Goal: Task Accomplishment & Management: Use online tool/utility

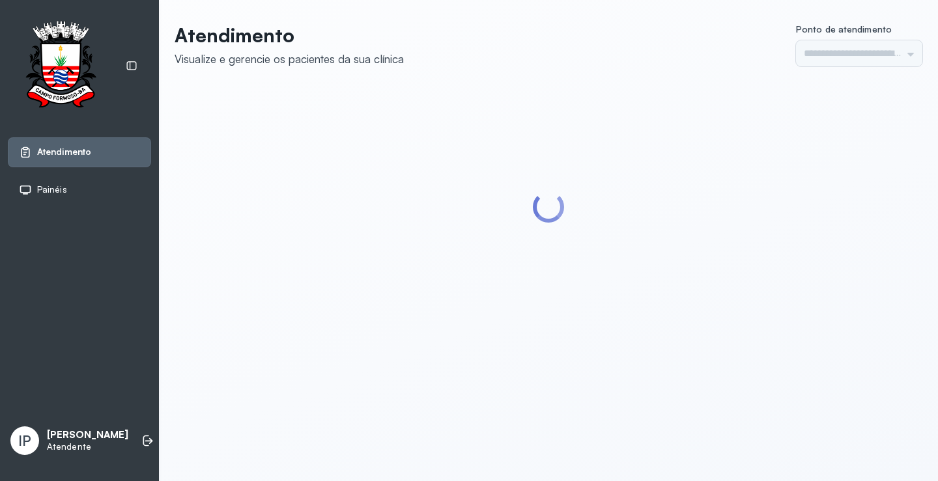
type input "*********"
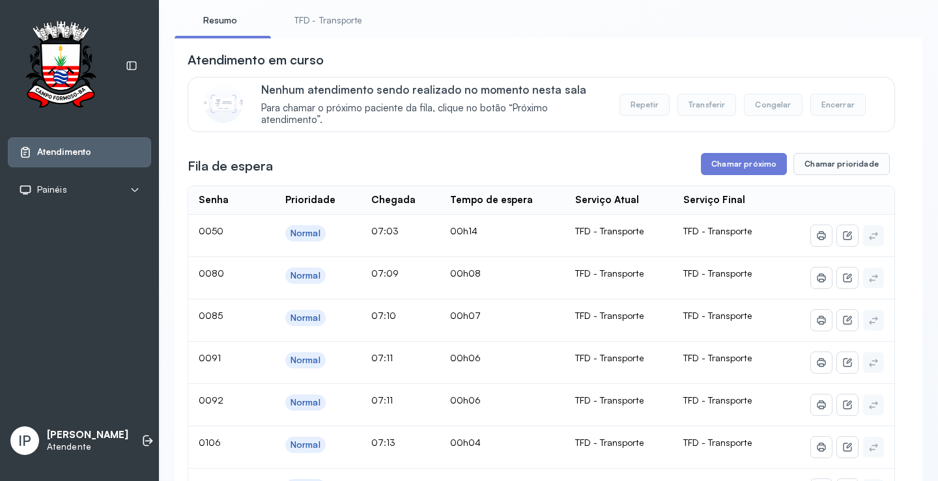
scroll to position [65, 0]
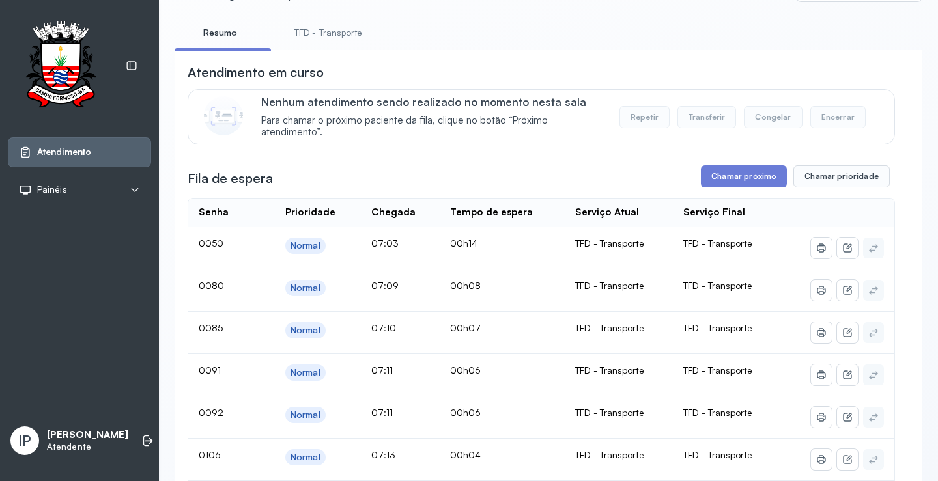
click at [334, 21] on div "**********" at bounding box center [547, 434] width 747 height 953
click at [336, 27] on link "TFD - Transporte" at bounding box center [328, 32] width 94 height 21
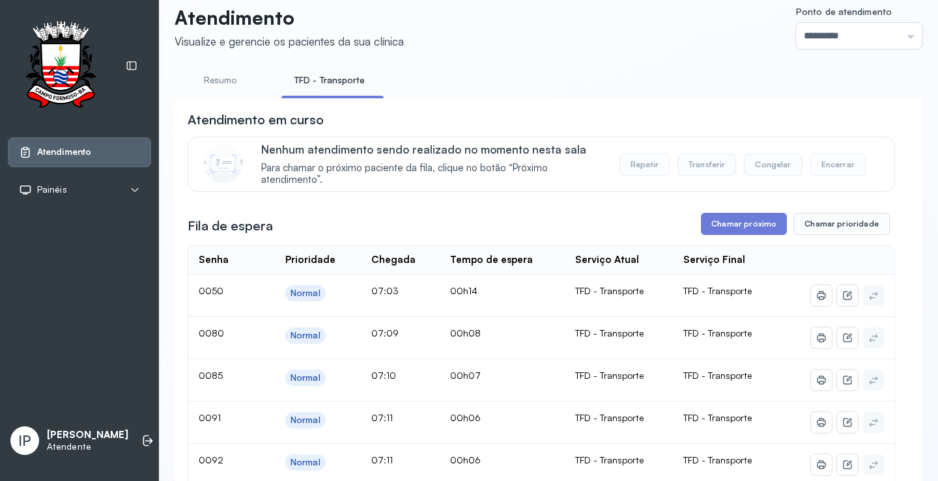
scroll to position [0, 0]
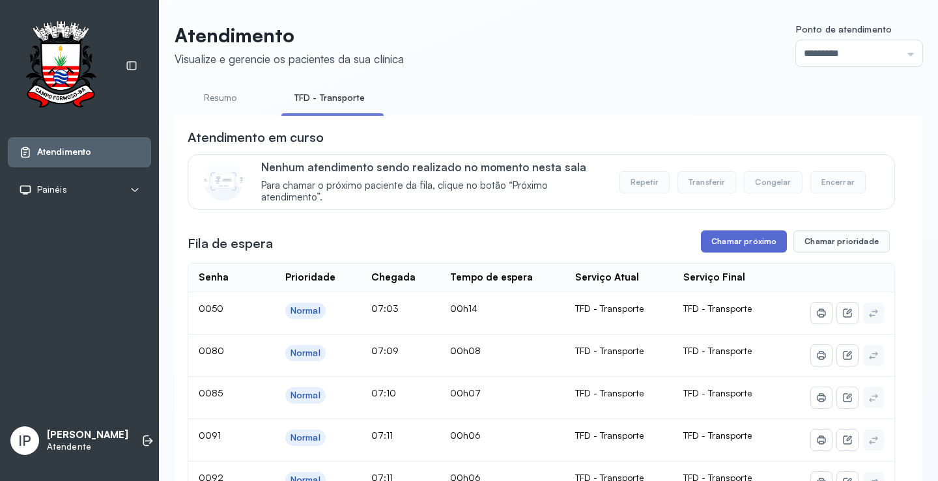
click at [712, 243] on button "Chamar próximo" at bounding box center [744, 241] width 86 height 22
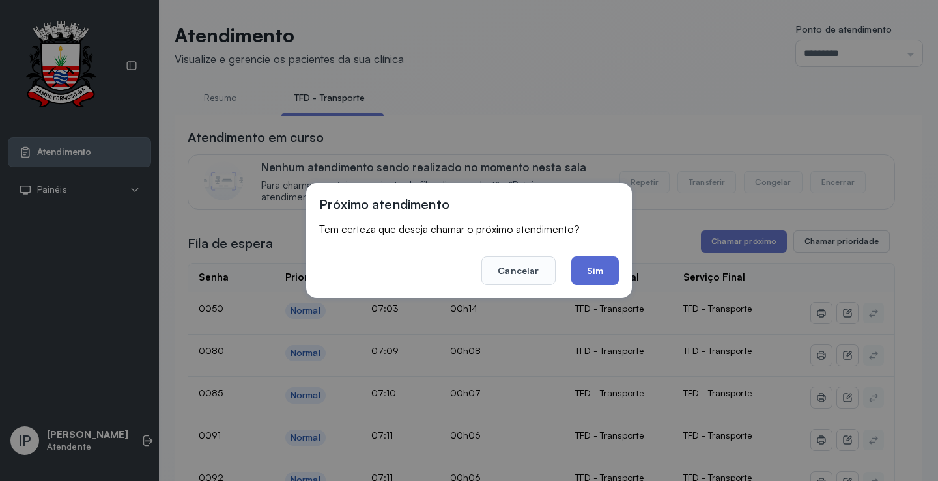
click at [591, 263] on button "Sim" at bounding box center [595, 271] width 48 height 29
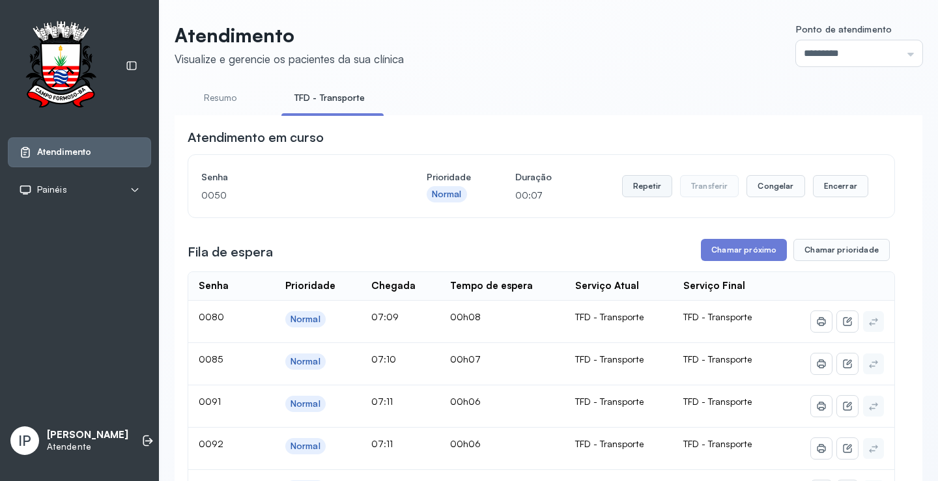
click at [649, 186] on button "Repetir" at bounding box center [647, 186] width 50 height 22
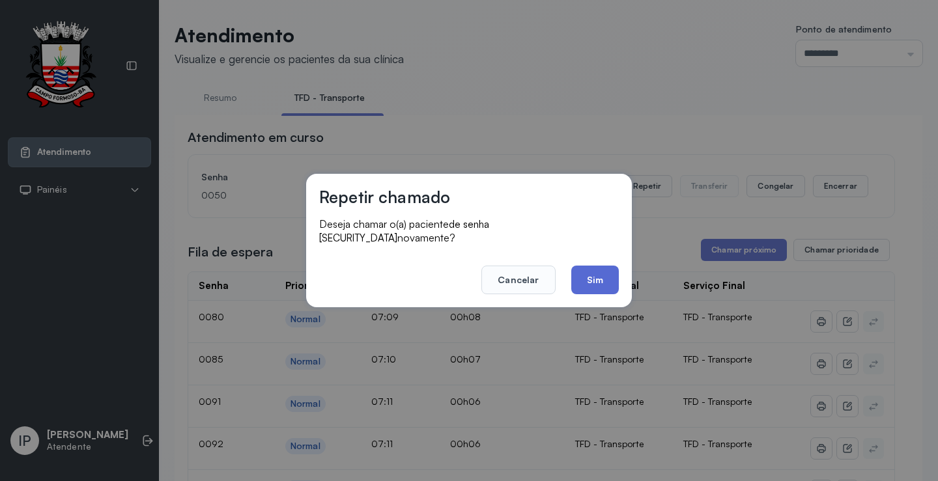
click at [581, 275] on button "Sim" at bounding box center [595, 280] width 48 height 29
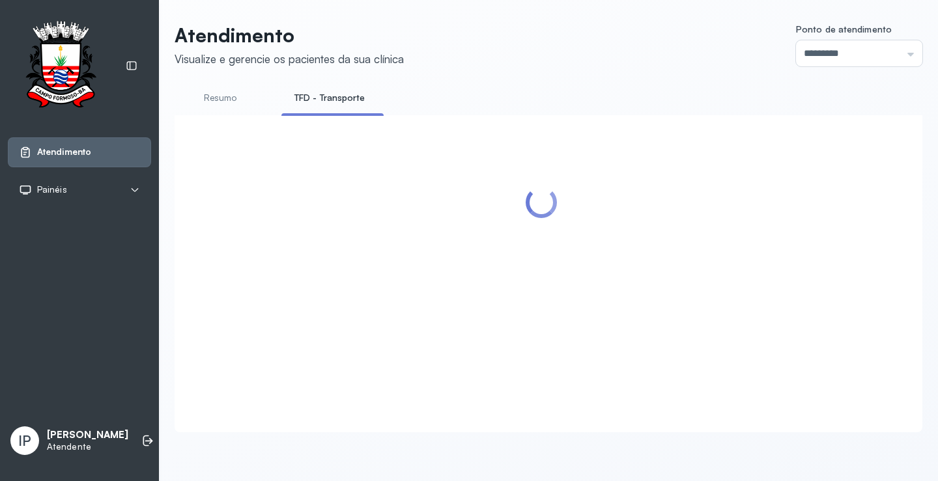
scroll to position [65, 0]
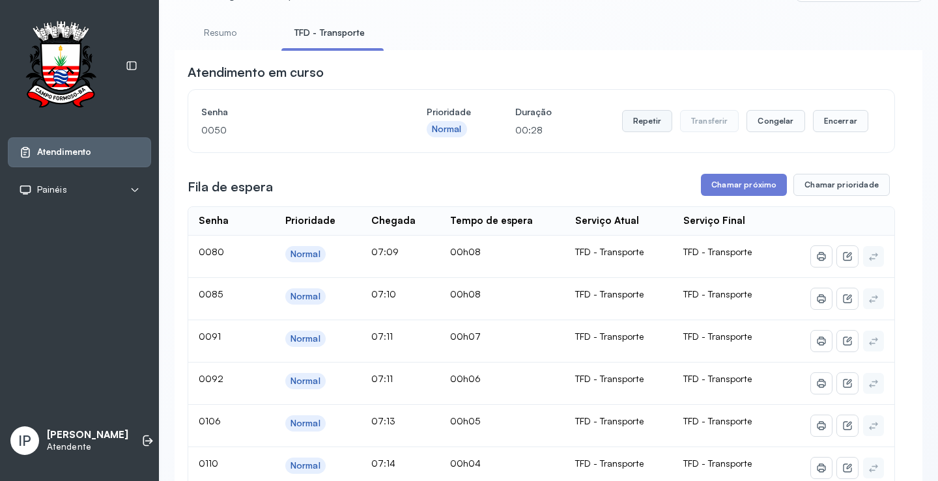
click at [639, 121] on button "Repetir" at bounding box center [647, 121] width 50 height 22
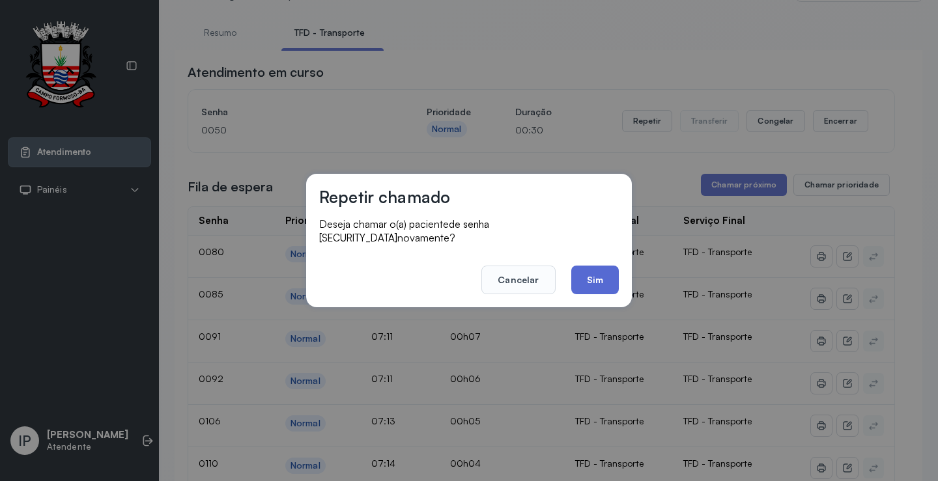
click at [585, 275] on button "Sim" at bounding box center [595, 280] width 48 height 29
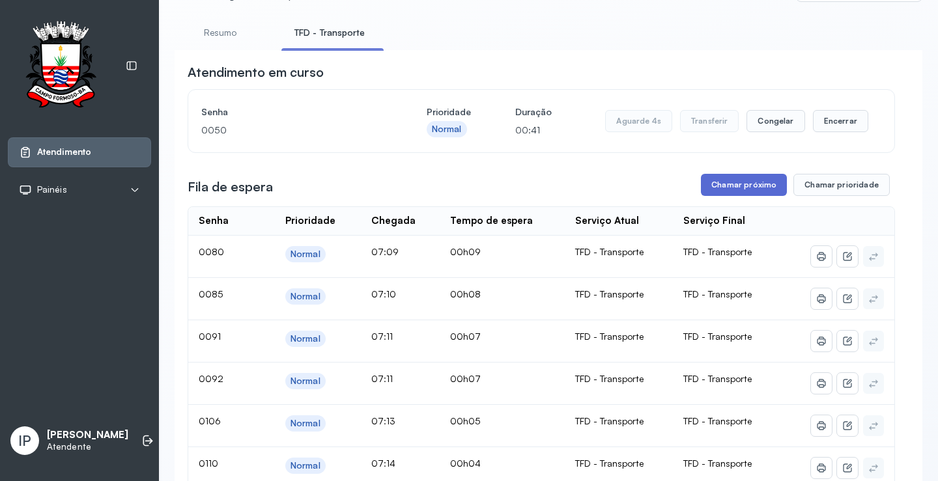
click at [714, 184] on button "Chamar próximo" at bounding box center [744, 185] width 86 height 22
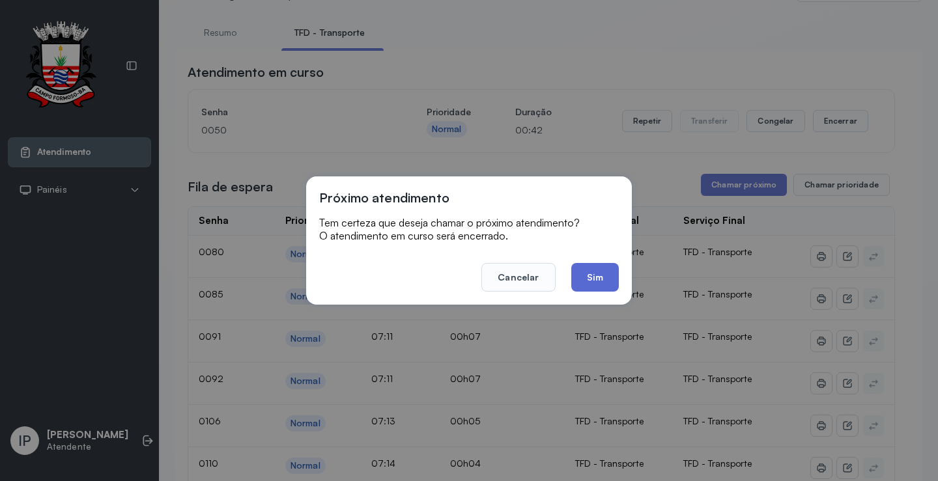
click at [592, 277] on button "Sim" at bounding box center [595, 277] width 48 height 29
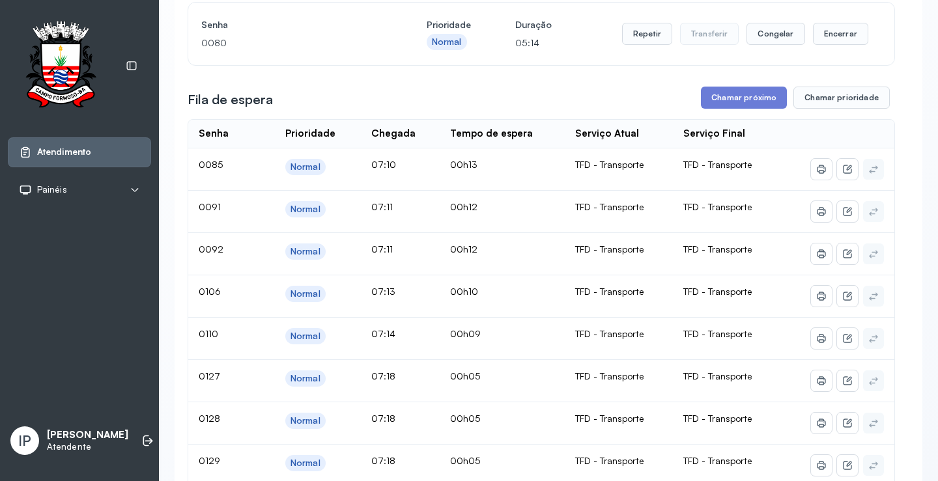
scroll to position [130, 0]
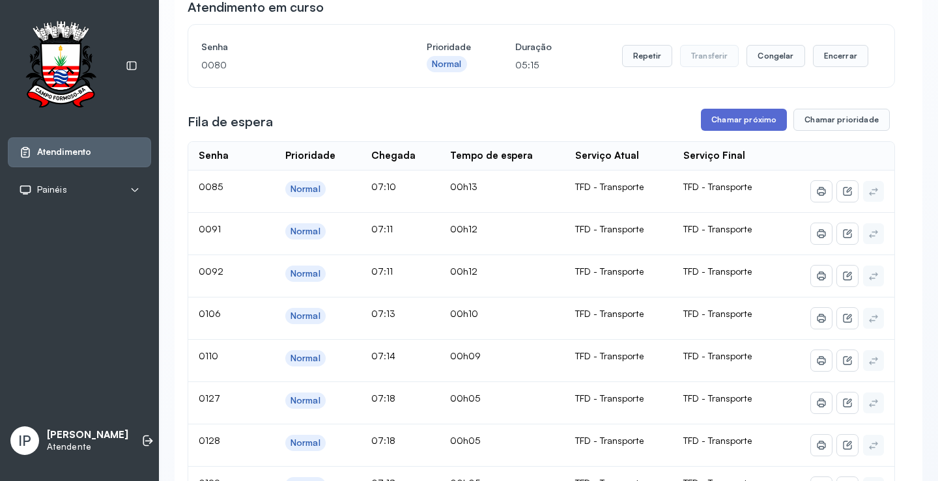
click at [740, 126] on button "Chamar próximo" at bounding box center [744, 120] width 86 height 22
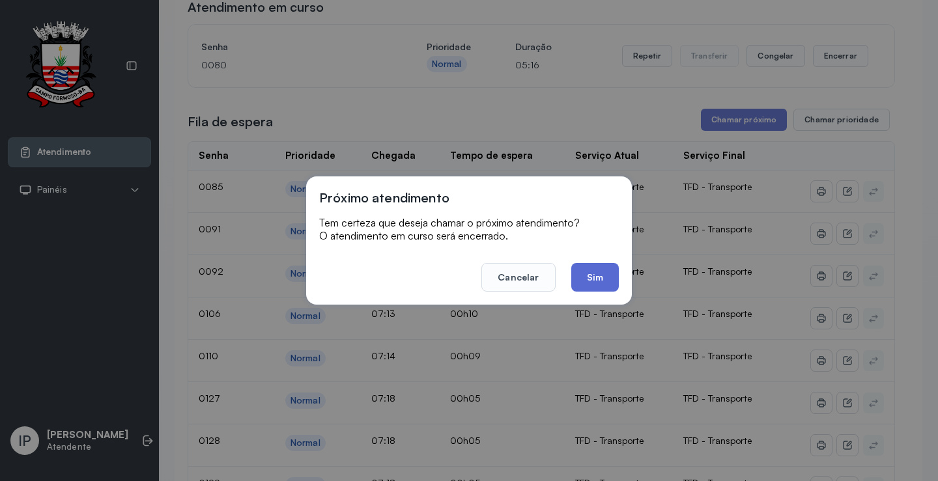
click at [610, 273] on button "Sim" at bounding box center [595, 277] width 48 height 29
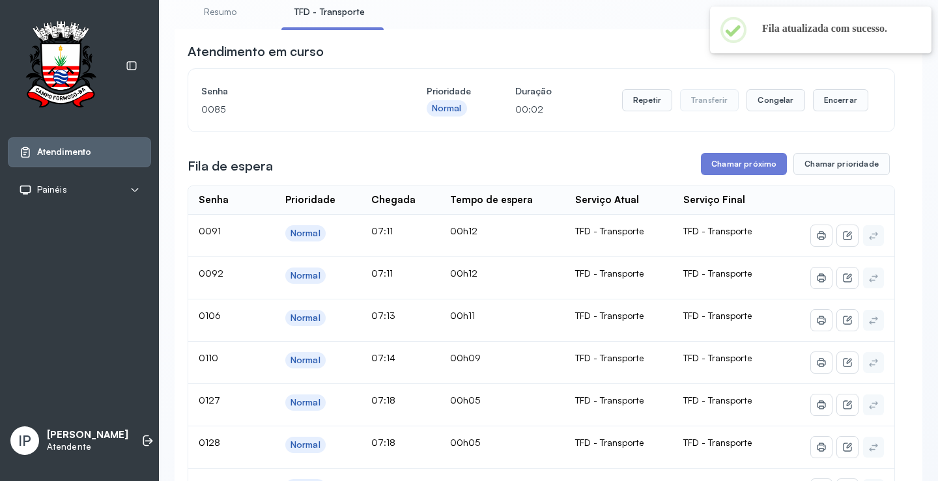
scroll to position [65, 0]
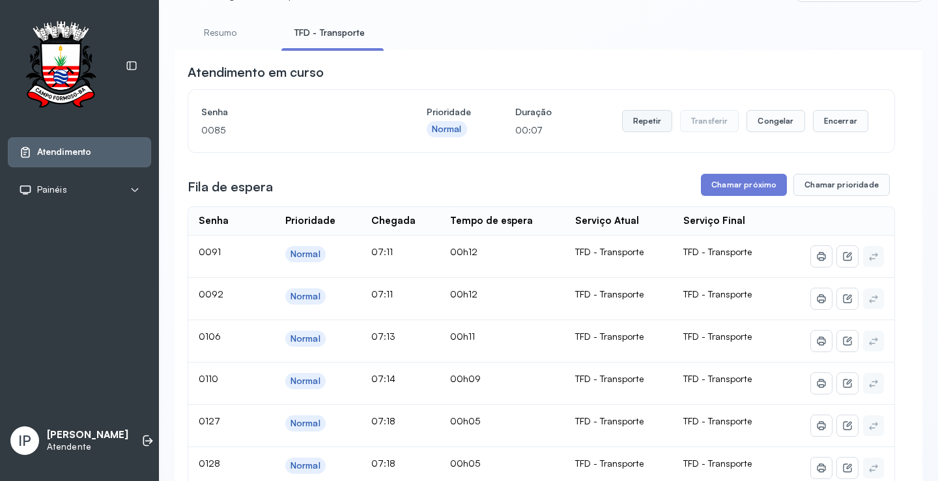
click at [648, 124] on button "Repetir" at bounding box center [647, 121] width 50 height 22
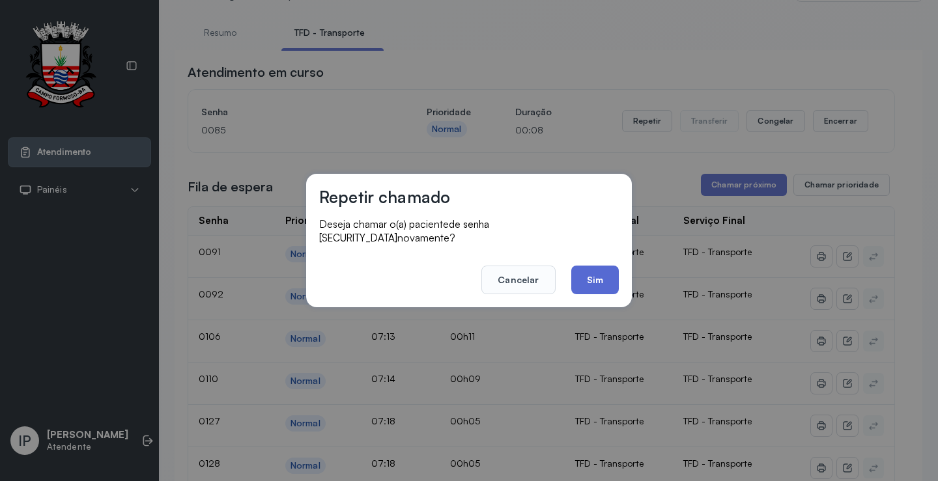
click at [588, 271] on button "Sim" at bounding box center [595, 280] width 48 height 29
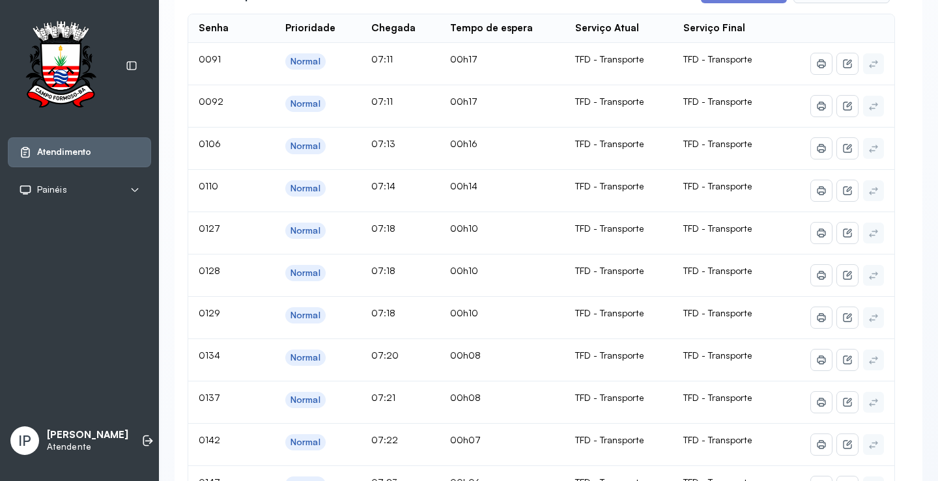
scroll to position [195, 0]
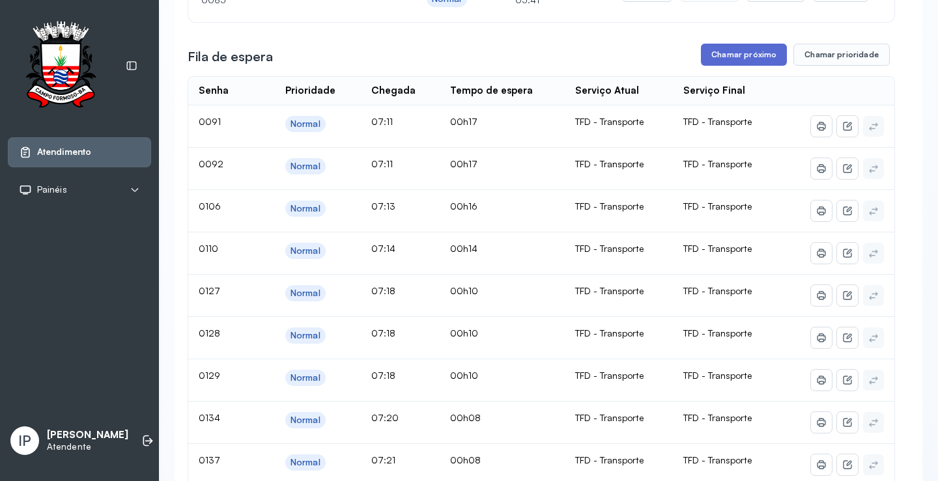
click at [757, 54] on button "Chamar próximo" at bounding box center [744, 55] width 86 height 22
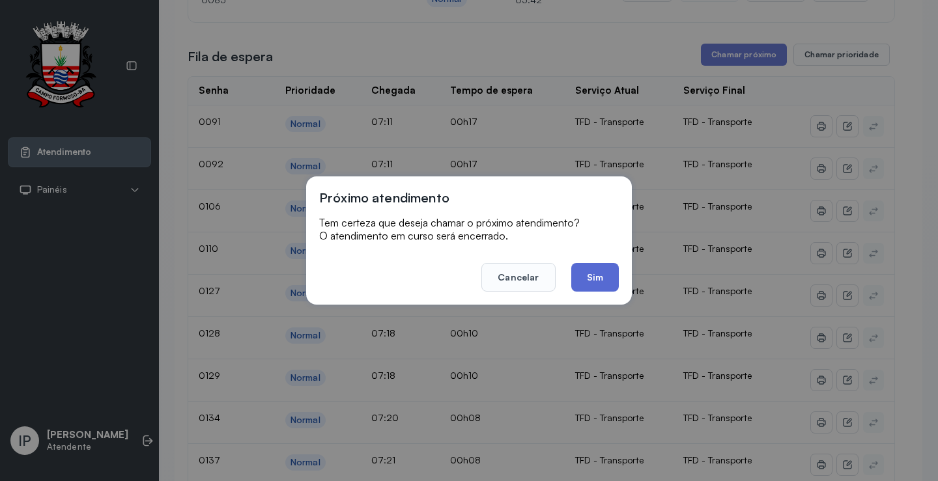
click at [600, 275] on button "Sim" at bounding box center [595, 277] width 48 height 29
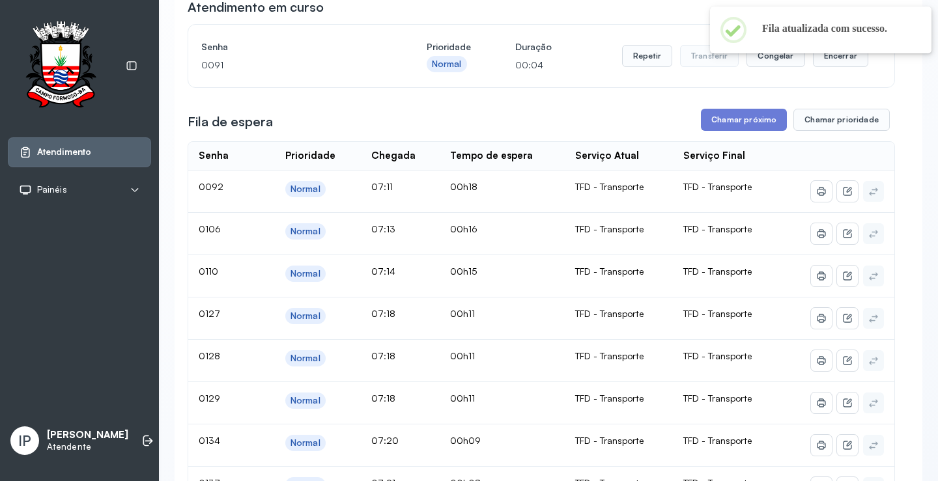
scroll to position [65, 0]
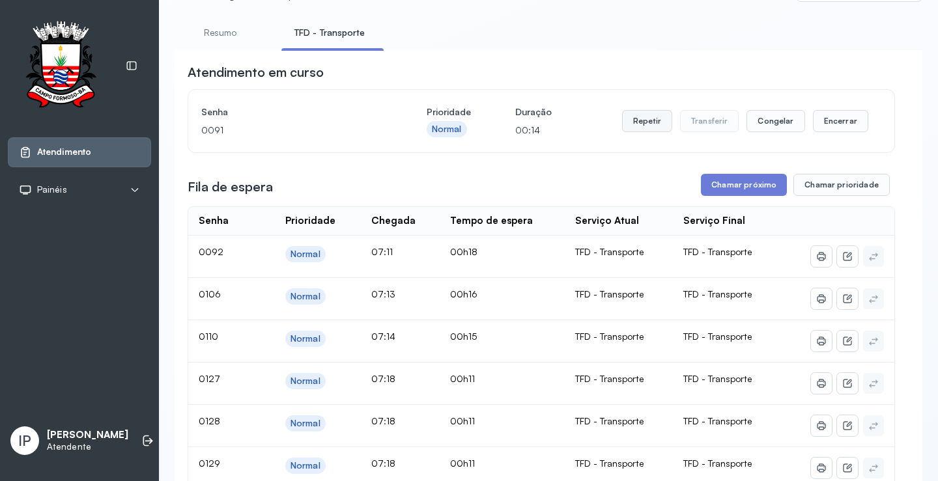
click at [652, 120] on button "Repetir" at bounding box center [647, 121] width 50 height 22
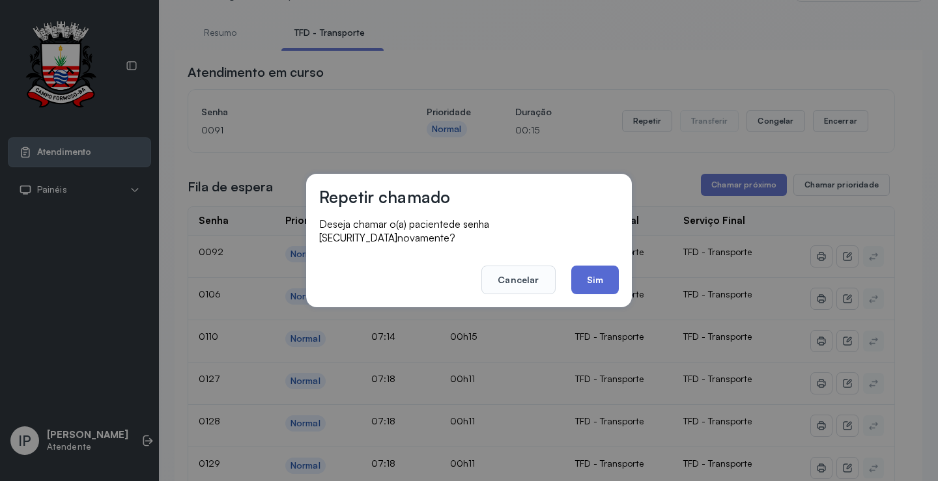
click at [605, 274] on button "Sim" at bounding box center [595, 280] width 48 height 29
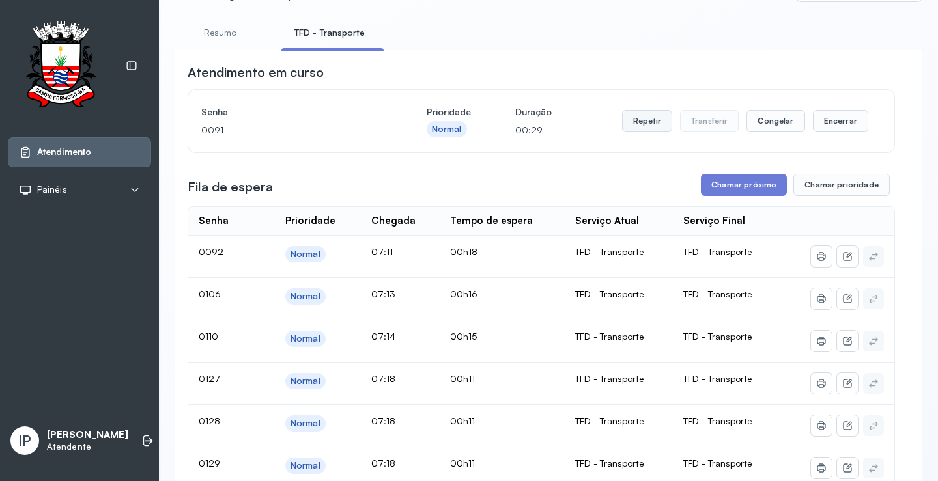
click at [638, 125] on button "Repetir" at bounding box center [647, 121] width 50 height 22
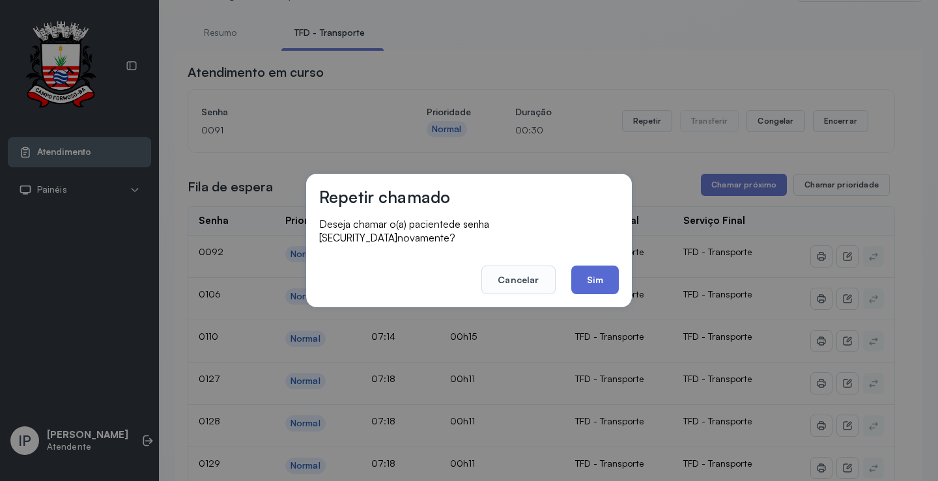
click at [607, 266] on button "Sim" at bounding box center [595, 280] width 48 height 29
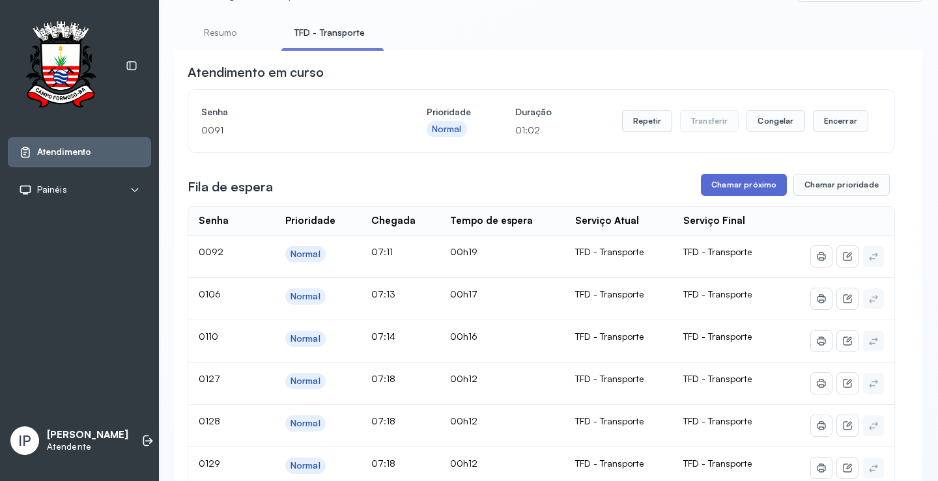
click at [727, 180] on button "Chamar próximo" at bounding box center [744, 185] width 86 height 22
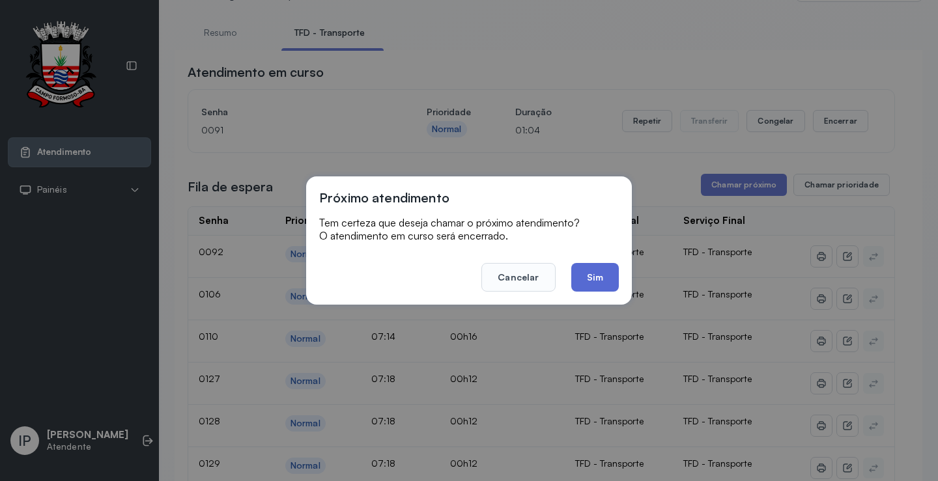
click at [608, 270] on button "Sim" at bounding box center [595, 277] width 48 height 29
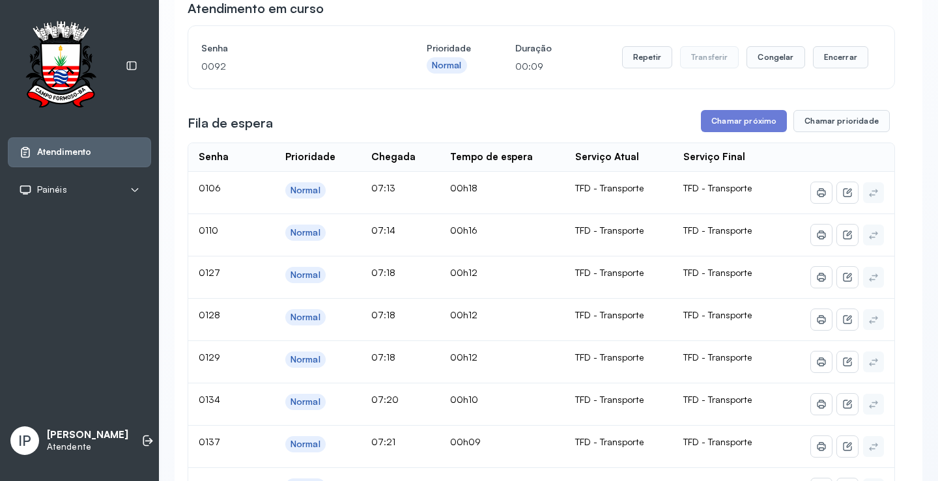
scroll to position [130, 0]
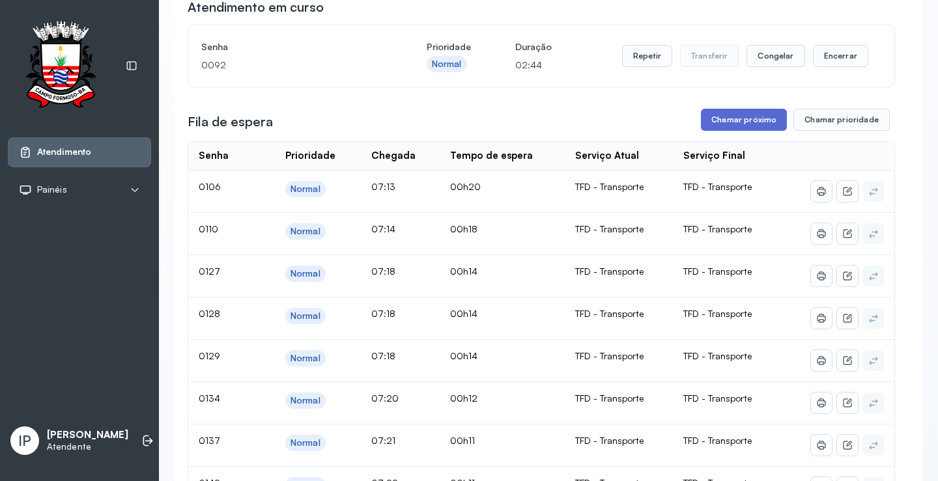
click at [717, 125] on button "Chamar próximo" at bounding box center [744, 120] width 86 height 22
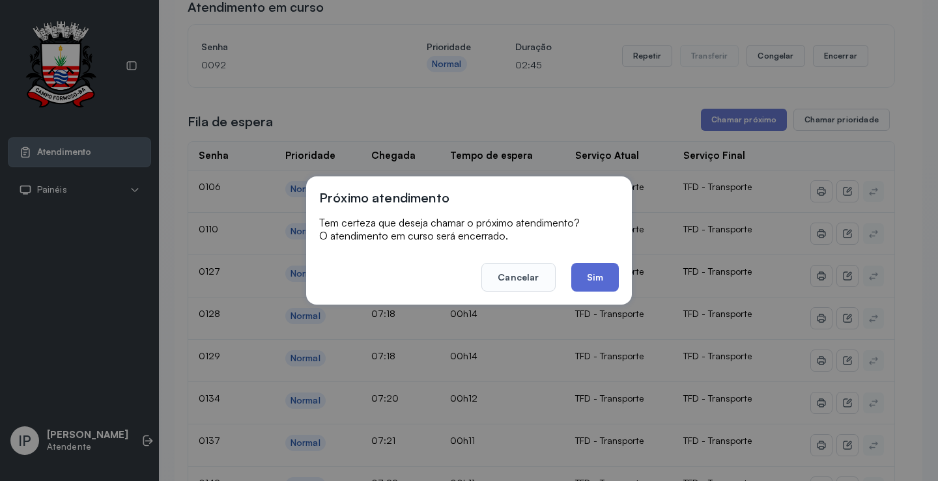
click at [590, 279] on button "Sim" at bounding box center [595, 277] width 48 height 29
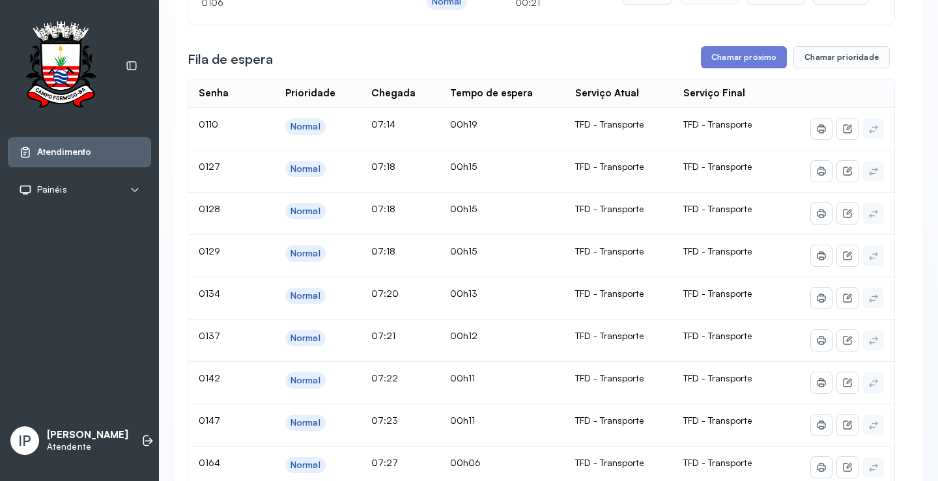
scroll to position [81, 0]
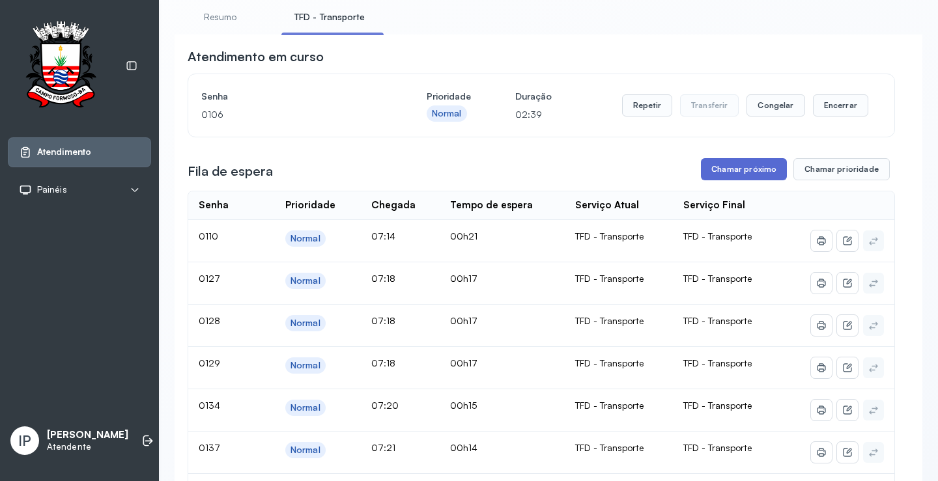
click at [723, 172] on button "Chamar próximo" at bounding box center [744, 169] width 86 height 22
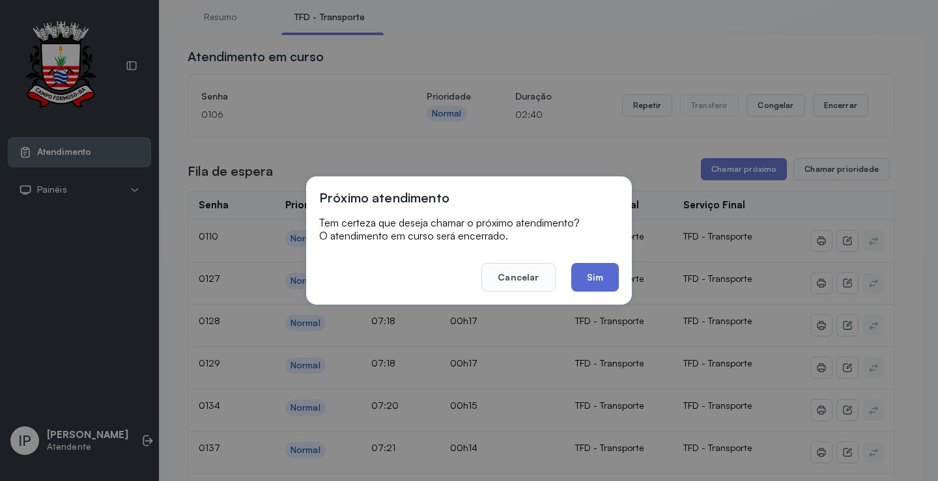
click at [581, 270] on button "Sim" at bounding box center [595, 277] width 48 height 29
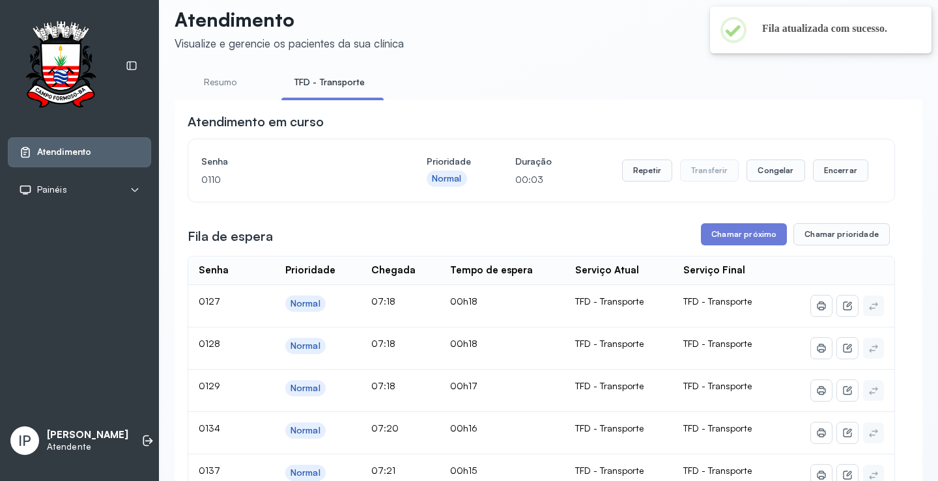
scroll to position [0, 0]
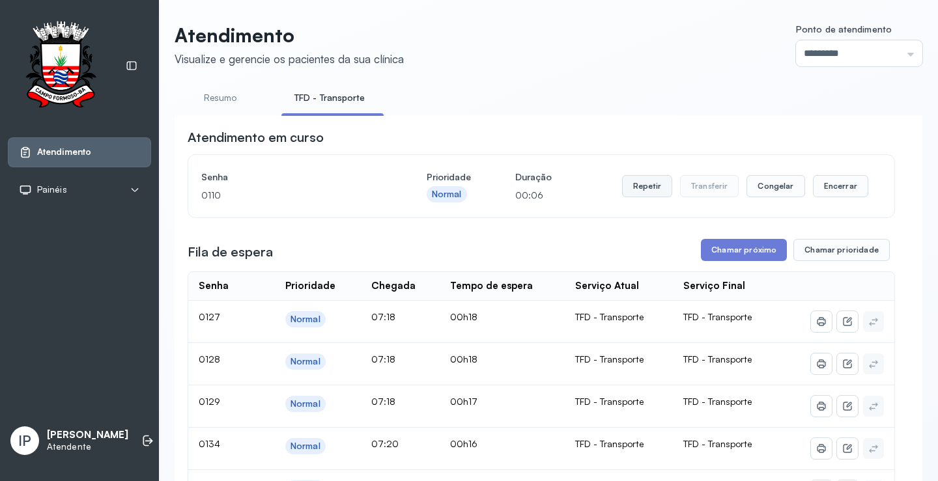
click at [642, 188] on button "Repetir" at bounding box center [647, 186] width 50 height 22
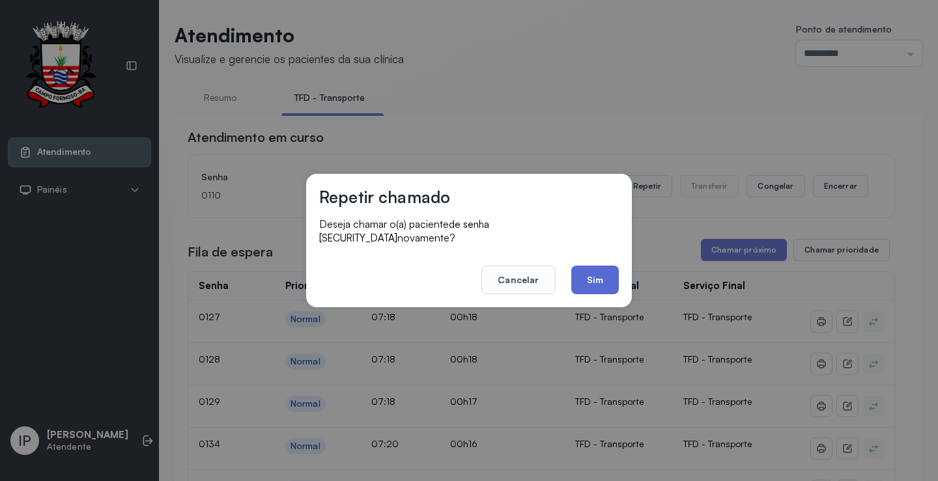
click at [588, 276] on button "Sim" at bounding box center [595, 280] width 48 height 29
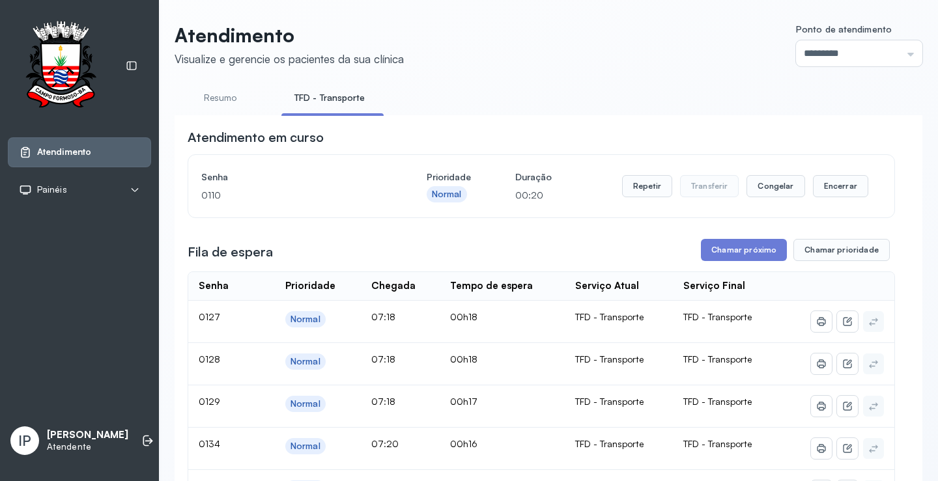
click at [644, 189] on button "Repetir" at bounding box center [647, 186] width 50 height 22
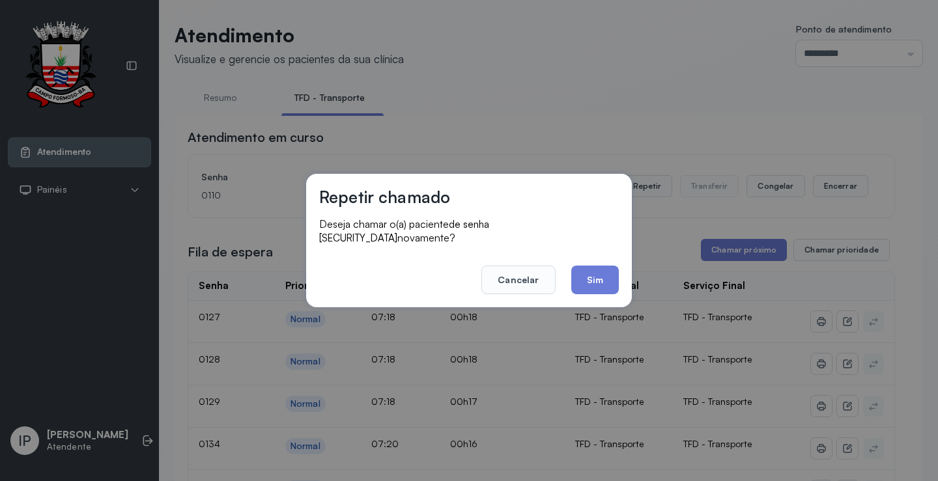
click at [590, 257] on footer "Cancelar Sim" at bounding box center [468, 270] width 299 height 47
click at [587, 271] on button "Sim" at bounding box center [595, 280] width 48 height 29
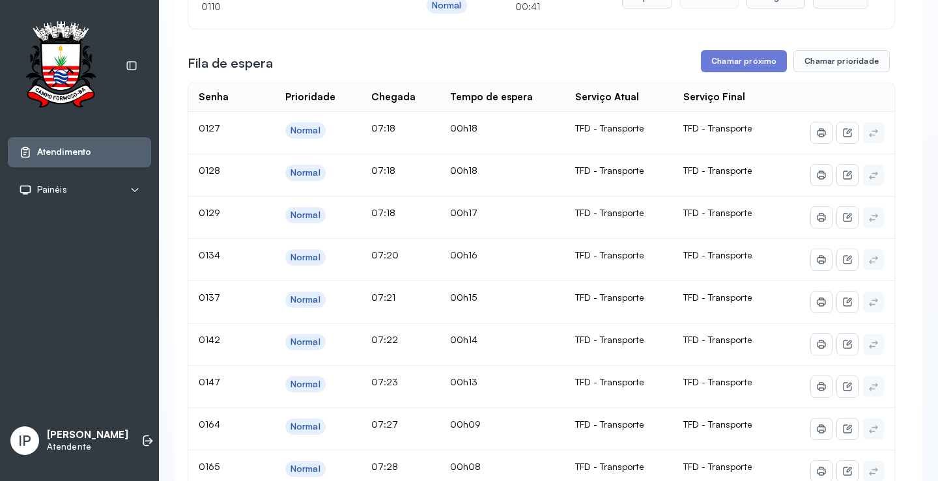
scroll to position [195, 0]
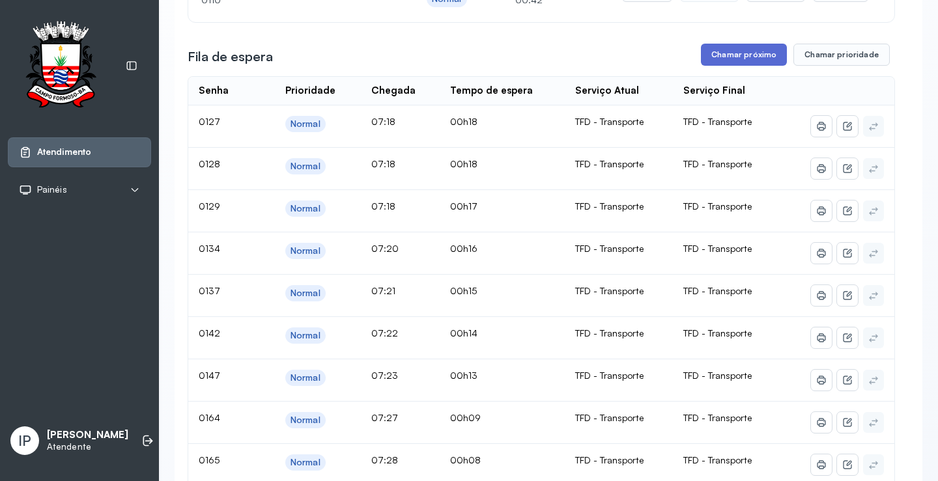
click at [728, 57] on button "Chamar próximo" at bounding box center [744, 55] width 86 height 22
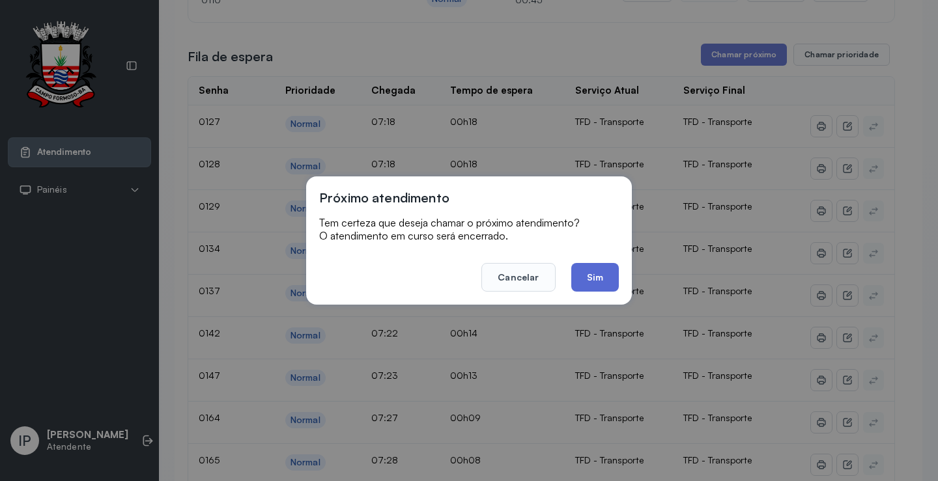
click at [599, 272] on button "Sim" at bounding box center [595, 277] width 48 height 29
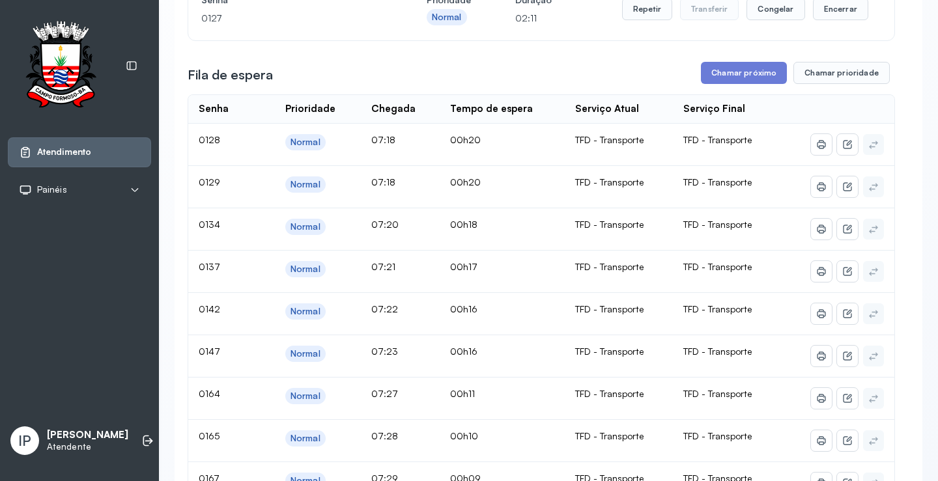
scroll to position [65, 0]
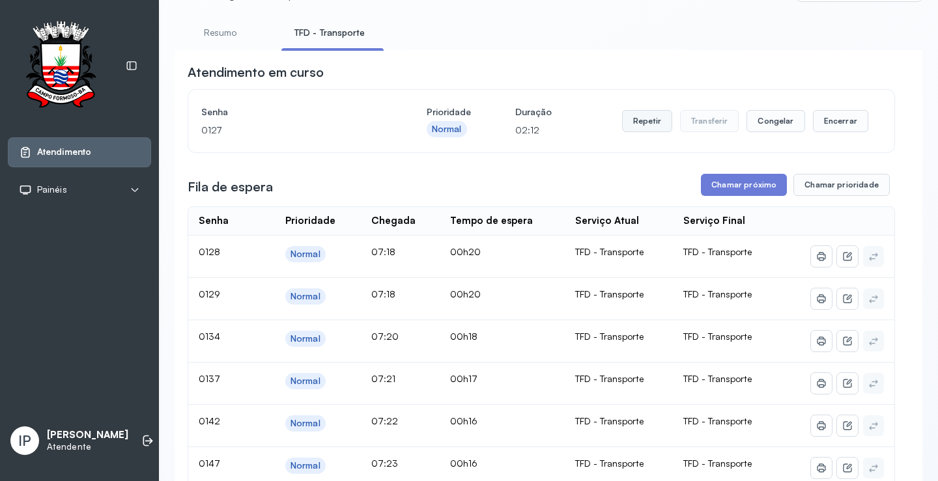
click at [643, 122] on button "Repetir" at bounding box center [647, 121] width 50 height 22
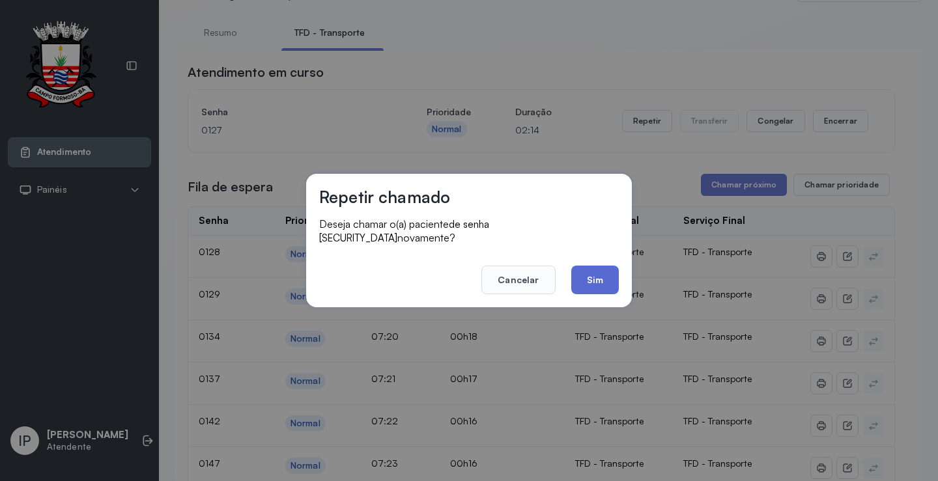
click at [601, 266] on button "Sim" at bounding box center [595, 280] width 48 height 29
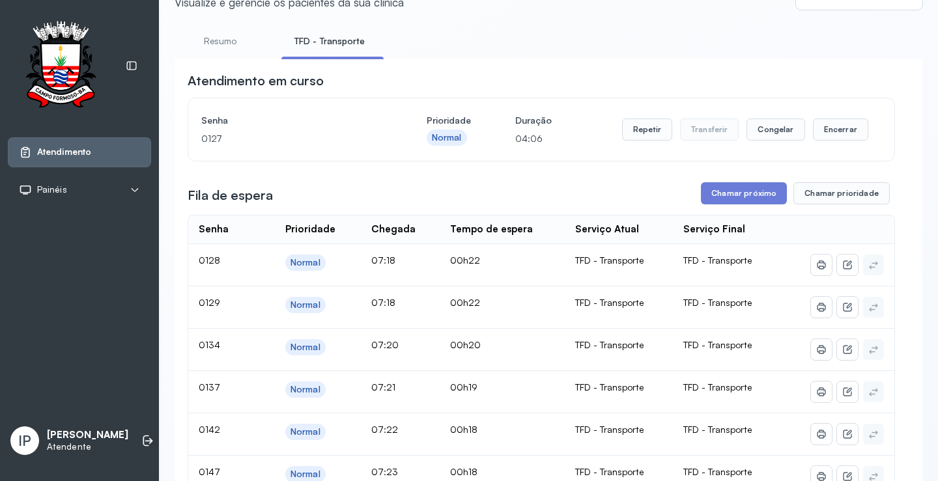
scroll to position [130, 0]
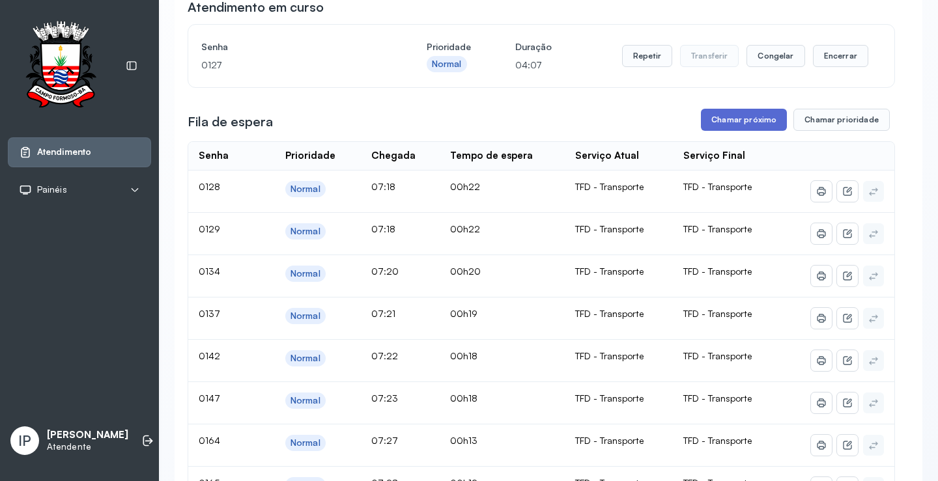
click at [731, 128] on button "Chamar próximo" at bounding box center [744, 120] width 86 height 22
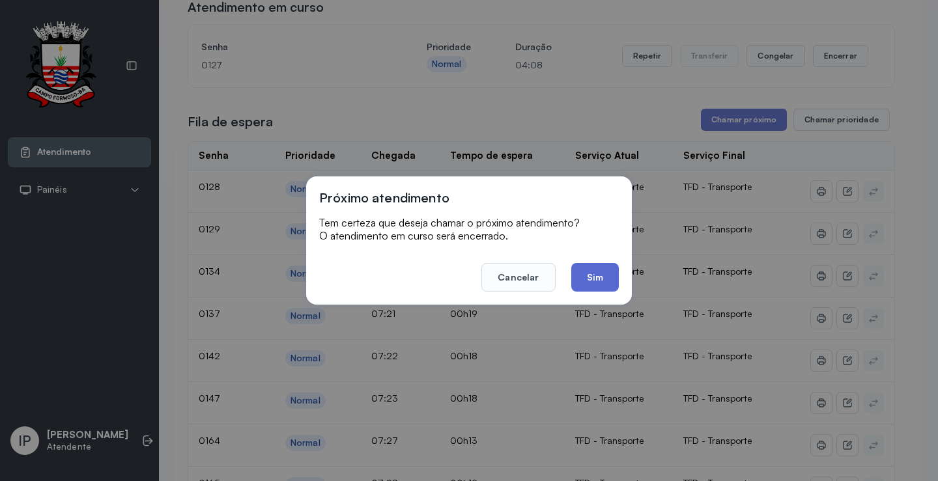
click at [598, 268] on button "Sim" at bounding box center [595, 277] width 48 height 29
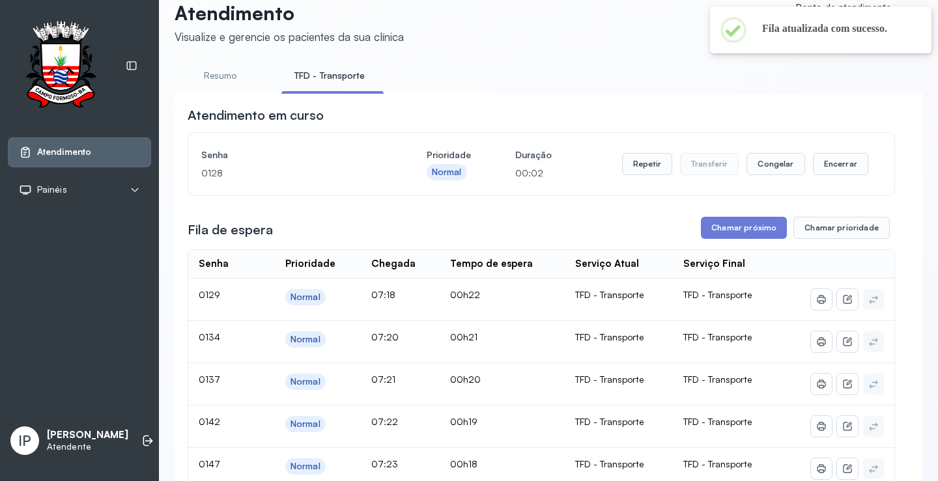
scroll to position [0, 0]
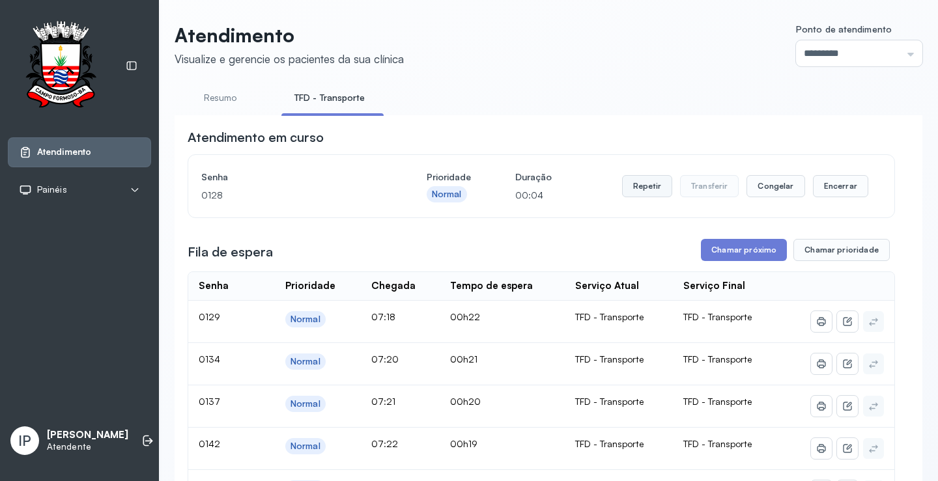
click at [641, 182] on button "Repetir" at bounding box center [647, 186] width 50 height 22
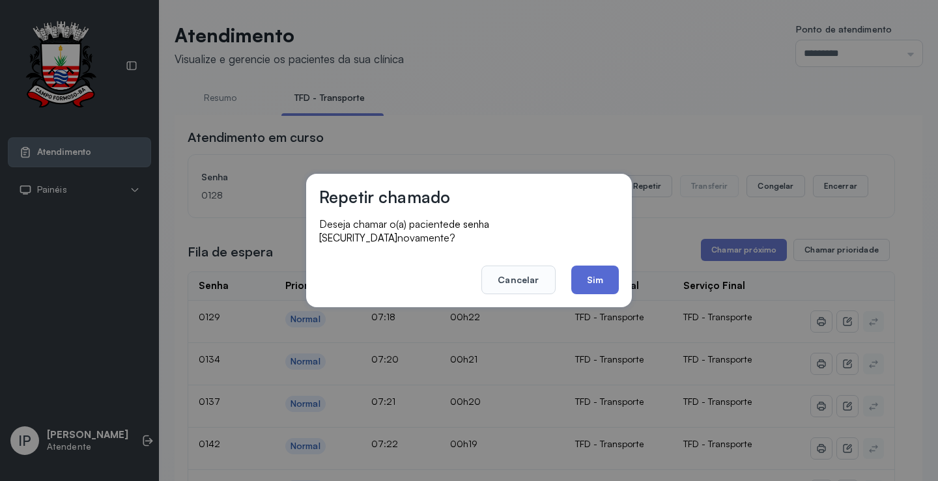
click at [602, 266] on button "Sim" at bounding box center [595, 280] width 48 height 29
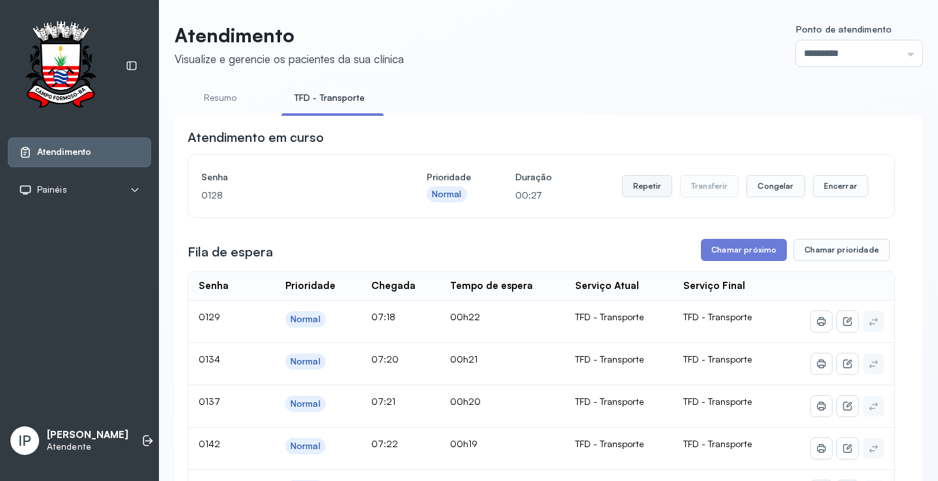
click at [629, 188] on button "Repetir" at bounding box center [647, 186] width 50 height 22
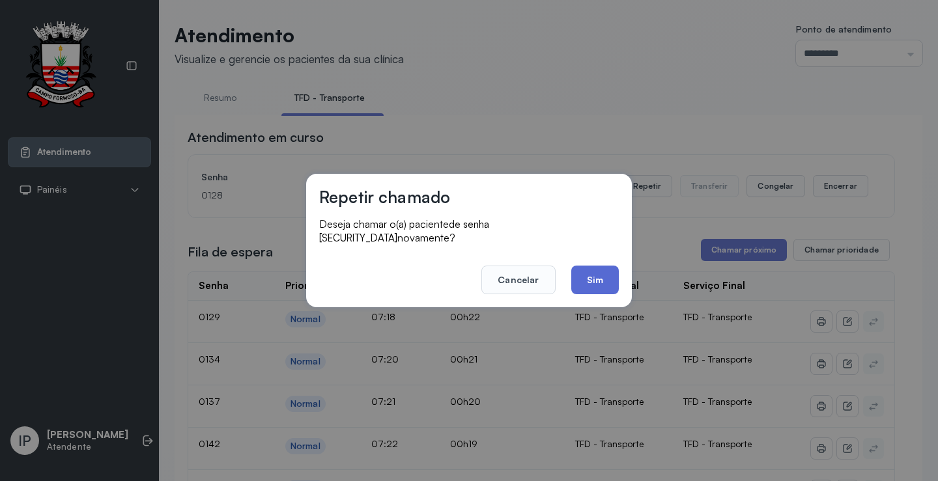
click at [596, 268] on button "Sim" at bounding box center [595, 280] width 48 height 29
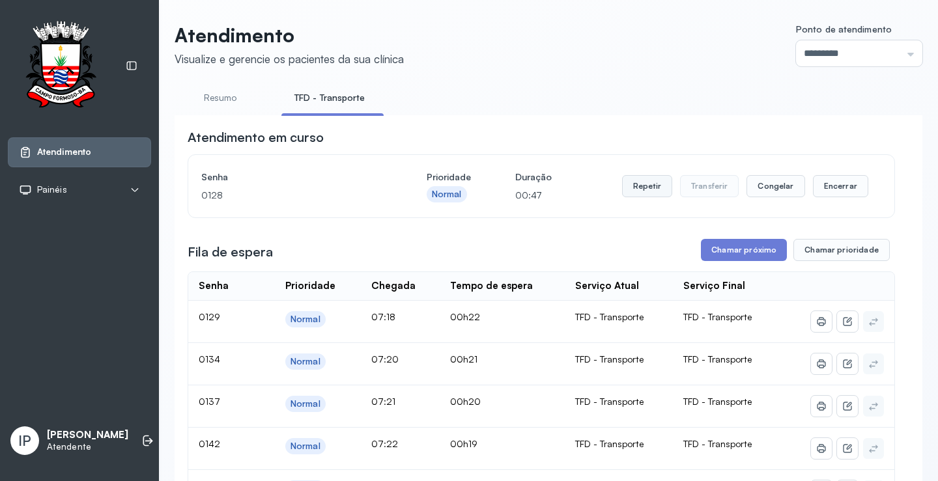
click at [631, 191] on button "Repetir" at bounding box center [647, 186] width 50 height 22
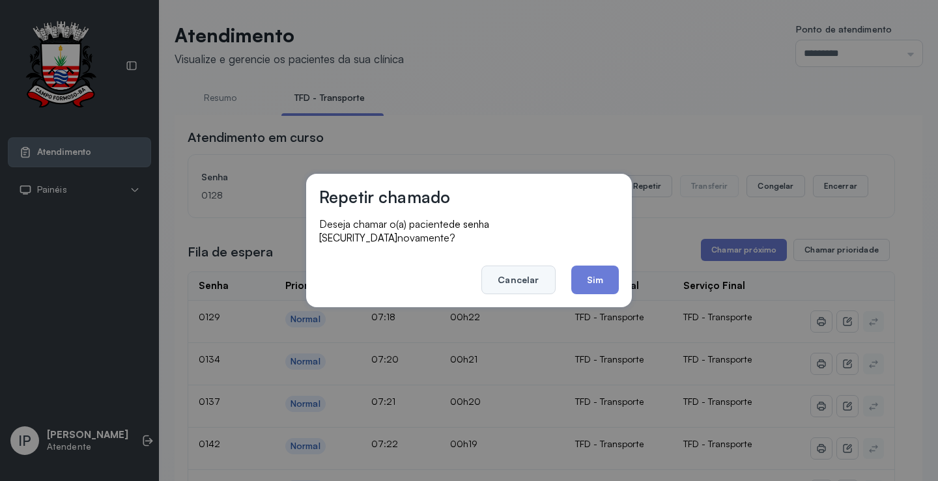
click at [546, 266] on button "Cancelar" at bounding box center [518, 280] width 74 height 29
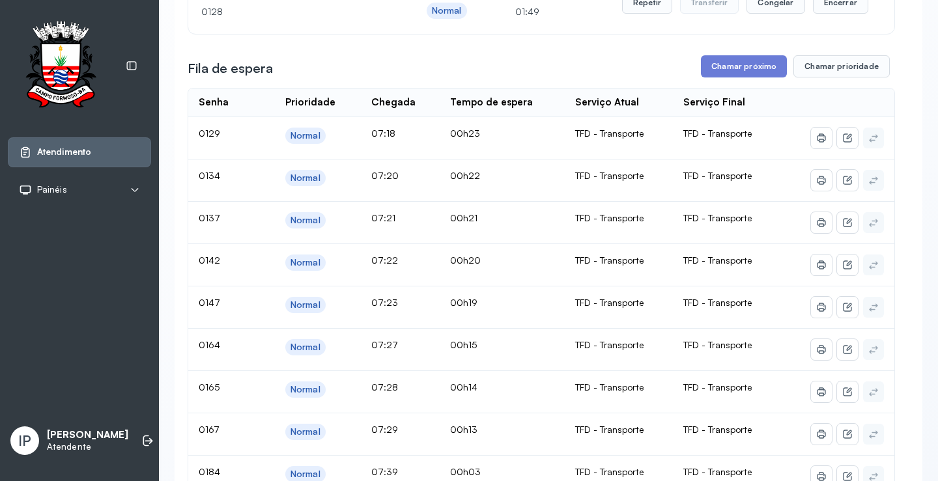
scroll to position [195, 0]
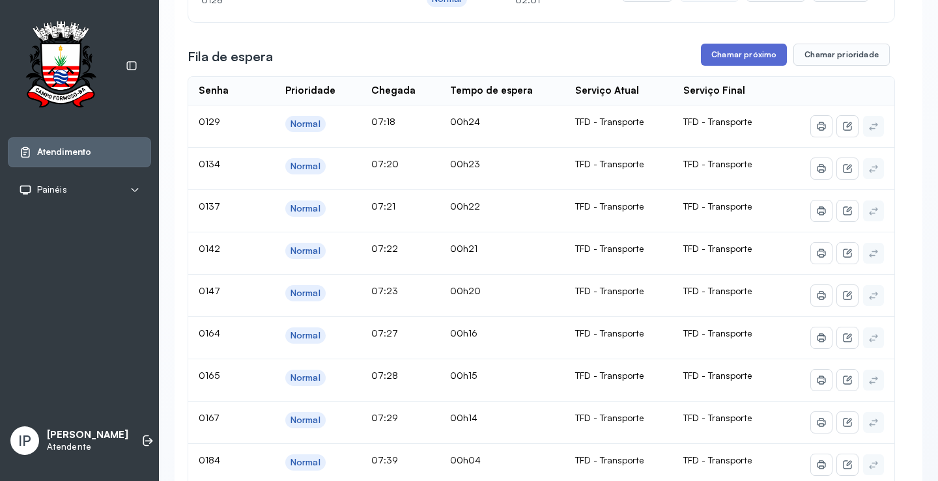
click at [723, 53] on button "Chamar próximo" at bounding box center [744, 55] width 86 height 22
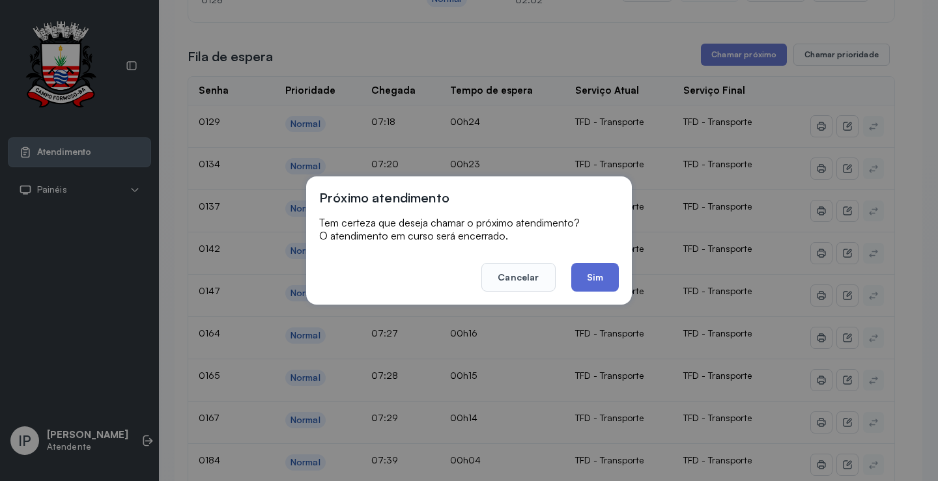
click at [610, 270] on button "Sim" at bounding box center [595, 277] width 48 height 29
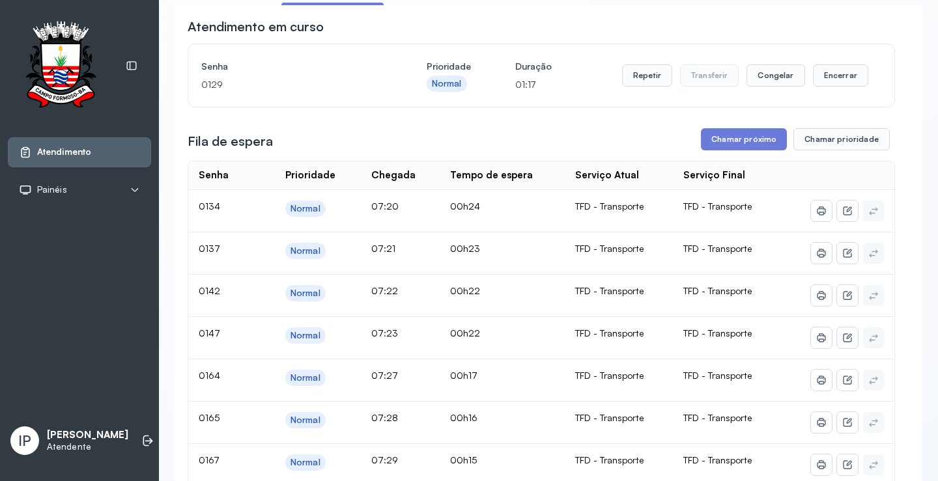
scroll to position [130, 0]
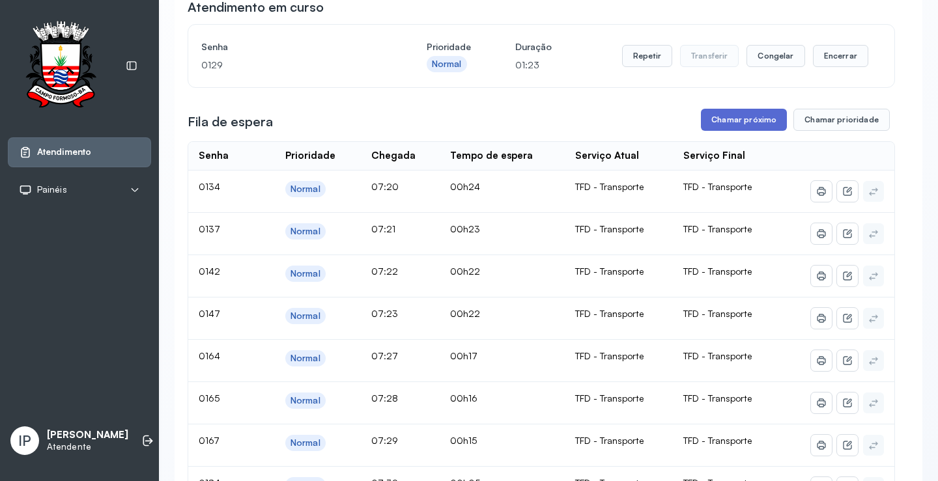
click at [713, 123] on button "Chamar próximo" at bounding box center [744, 120] width 86 height 22
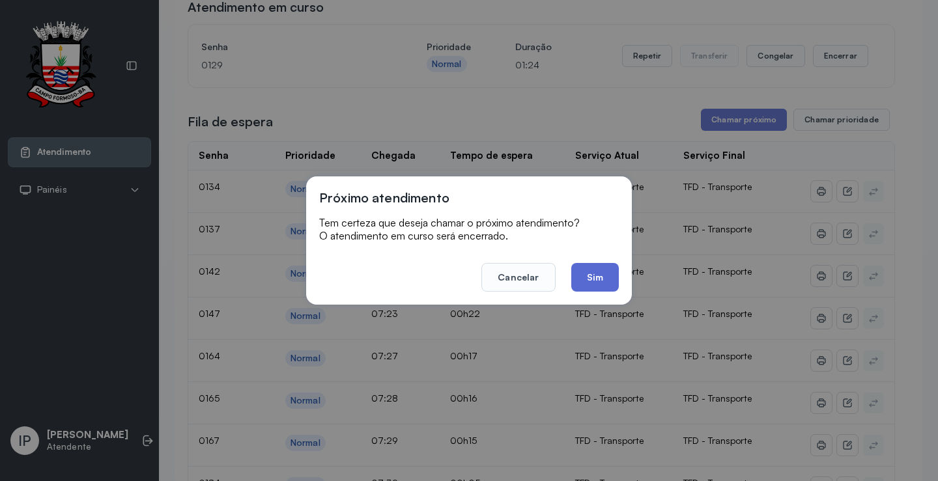
click at [591, 279] on button "Sim" at bounding box center [595, 277] width 48 height 29
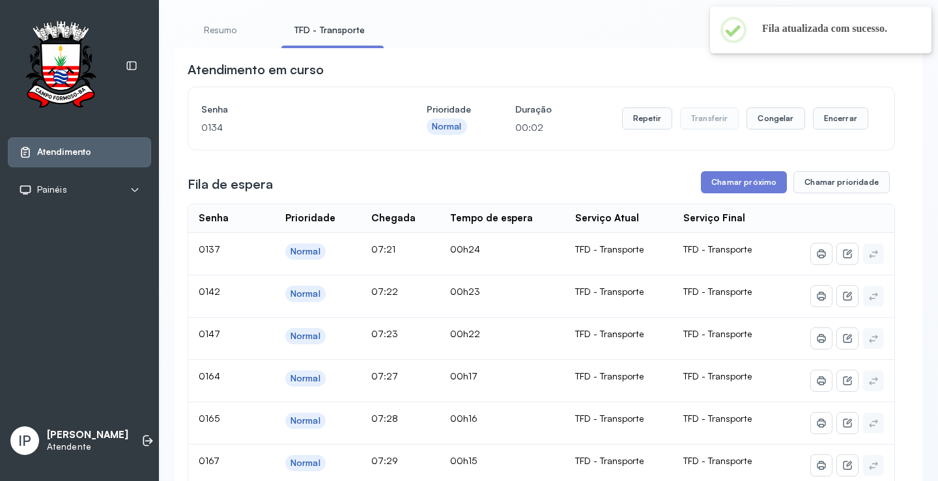
scroll to position [0, 0]
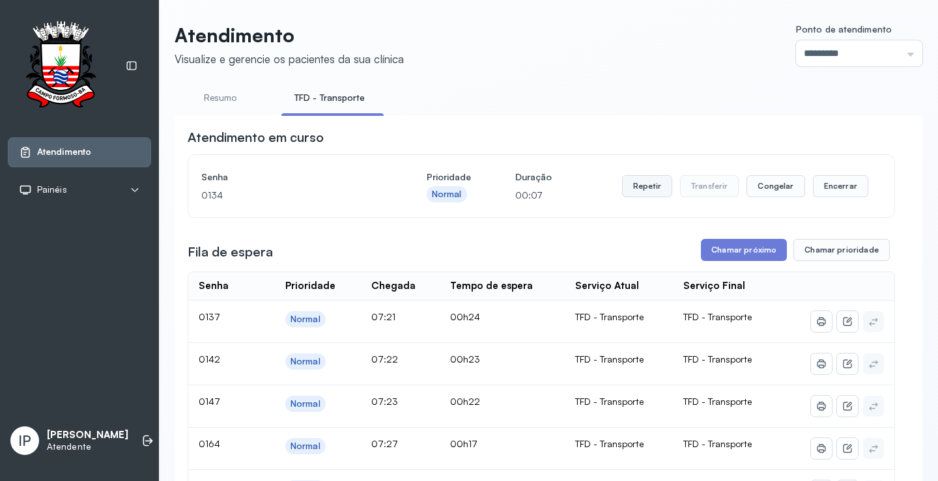
click at [654, 180] on button "Repetir" at bounding box center [647, 186] width 50 height 22
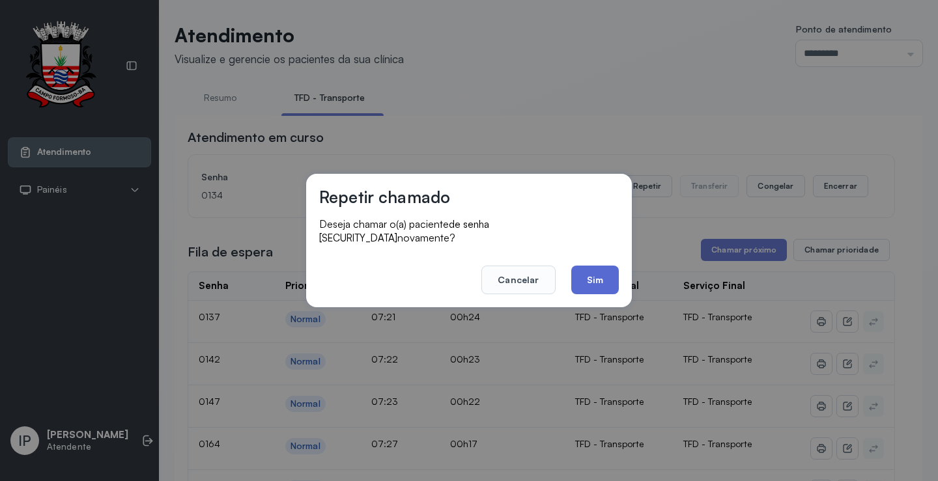
click at [584, 266] on button "Sim" at bounding box center [595, 280] width 48 height 29
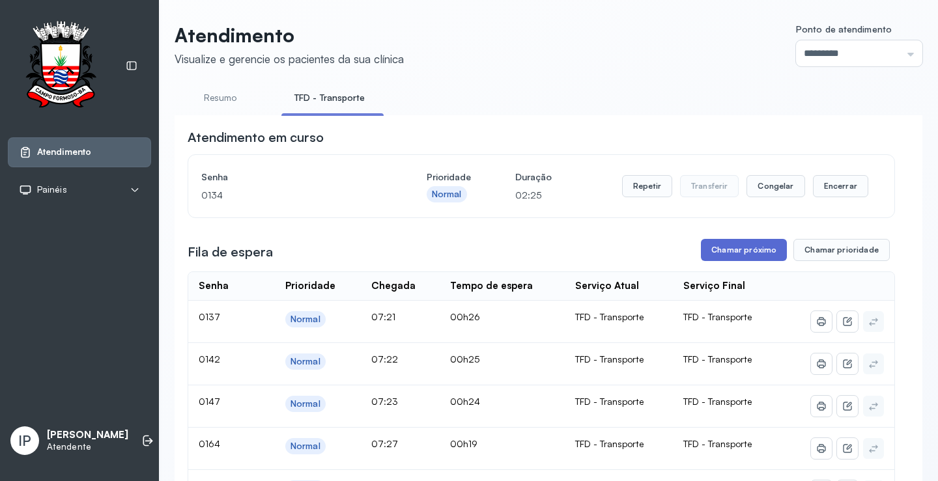
click at [725, 251] on button "Chamar próximo" at bounding box center [744, 250] width 86 height 22
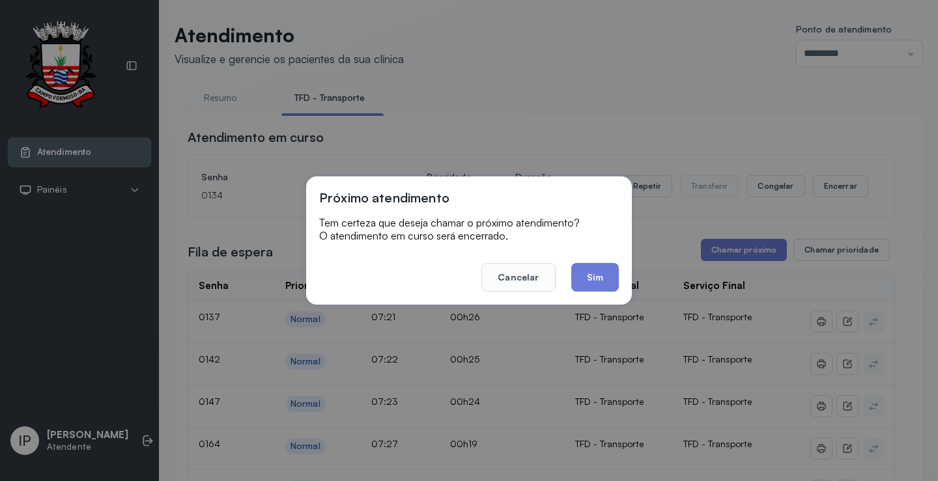
drag, startPoint x: 602, startPoint y: 261, endPoint x: 601, endPoint y: 271, distance: 10.5
click at [602, 264] on footer "Cancelar Sim" at bounding box center [468, 268] width 299 height 47
click at [601, 271] on button "Sim" at bounding box center [595, 277] width 48 height 29
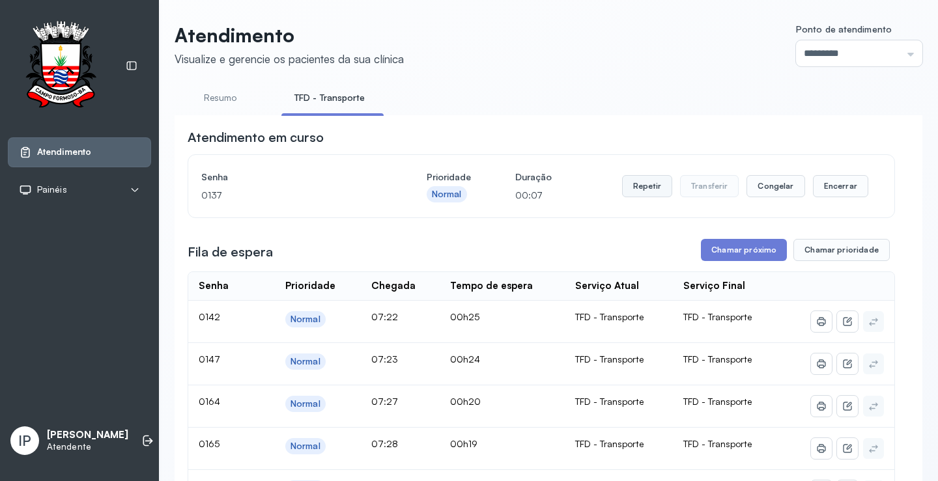
click at [629, 196] on button "Repetir" at bounding box center [647, 186] width 50 height 22
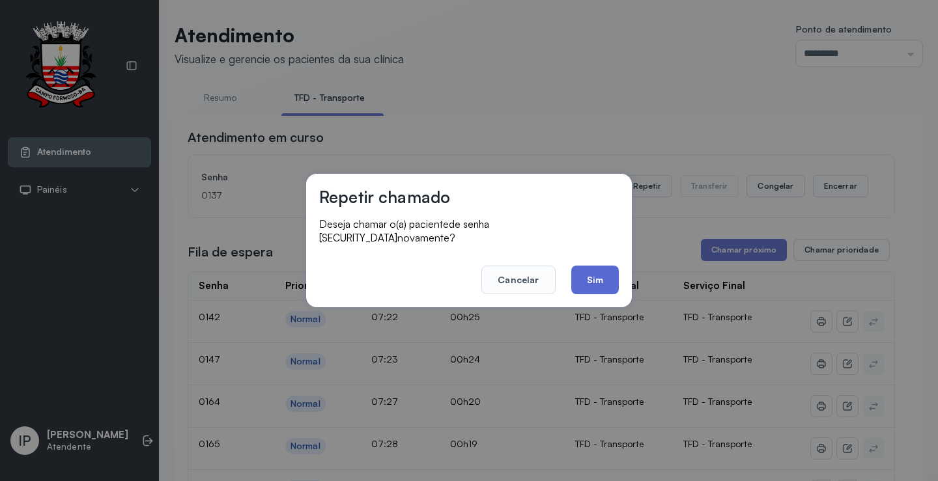
click at [589, 280] on button "Sim" at bounding box center [595, 280] width 48 height 29
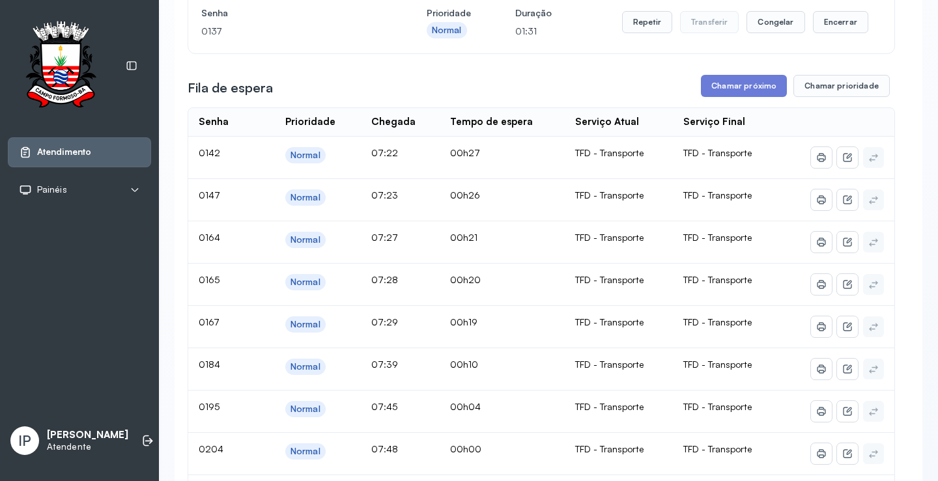
scroll to position [65, 0]
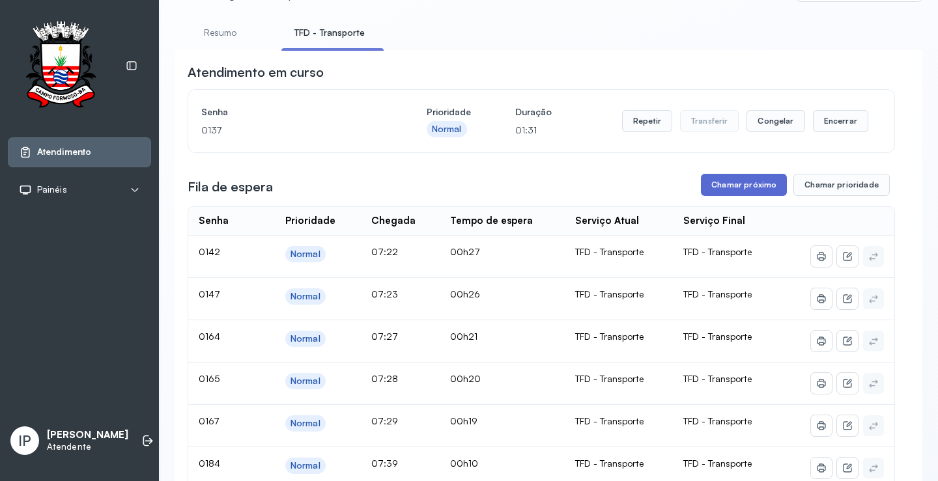
click at [729, 184] on button "Chamar próximo" at bounding box center [744, 185] width 86 height 22
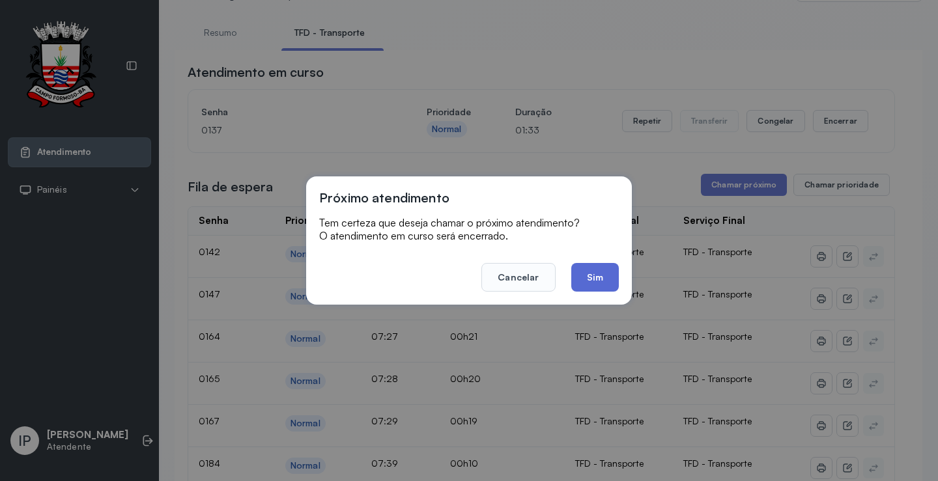
click at [586, 274] on button "Sim" at bounding box center [595, 277] width 48 height 29
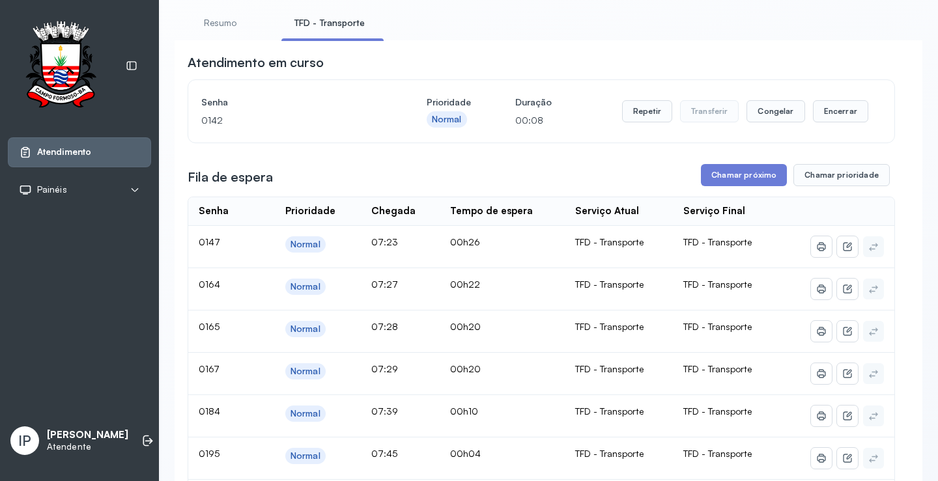
scroll to position [0, 0]
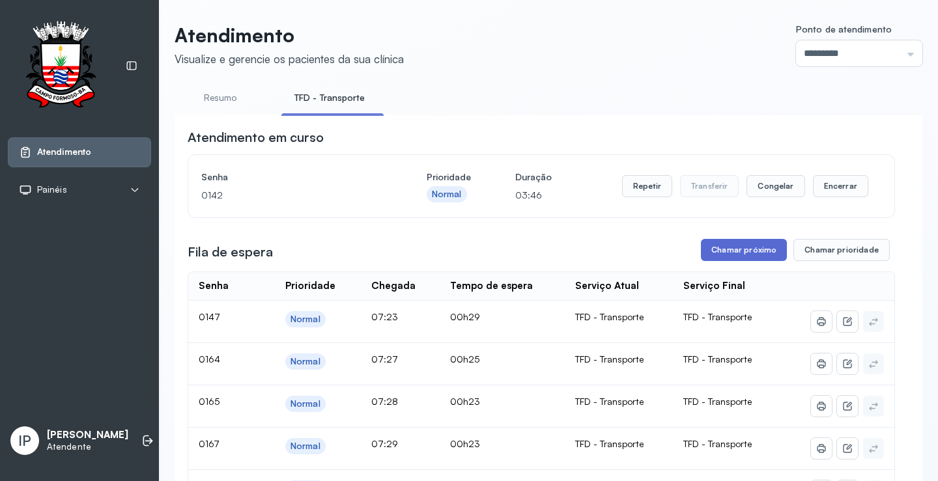
click at [718, 249] on button "Chamar próximo" at bounding box center [744, 250] width 86 height 22
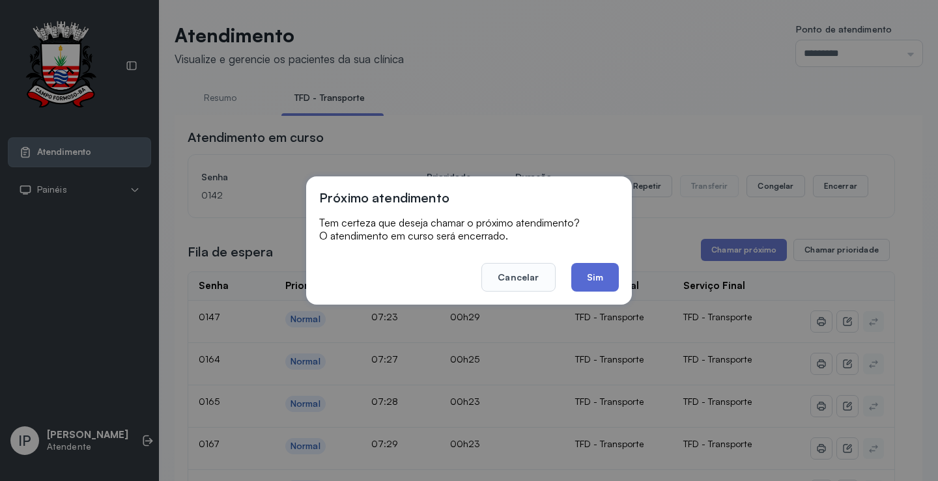
click at [591, 282] on button "Sim" at bounding box center [595, 277] width 48 height 29
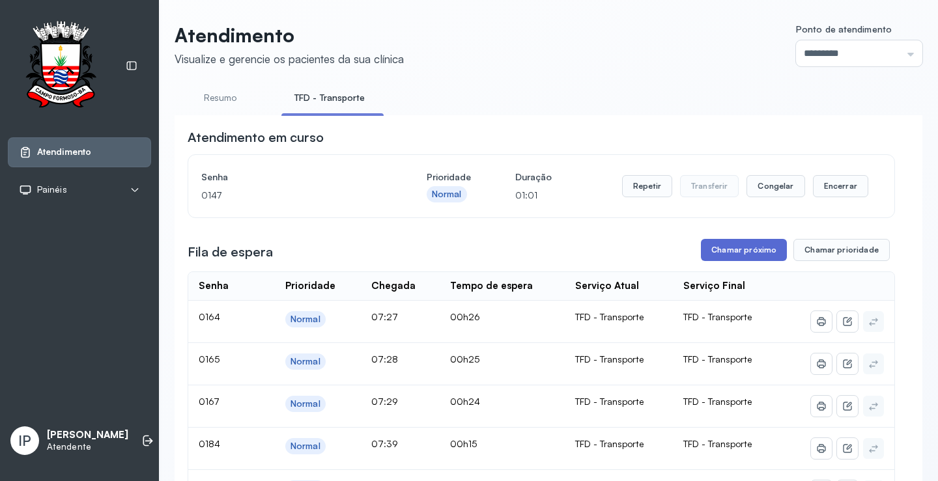
click at [725, 255] on button "Chamar próximo" at bounding box center [744, 250] width 86 height 22
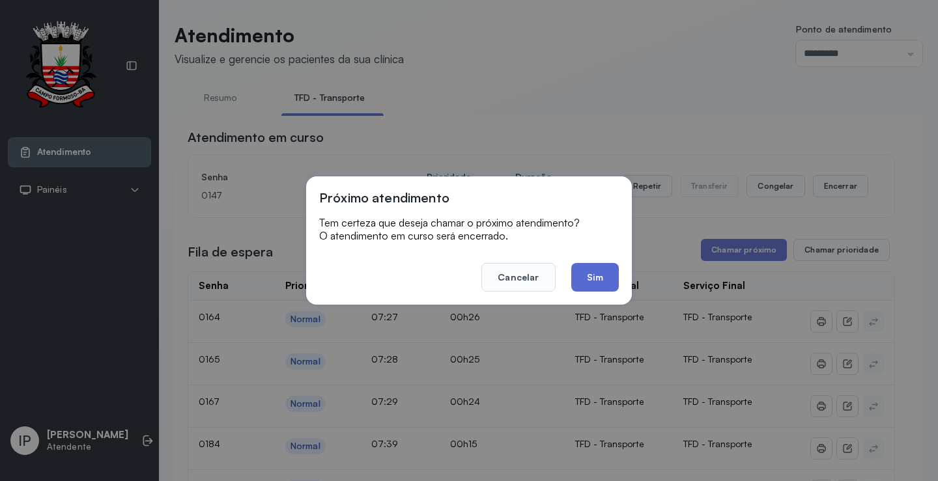
click at [587, 271] on button "Sim" at bounding box center [595, 277] width 48 height 29
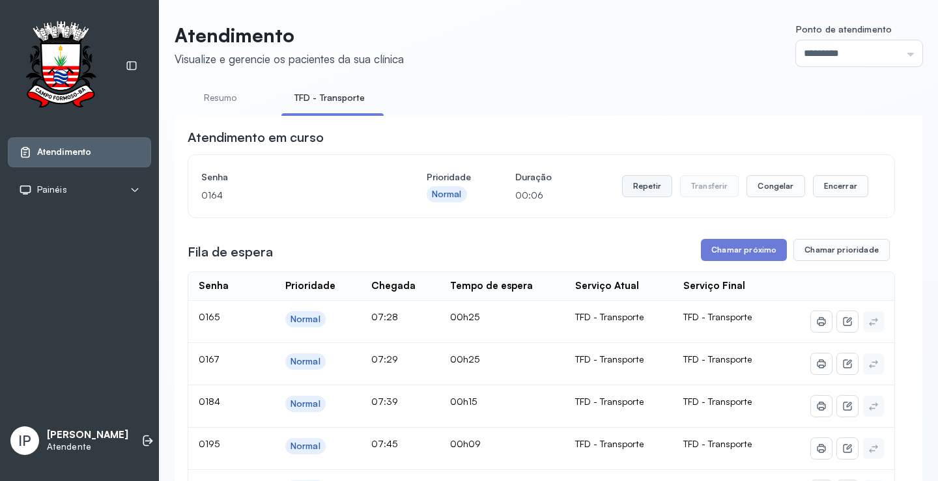
click at [637, 185] on button "Repetir" at bounding box center [647, 186] width 50 height 22
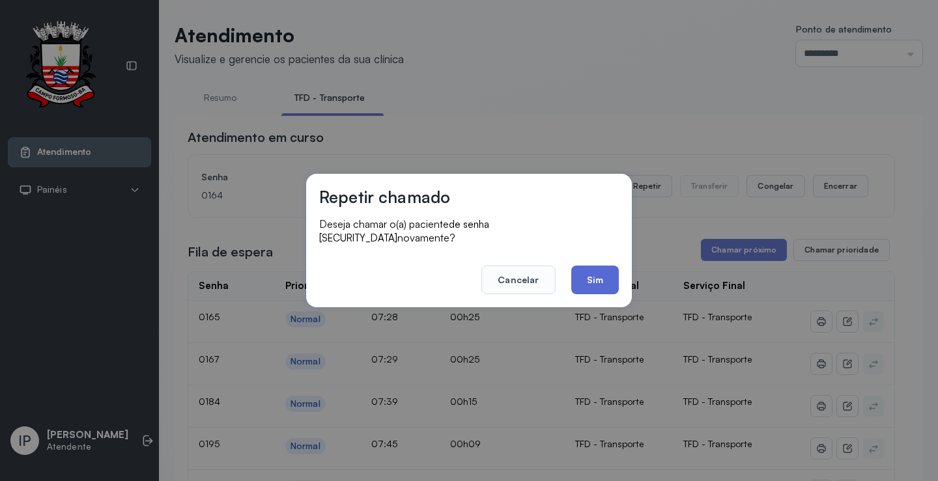
click at [598, 277] on button "Sim" at bounding box center [595, 280] width 48 height 29
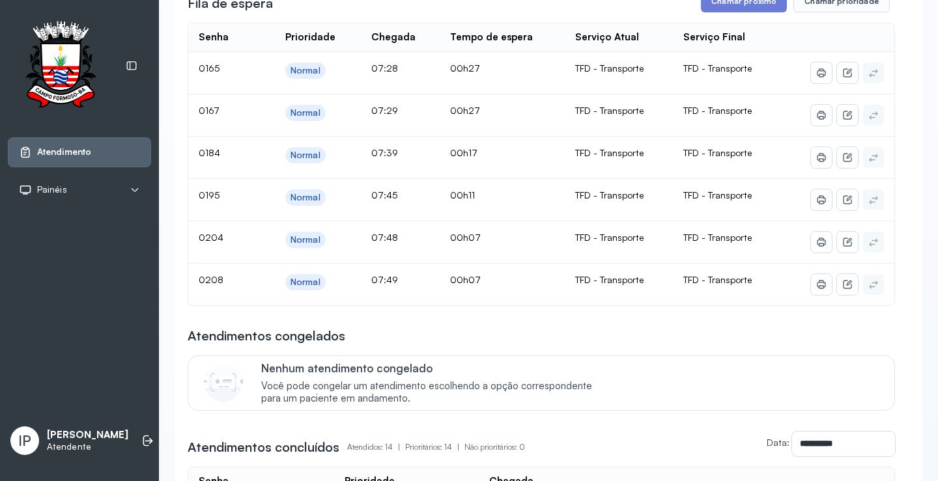
scroll to position [195, 0]
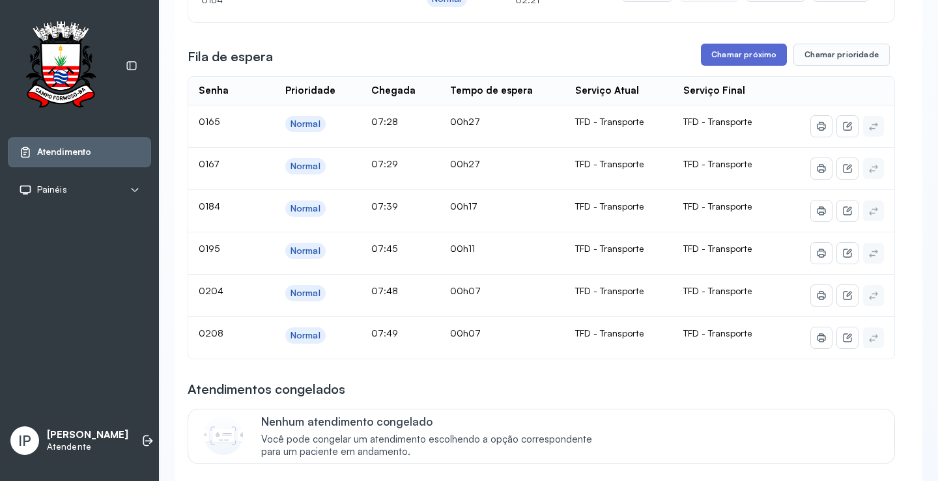
click at [753, 53] on button "Chamar próximo" at bounding box center [744, 55] width 86 height 22
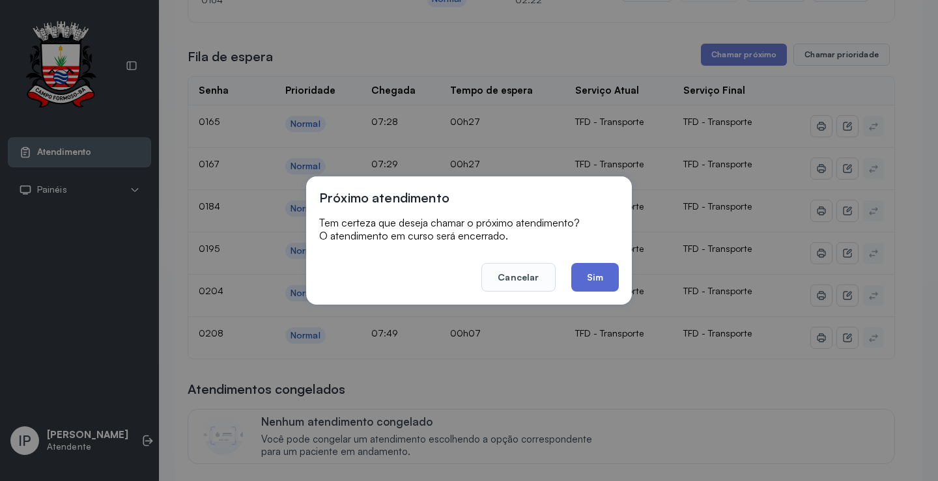
click at [591, 273] on button "Sim" at bounding box center [595, 277] width 48 height 29
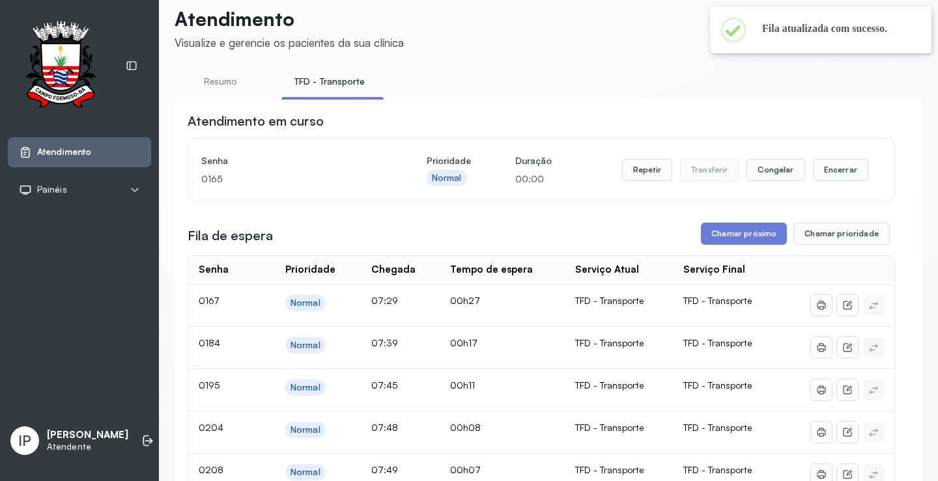
scroll to position [0, 0]
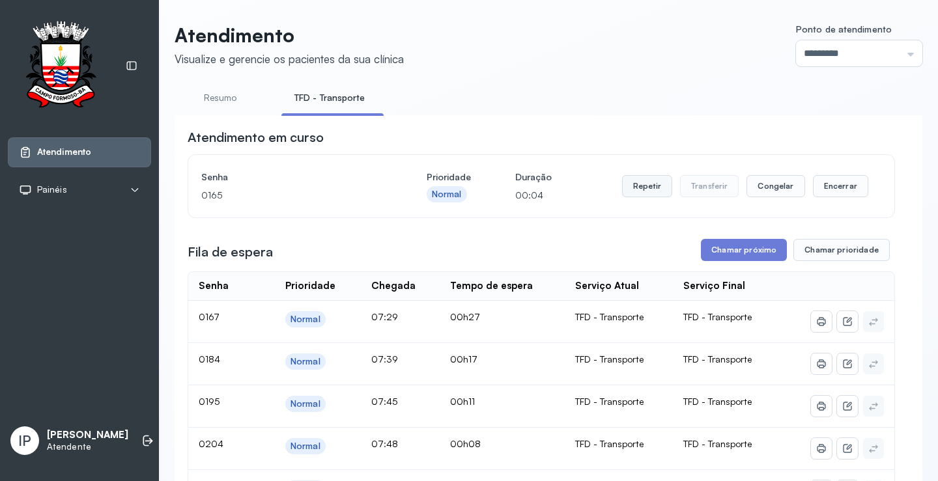
click at [648, 184] on button "Repetir" at bounding box center [647, 186] width 50 height 22
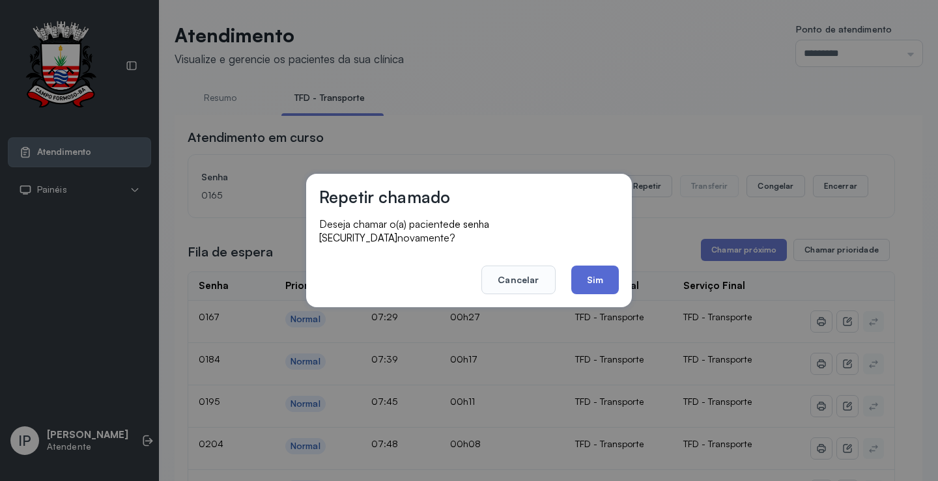
click at [589, 266] on button "Sim" at bounding box center [595, 280] width 48 height 29
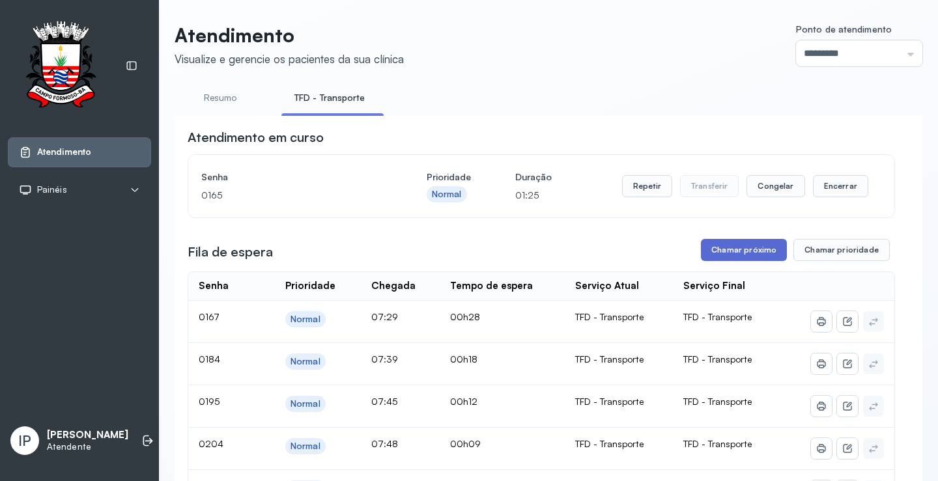
click at [732, 252] on button "Chamar próximo" at bounding box center [744, 250] width 86 height 22
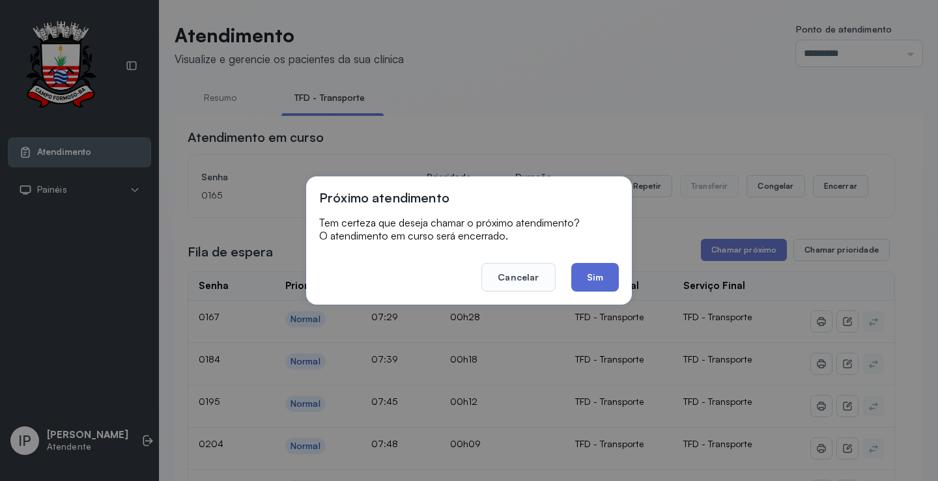
click at [596, 282] on button "Sim" at bounding box center [595, 277] width 48 height 29
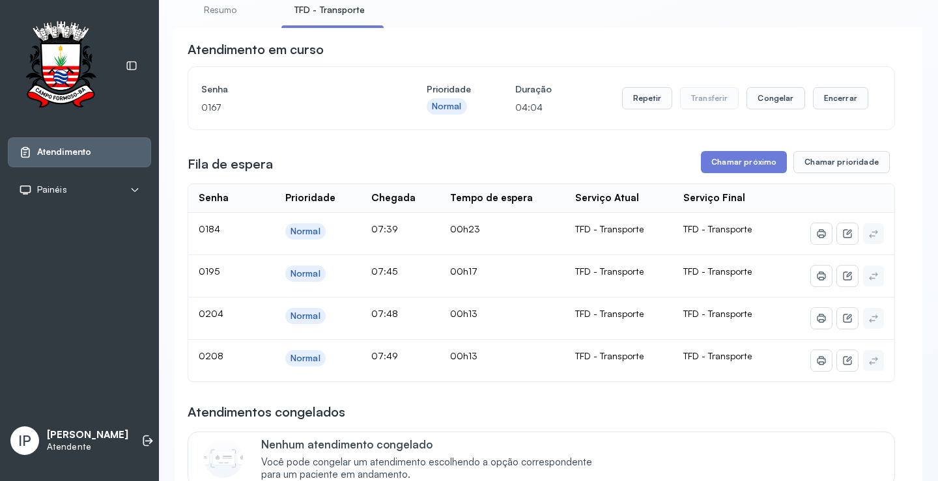
scroll to position [65, 0]
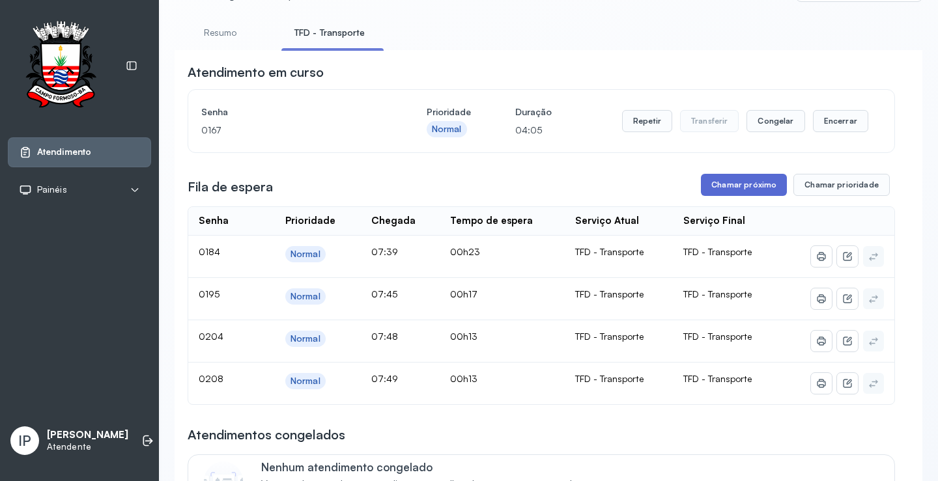
click at [724, 180] on button "Chamar próximo" at bounding box center [744, 185] width 86 height 22
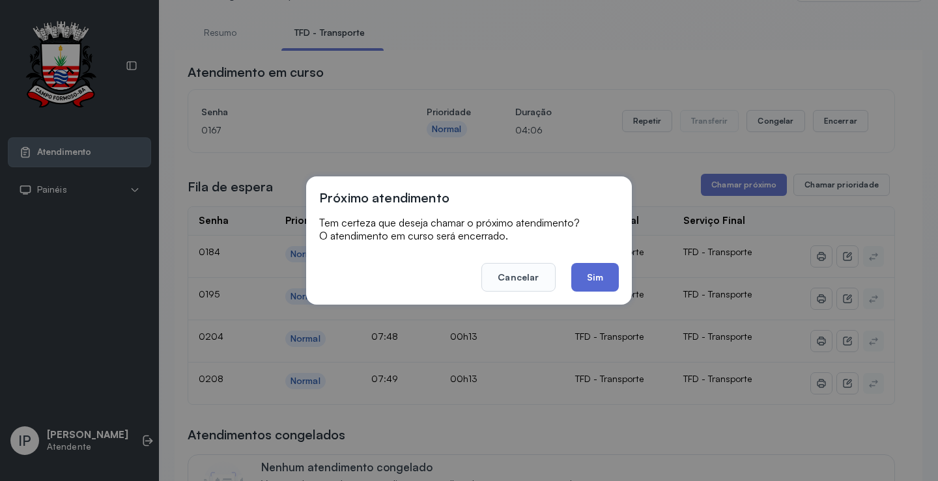
click at [609, 270] on button "Sim" at bounding box center [595, 277] width 48 height 29
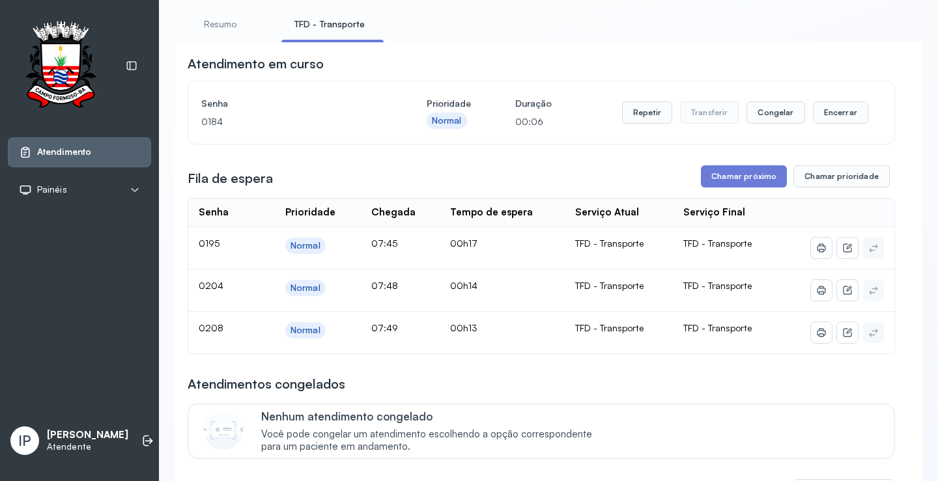
scroll to position [0, 0]
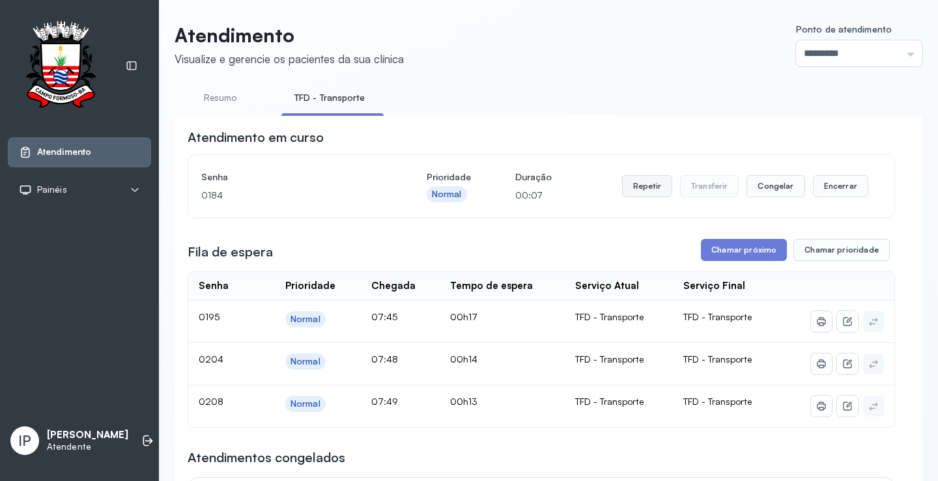
click at [635, 189] on button "Repetir" at bounding box center [647, 186] width 50 height 22
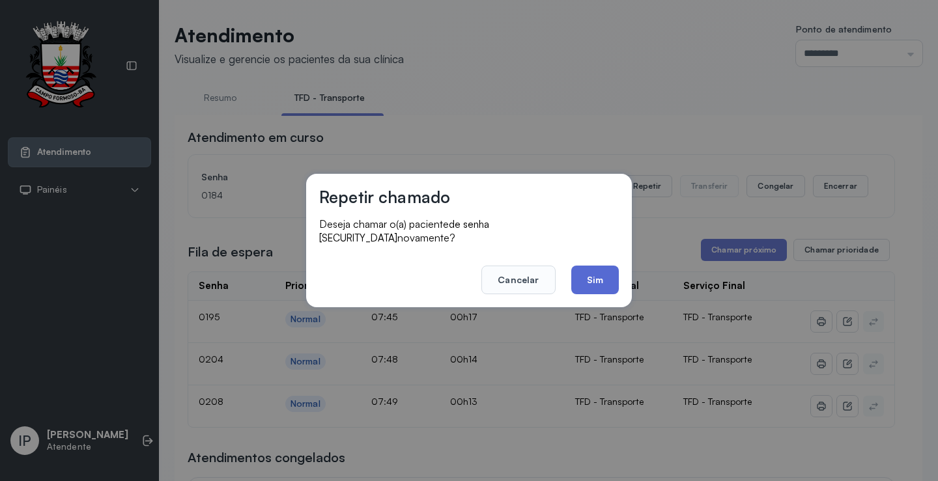
click at [598, 271] on button "Sim" at bounding box center [595, 280] width 48 height 29
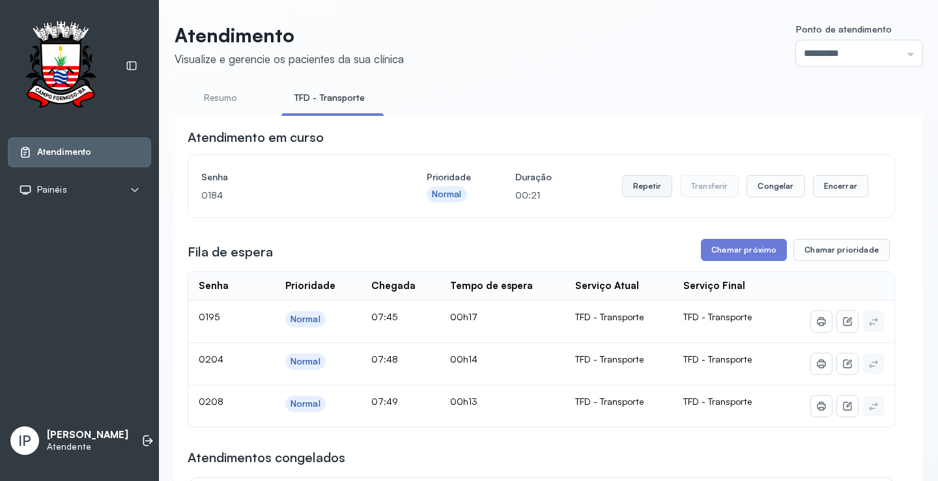
click at [632, 181] on button "Repetir" at bounding box center [647, 186] width 50 height 22
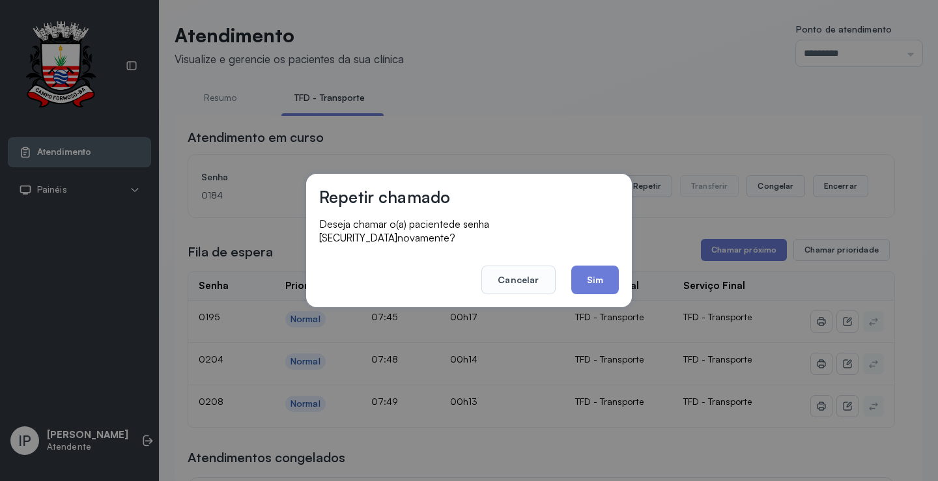
click at [583, 266] on button "Sim" at bounding box center [595, 280] width 48 height 29
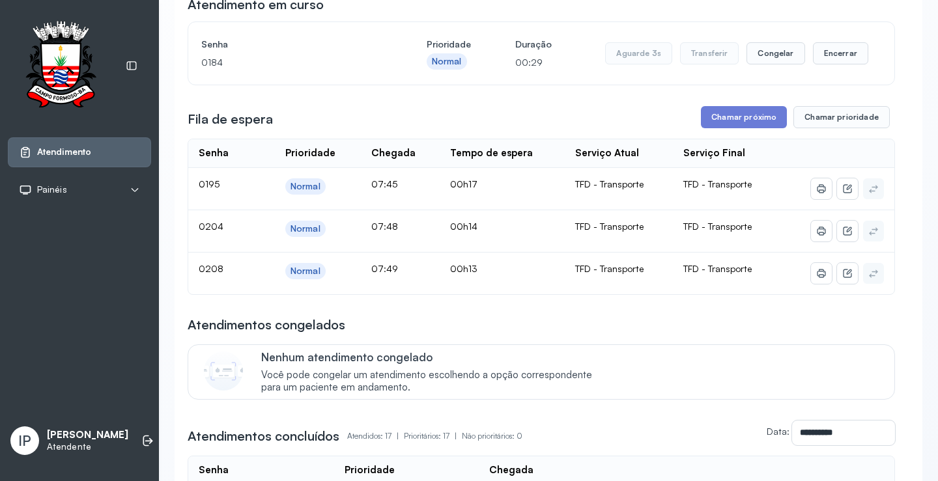
scroll to position [130, 0]
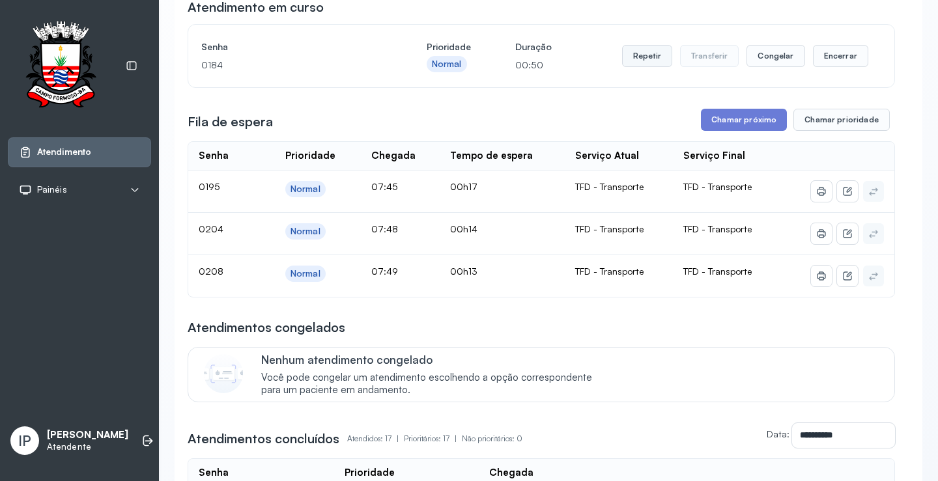
click at [655, 49] on button "Repetir" at bounding box center [647, 56] width 50 height 22
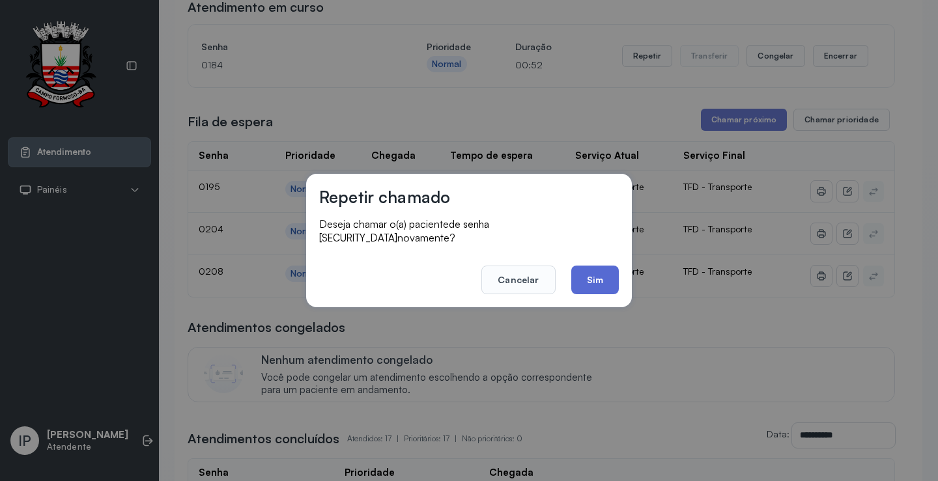
click at [592, 270] on button "Sim" at bounding box center [595, 280] width 48 height 29
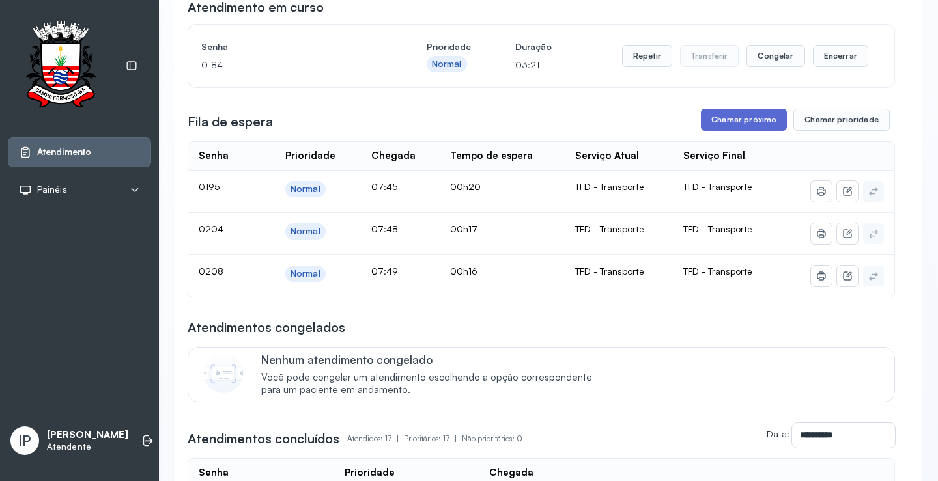
click at [734, 120] on button "Chamar próximo" at bounding box center [744, 120] width 86 height 22
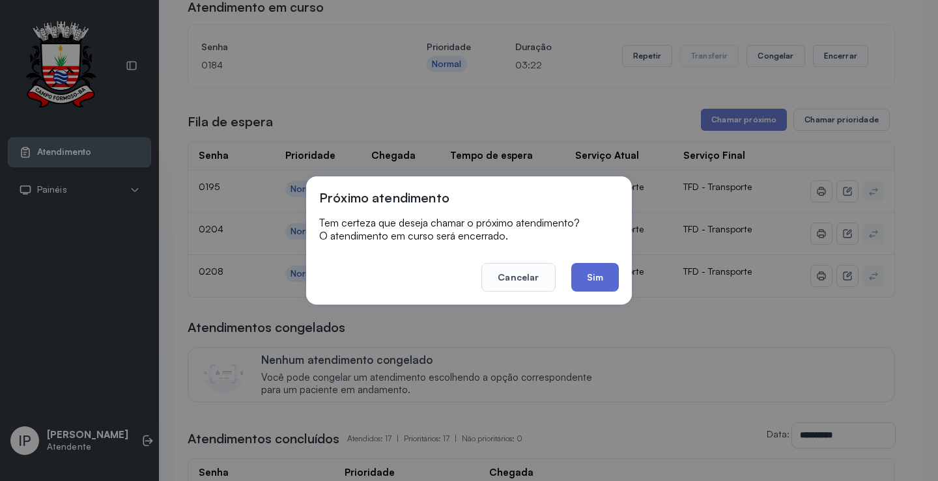
click at [592, 268] on button "Sim" at bounding box center [595, 277] width 48 height 29
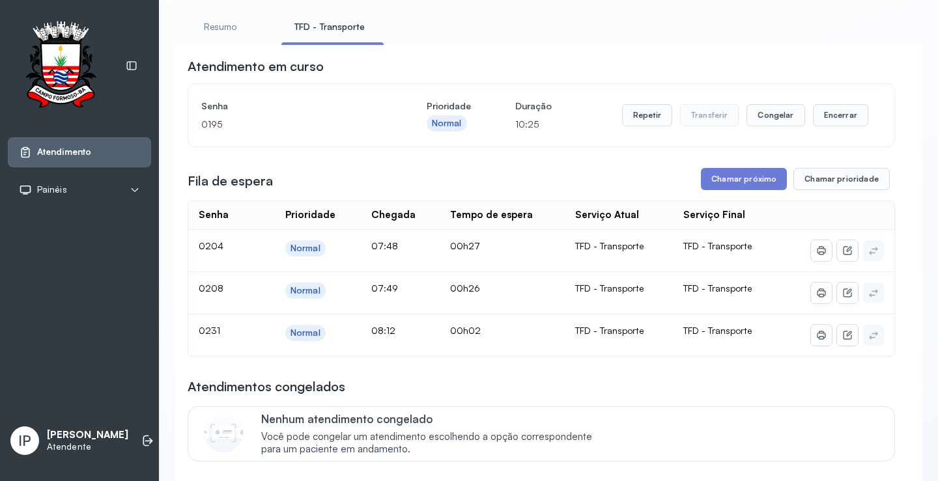
scroll to position [195, 0]
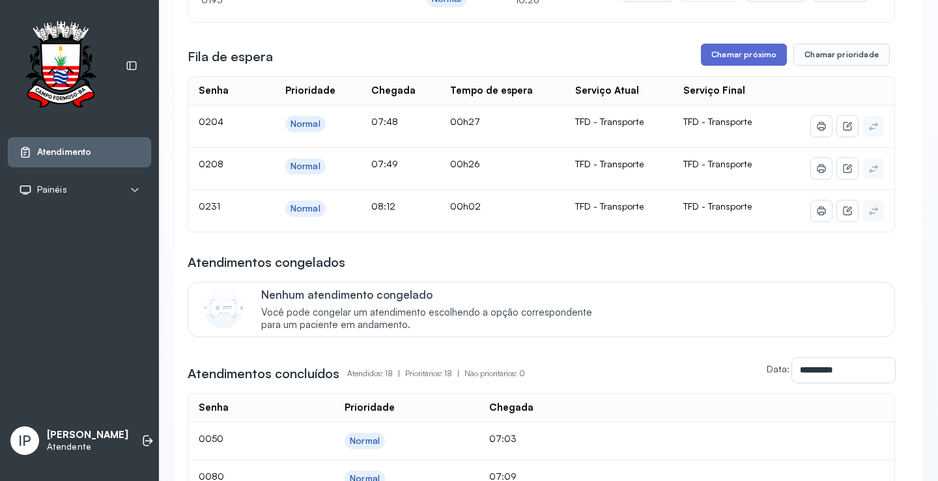
click at [727, 54] on button "Chamar próximo" at bounding box center [744, 55] width 86 height 22
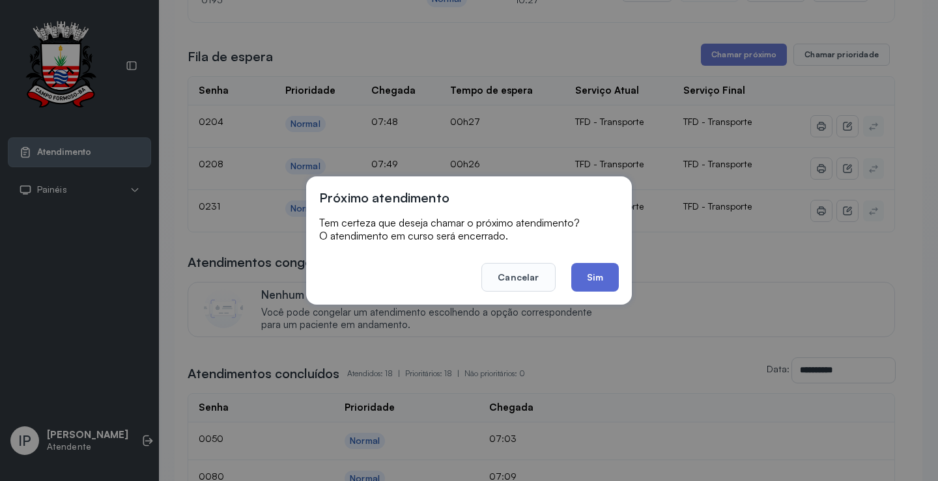
click at [584, 275] on button "Sim" at bounding box center [595, 277] width 48 height 29
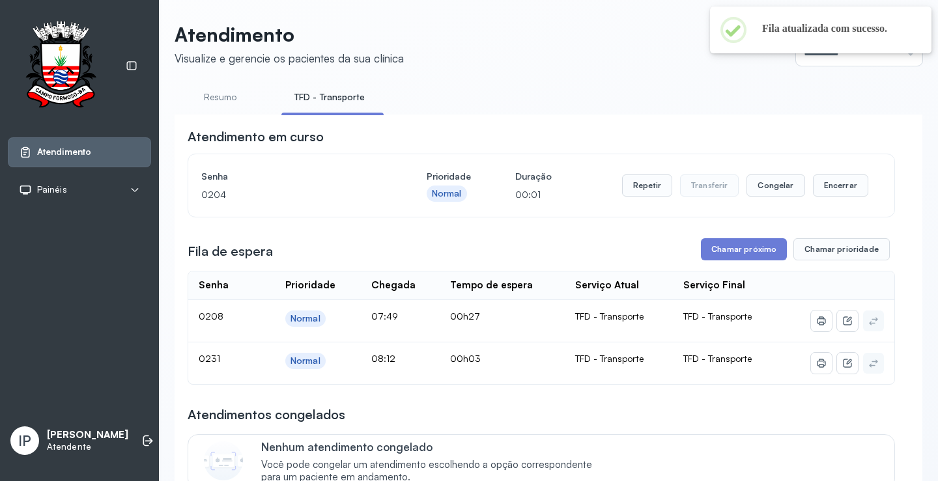
scroll to position [0, 0]
click at [643, 188] on button "Repetir" at bounding box center [647, 186] width 50 height 22
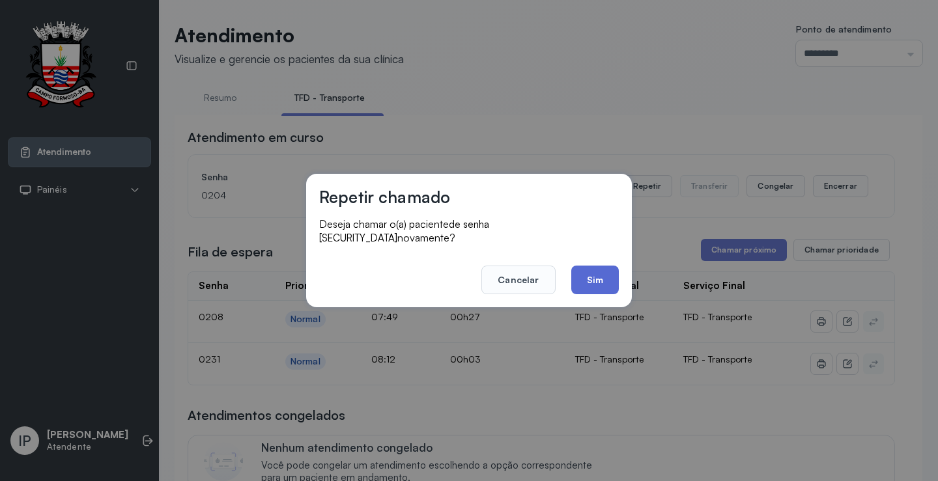
click at [577, 279] on button "Sim" at bounding box center [595, 280] width 48 height 29
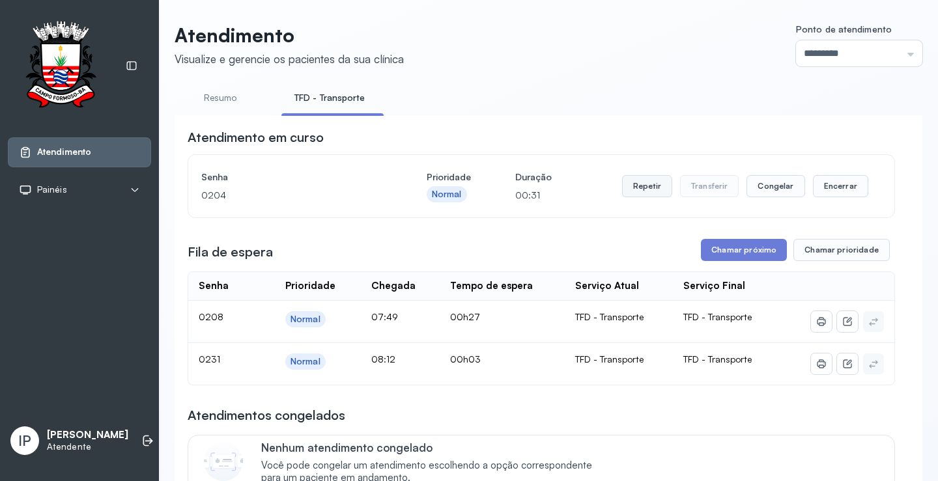
click at [639, 188] on button "Repetir" at bounding box center [647, 186] width 50 height 22
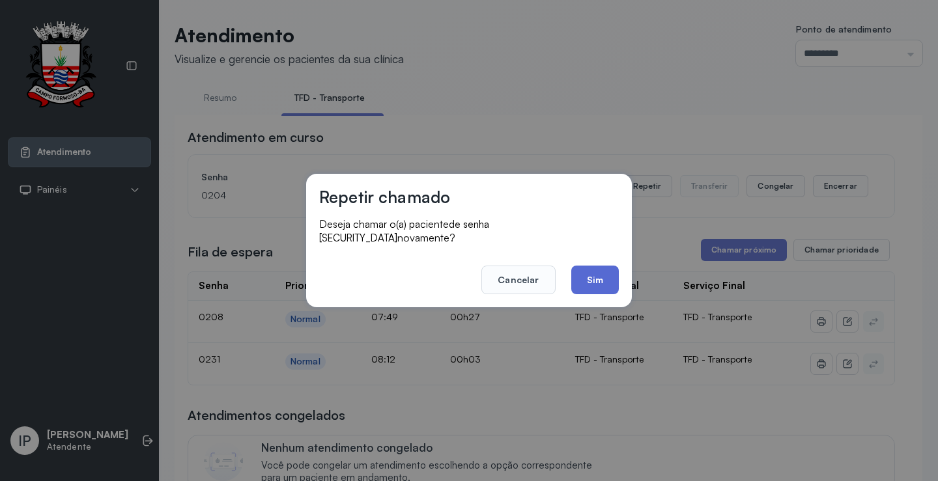
click at [578, 266] on button "Sim" at bounding box center [595, 280] width 48 height 29
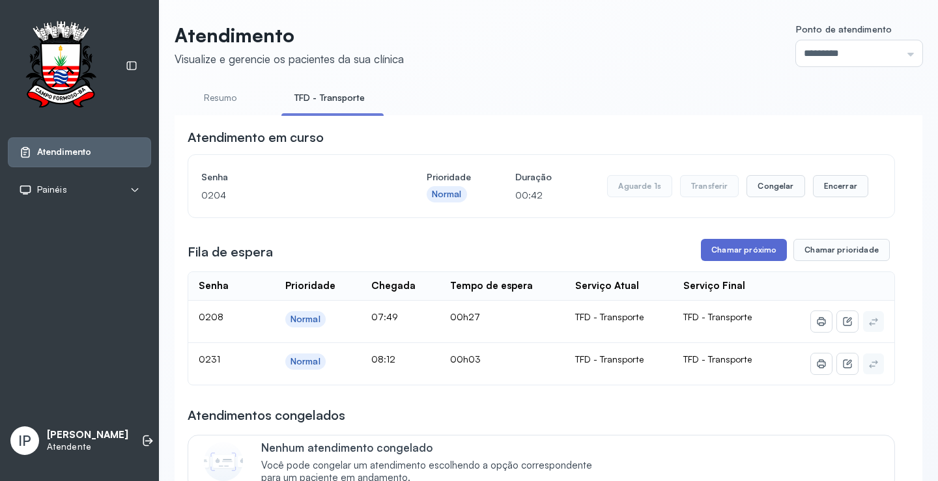
click at [721, 245] on button "Chamar próximo" at bounding box center [744, 250] width 86 height 22
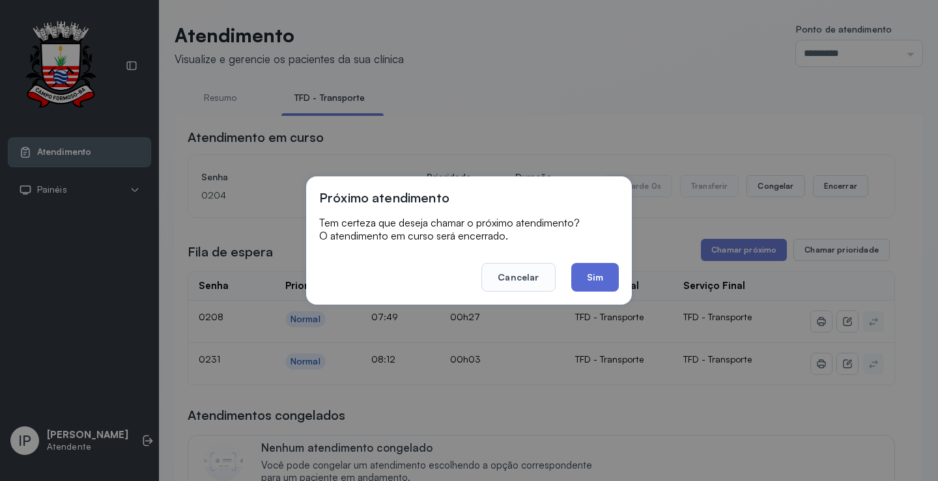
click at [594, 272] on button "Sim" at bounding box center [595, 277] width 48 height 29
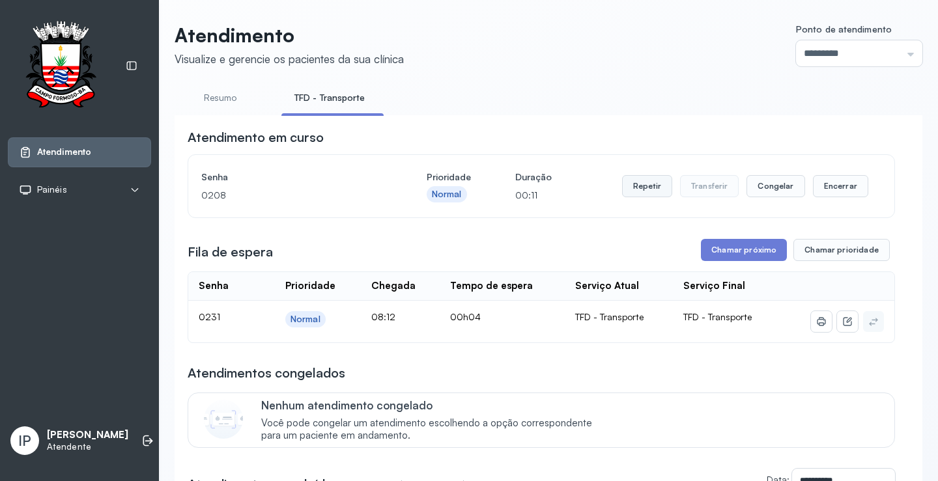
click at [622, 187] on button "Repetir" at bounding box center [647, 186] width 50 height 22
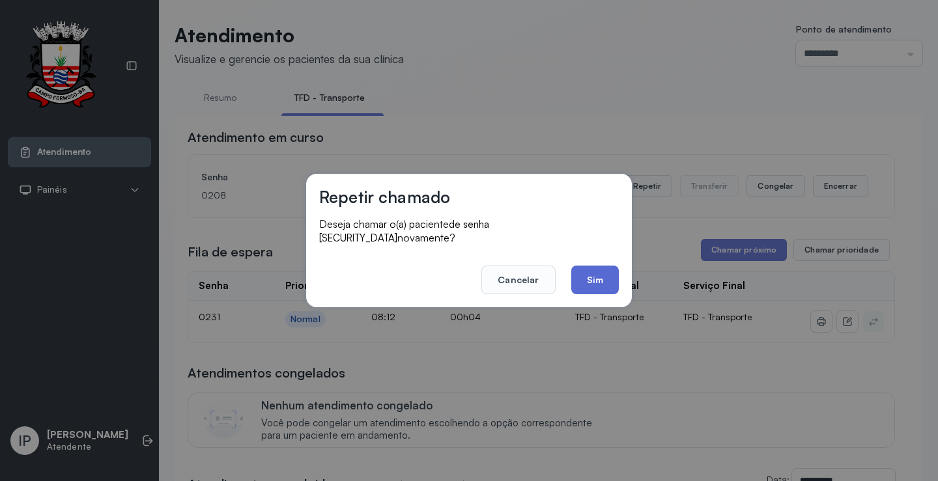
click at [596, 268] on button "Sim" at bounding box center [595, 280] width 48 height 29
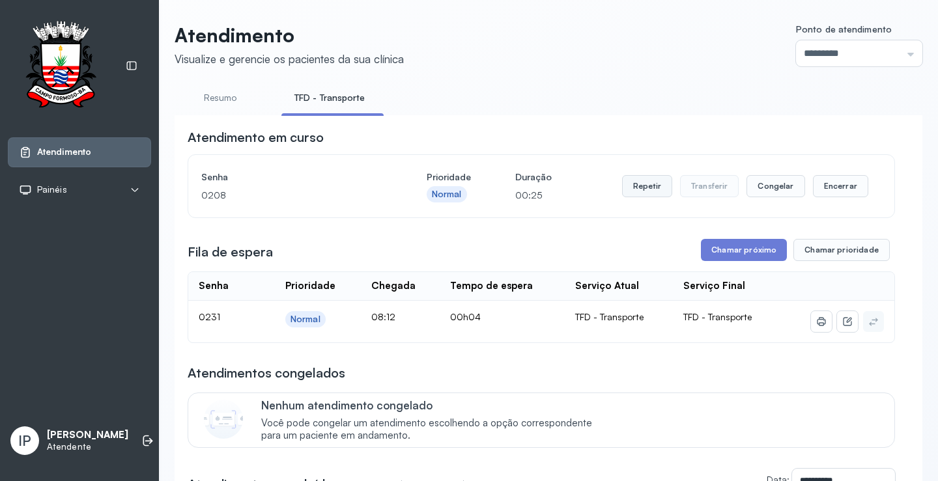
click at [635, 189] on button "Repetir" at bounding box center [647, 186] width 50 height 22
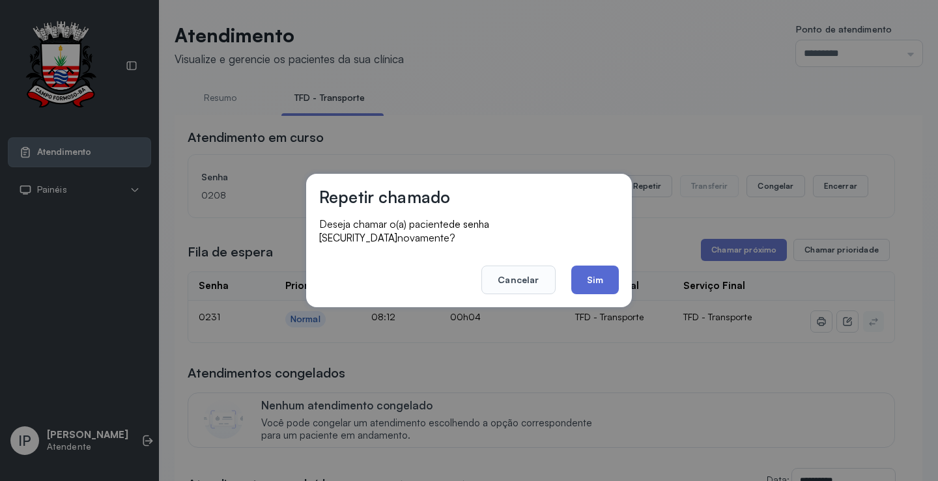
click at [607, 277] on button "Sim" at bounding box center [595, 280] width 48 height 29
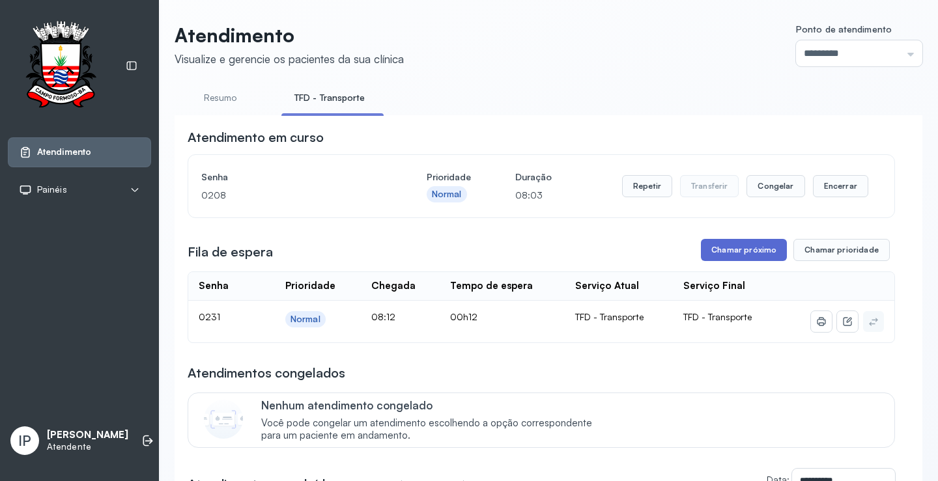
click at [746, 247] on button "Chamar próximo" at bounding box center [744, 250] width 86 height 22
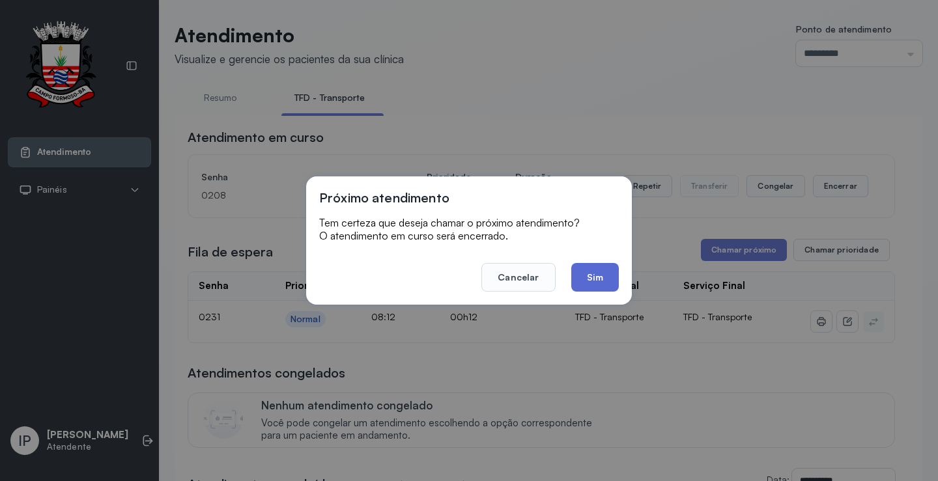
click at [589, 275] on button "Sim" at bounding box center [595, 277] width 48 height 29
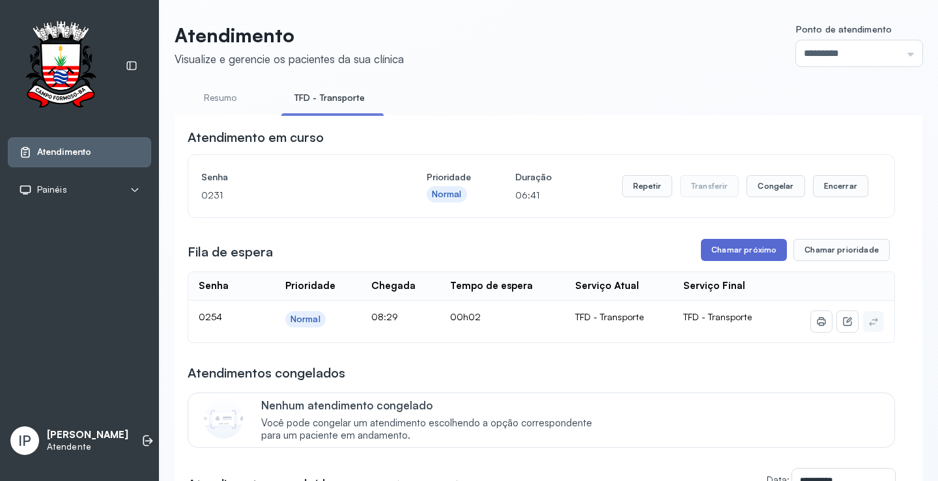
click at [722, 253] on button "Chamar próximo" at bounding box center [744, 250] width 86 height 22
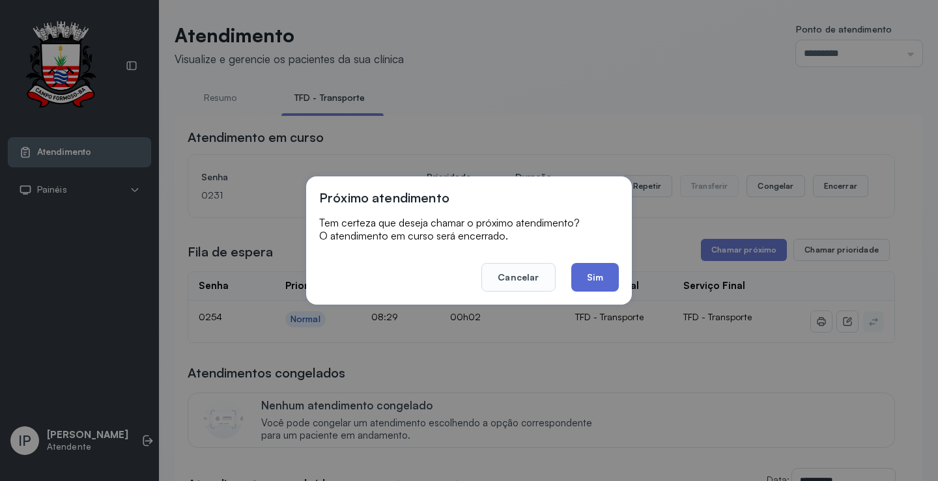
click at [585, 277] on button "Sim" at bounding box center [595, 277] width 48 height 29
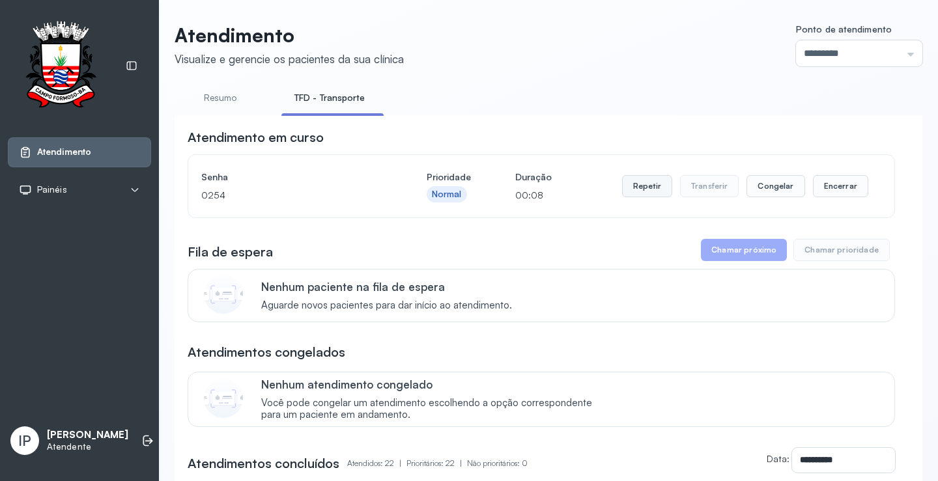
click at [656, 186] on button "Repetir" at bounding box center [647, 186] width 50 height 22
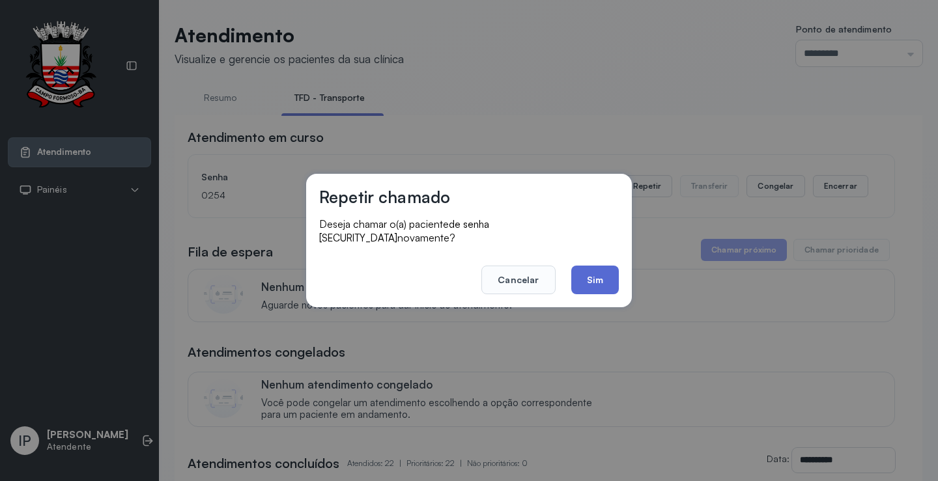
click at [594, 270] on button "Sim" at bounding box center [595, 280] width 48 height 29
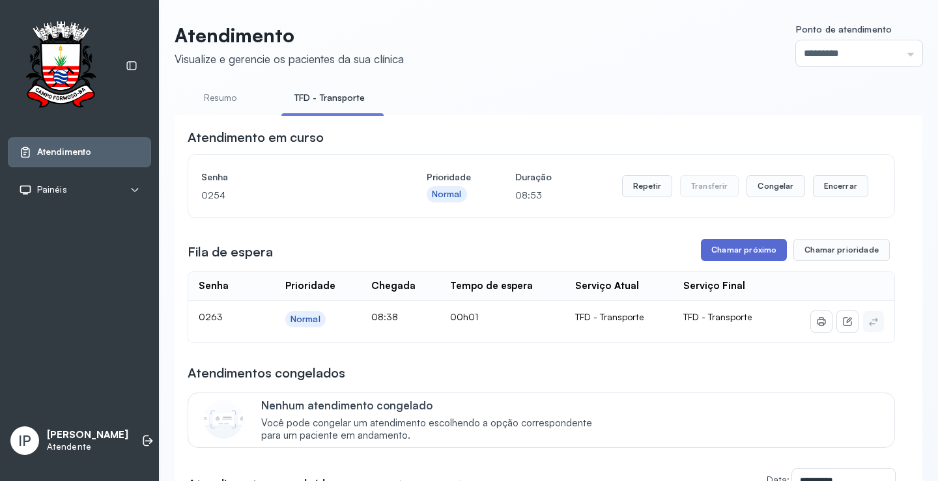
click at [716, 248] on button "Chamar próximo" at bounding box center [744, 250] width 86 height 22
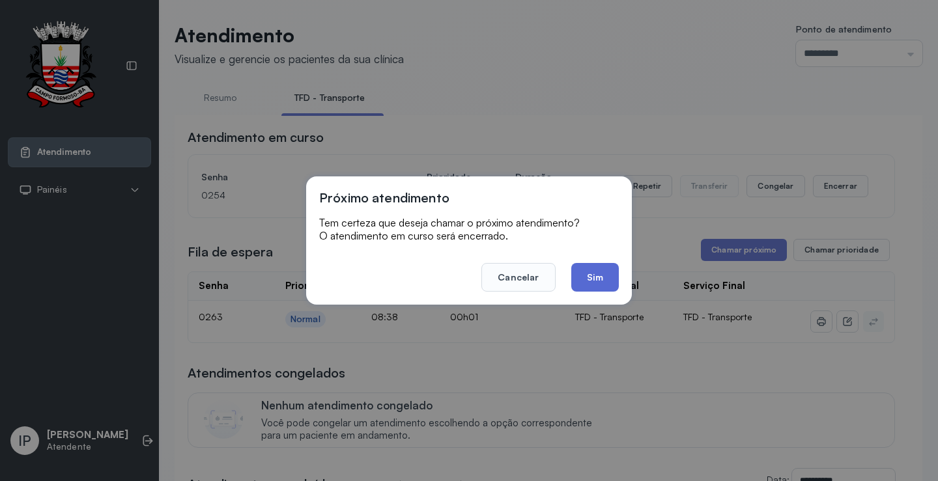
click at [599, 279] on button "Sim" at bounding box center [595, 277] width 48 height 29
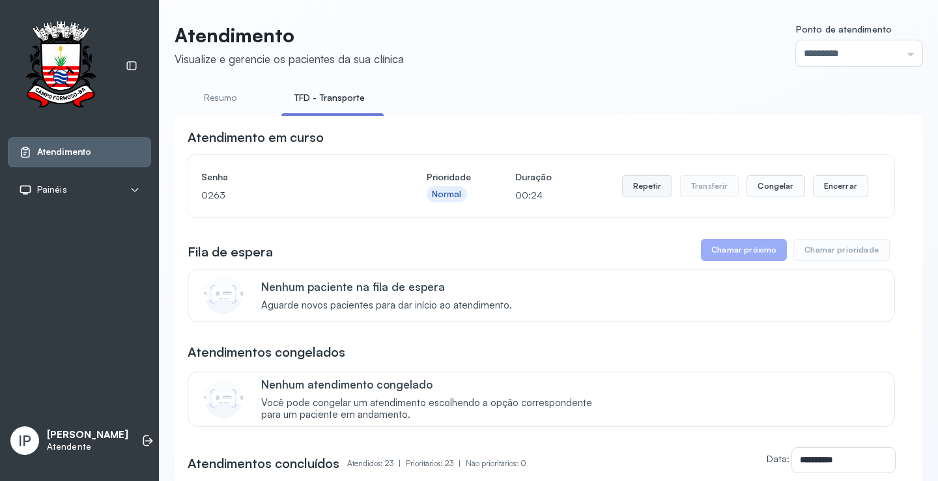
click at [639, 191] on button "Repetir" at bounding box center [647, 186] width 50 height 22
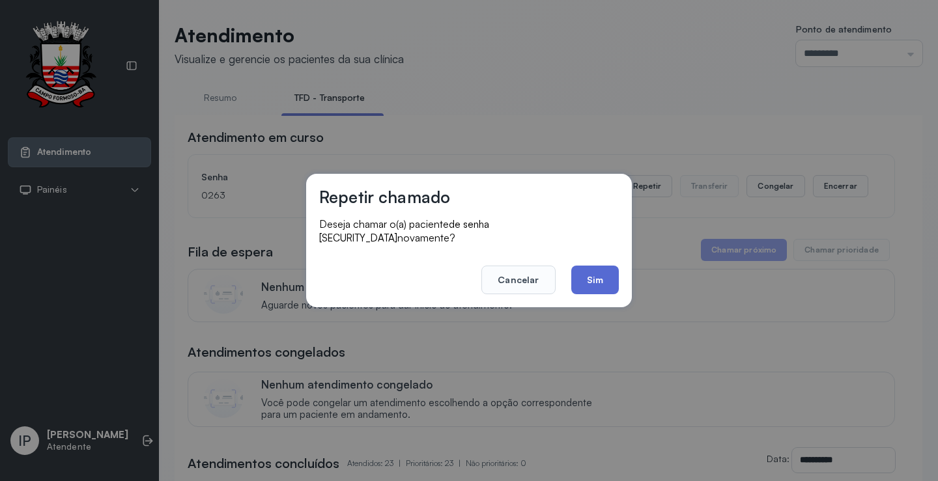
click at [595, 266] on button "Sim" at bounding box center [595, 280] width 48 height 29
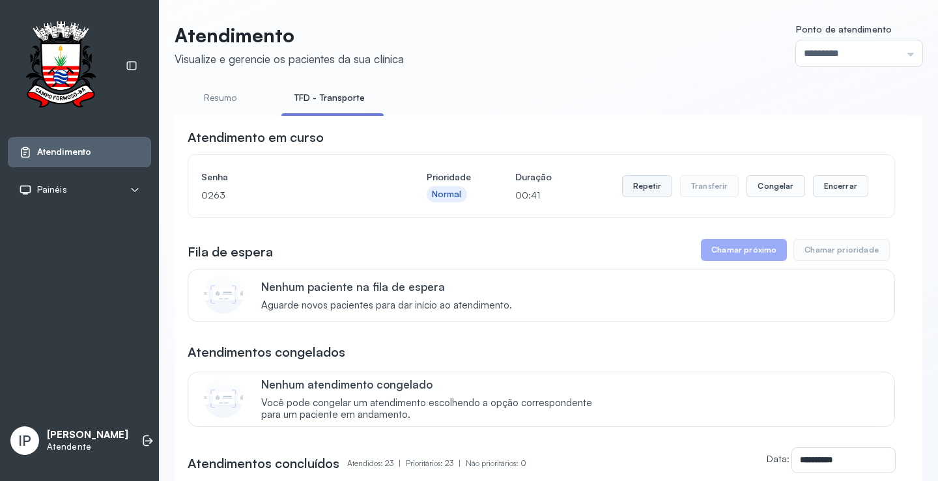
click at [630, 190] on button "Repetir" at bounding box center [647, 186] width 50 height 22
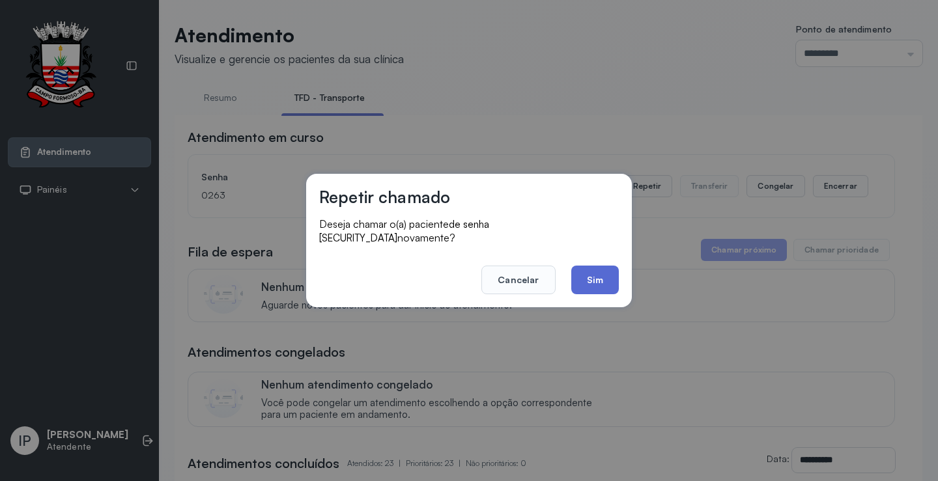
click at [583, 272] on button "Sim" at bounding box center [595, 280] width 48 height 29
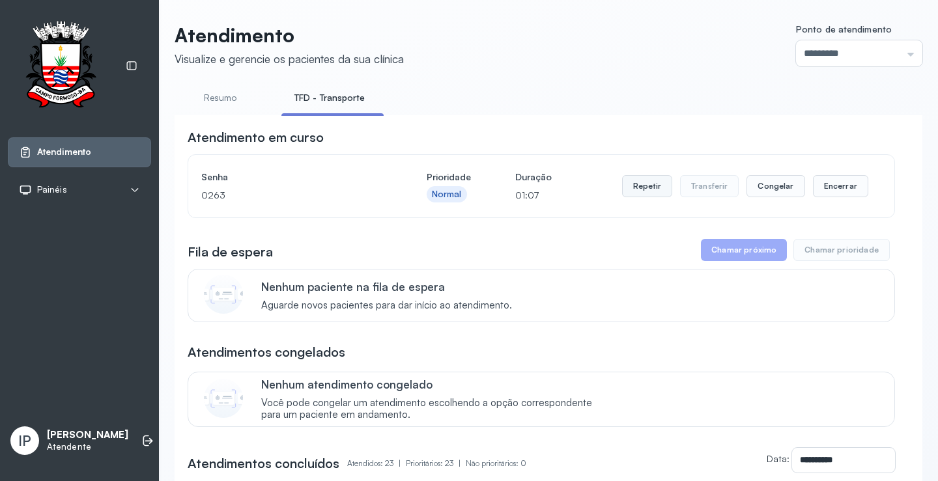
click at [630, 190] on button "Repetir" at bounding box center [647, 186] width 50 height 22
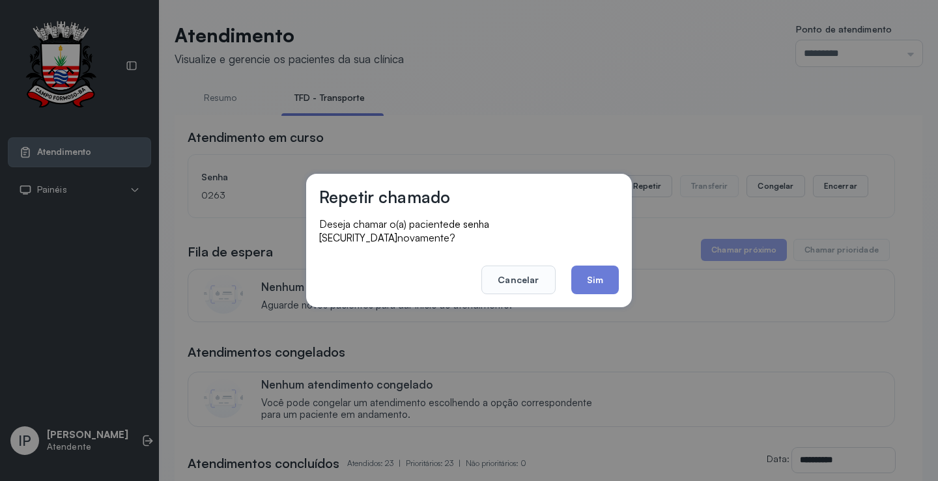
click at [599, 275] on button "Sim" at bounding box center [595, 280] width 48 height 29
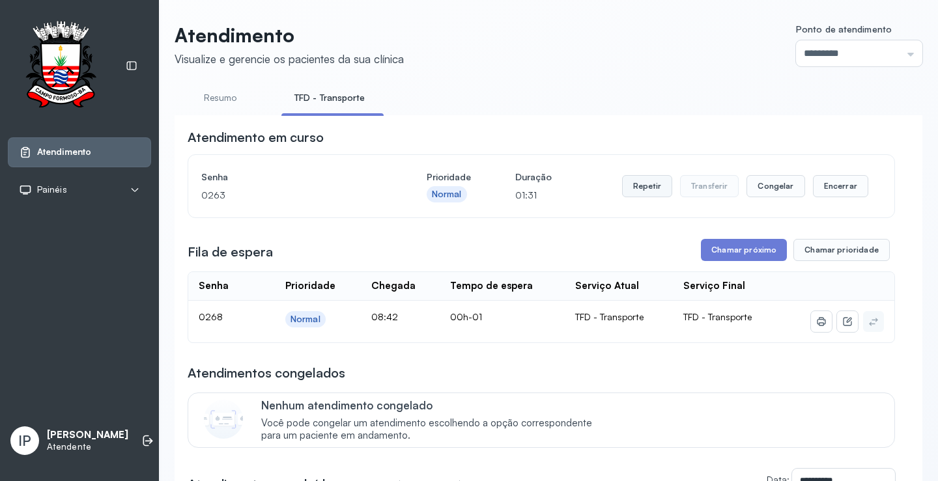
click at [630, 183] on button "Repetir" at bounding box center [647, 186] width 50 height 22
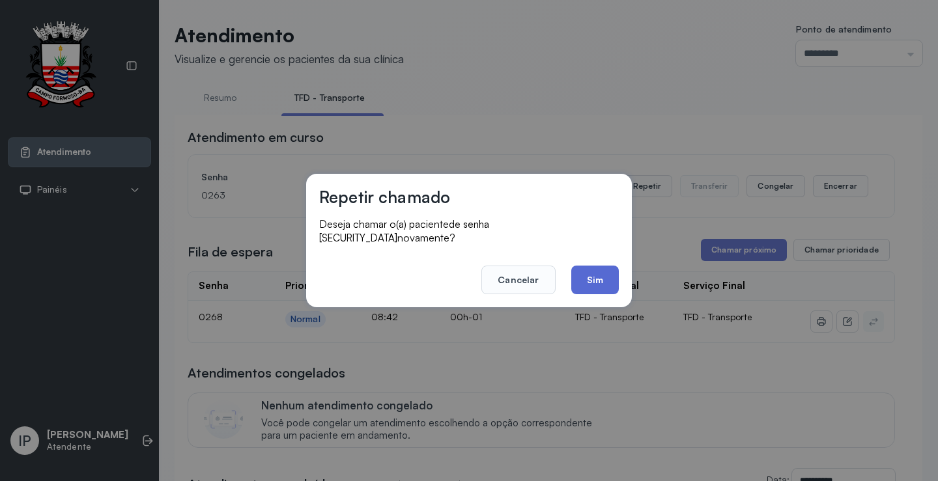
click at [605, 278] on button "Sim" at bounding box center [595, 280] width 48 height 29
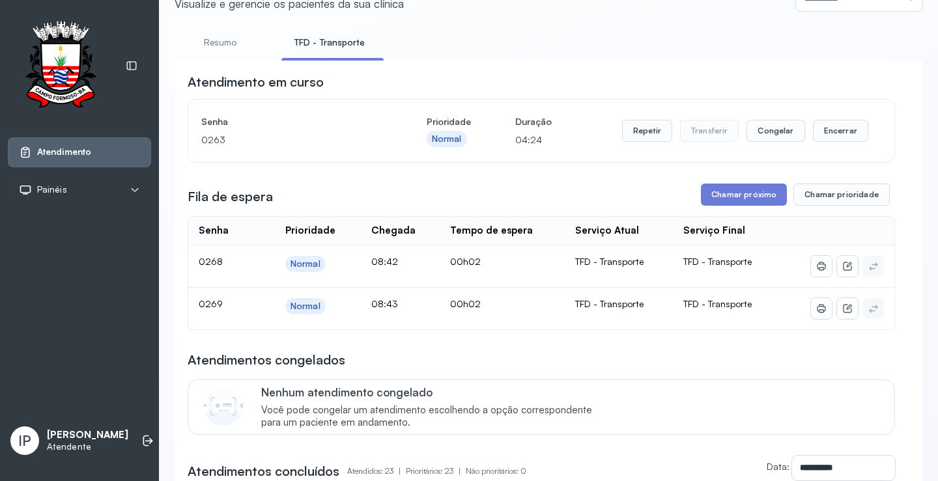
scroll to position [130, 0]
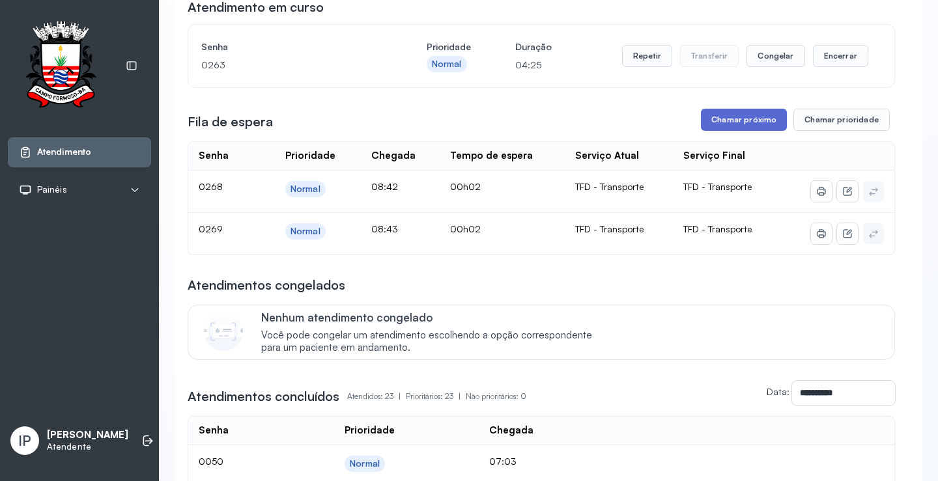
click at [717, 118] on button "Chamar próximo" at bounding box center [744, 120] width 86 height 22
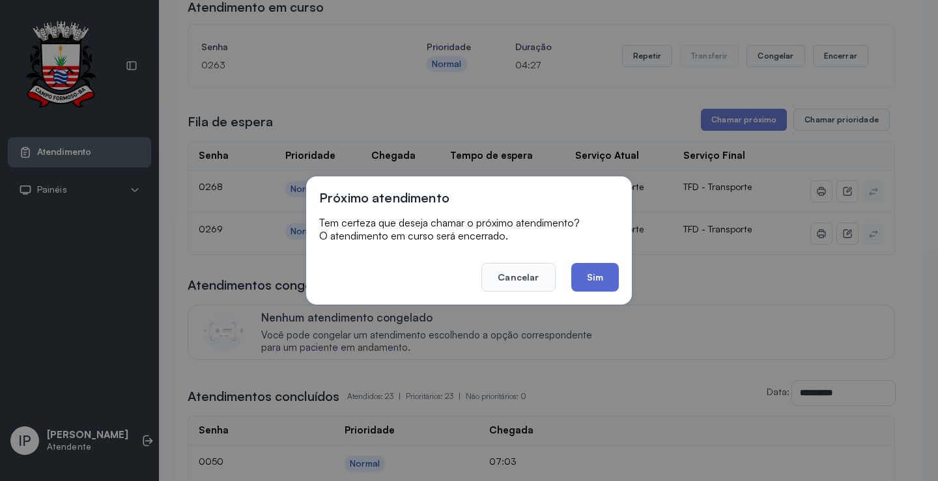
click at [602, 273] on button "Sim" at bounding box center [595, 277] width 48 height 29
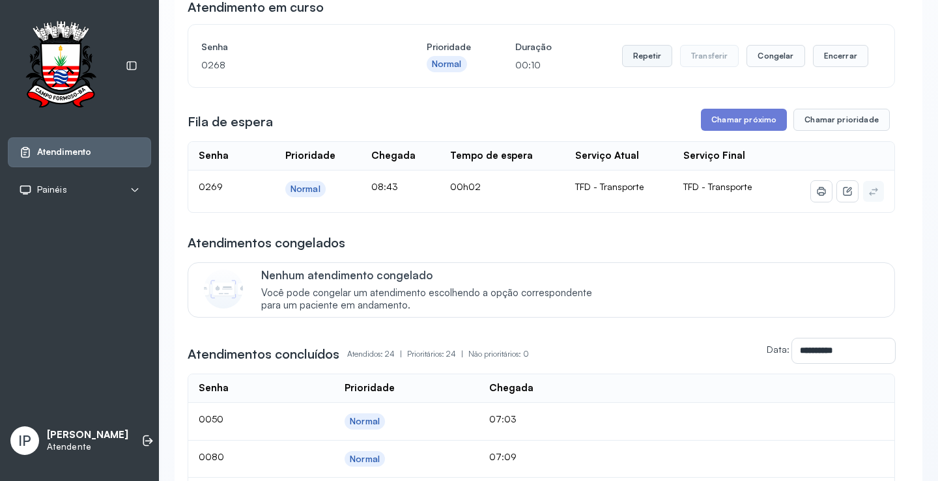
click at [635, 57] on button "Repetir" at bounding box center [647, 56] width 50 height 22
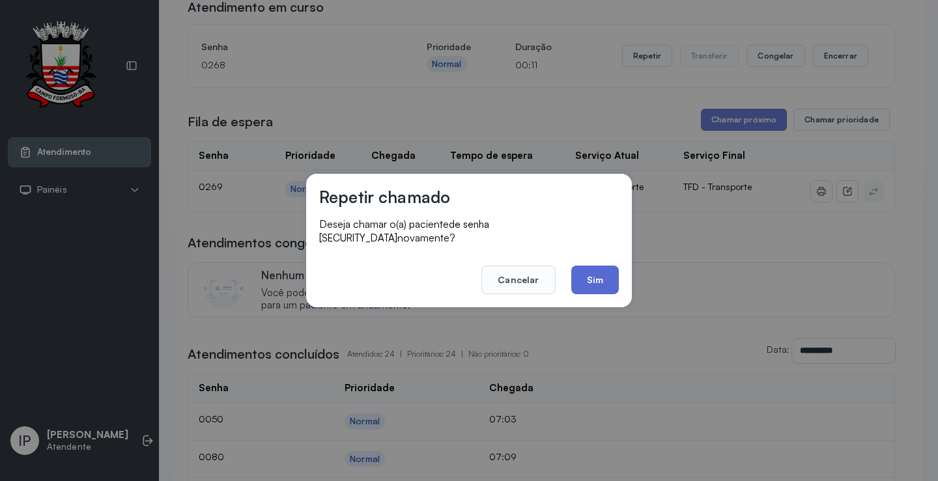
click at [586, 266] on button "Sim" at bounding box center [595, 280] width 48 height 29
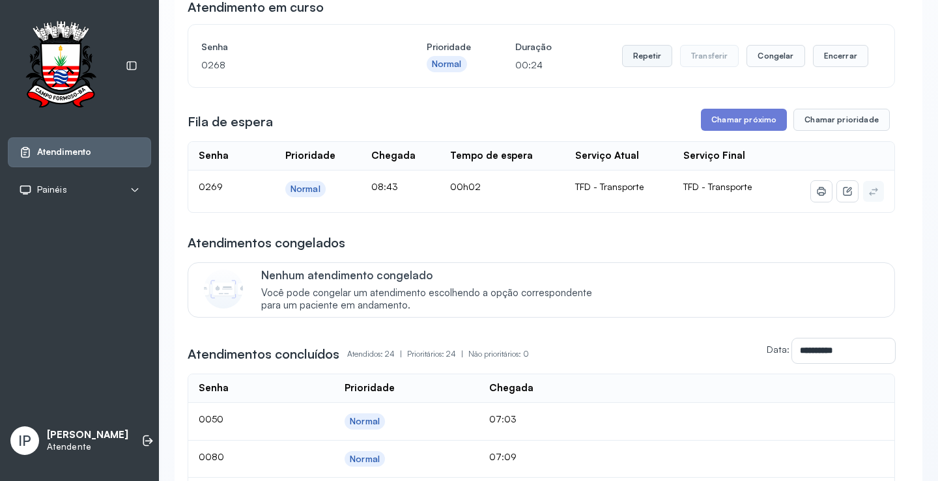
click at [650, 59] on button "Repetir" at bounding box center [647, 56] width 50 height 22
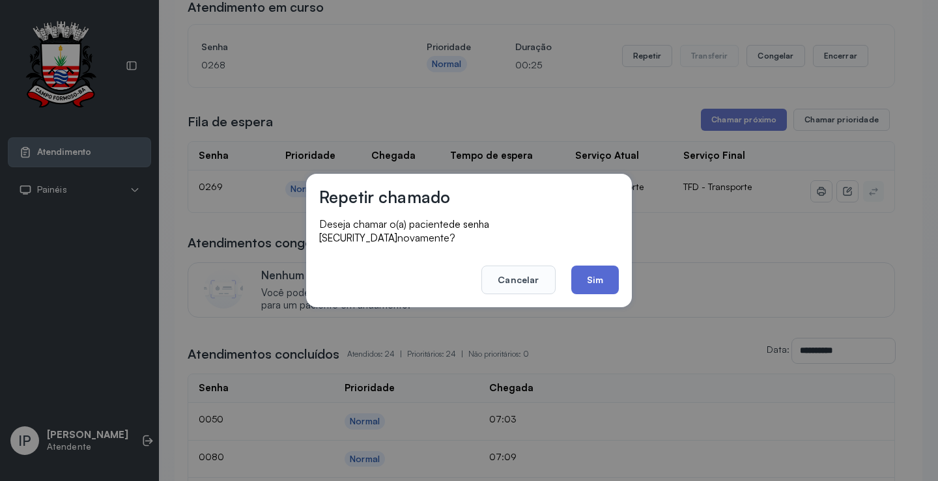
click at [605, 268] on button "Sim" at bounding box center [595, 280] width 48 height 29
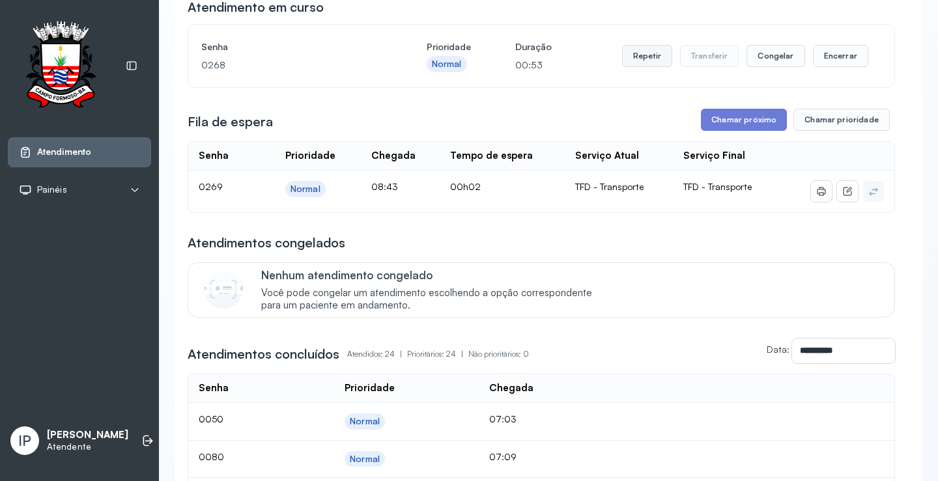
click at [633, 55] on button "Repetir" at bounding box center [647, 56] width 50 height 22
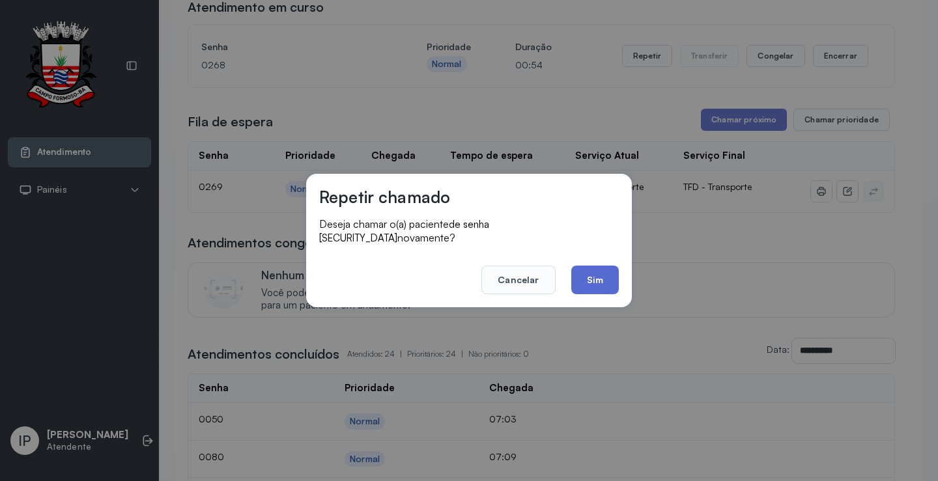
click at [592, 273] on button "Sim" at bounding box center [595, 280] width 48 height 29
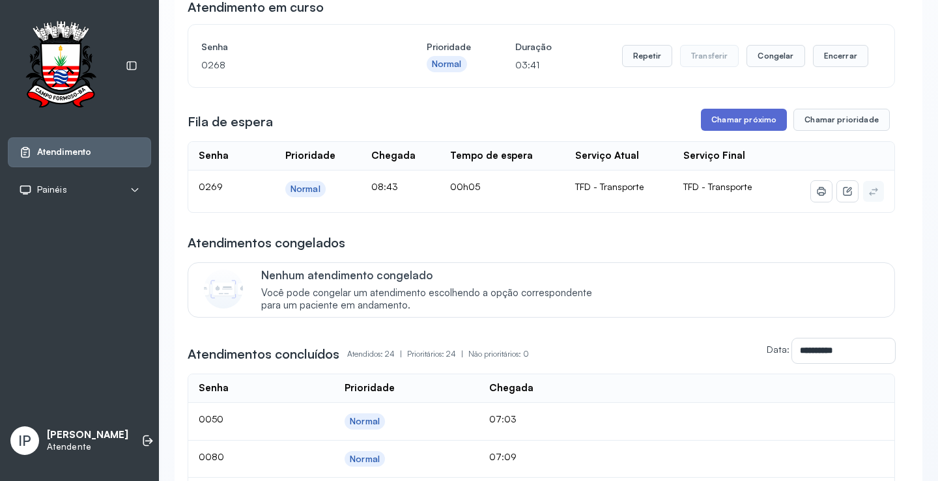
click at [721, 117] on button "Chamar próximo" at bounding box center [744, 120] width 86 height 22
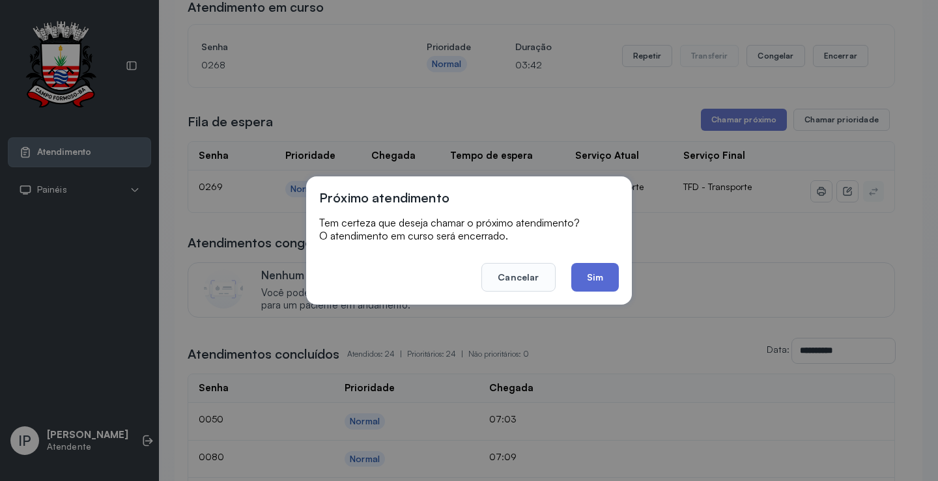
click at [606, 279] on button "Sim" at bounding box center [595, 277] width 48 height 29
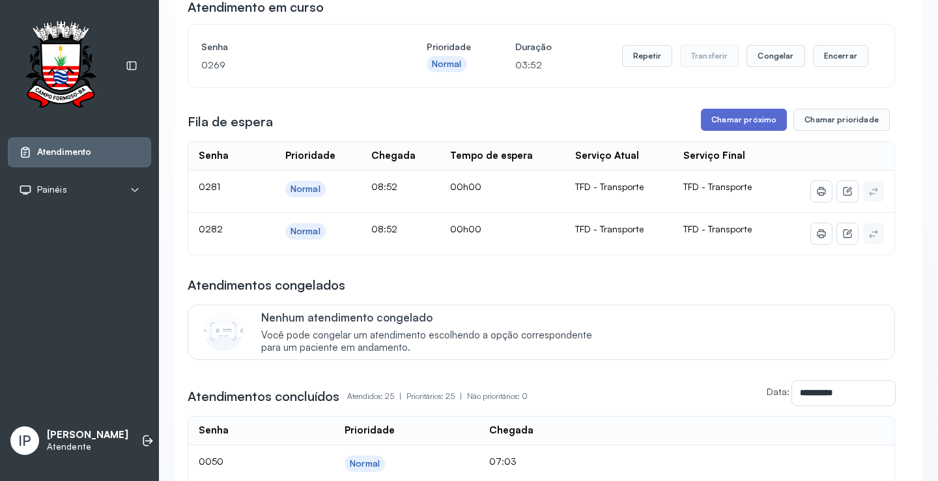
click at [712, 121] on button "Chamar próximo" at bounding box center [744, 120] width 86 height 22
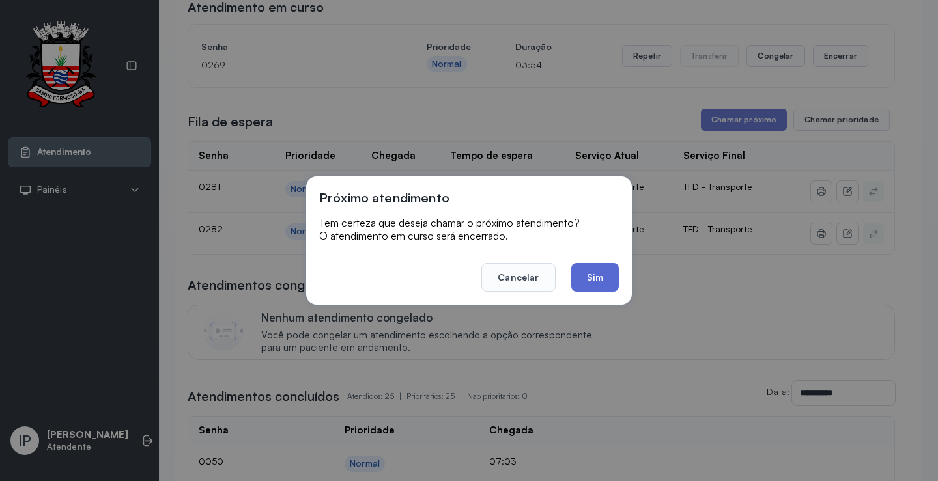
click at [592, 273] on button "Sim" at bounding box center [595, 277] width 48 height 29
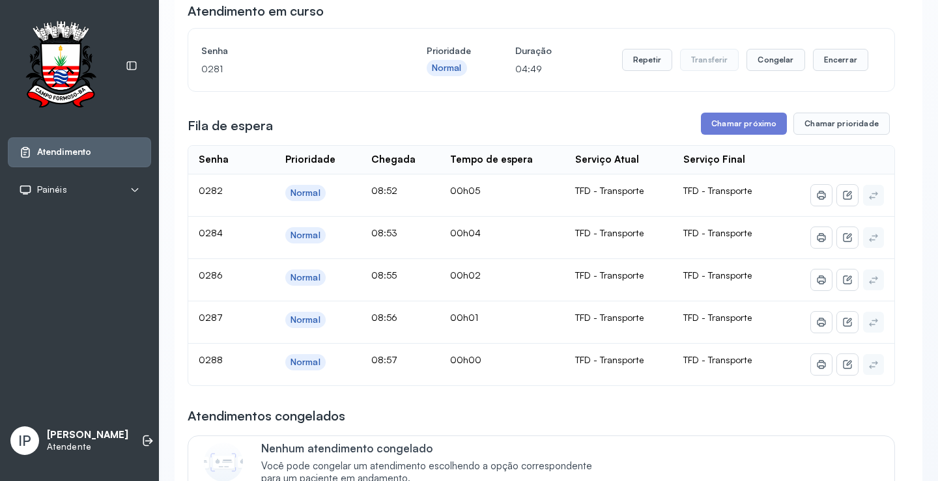
scroll to position [65, 0]
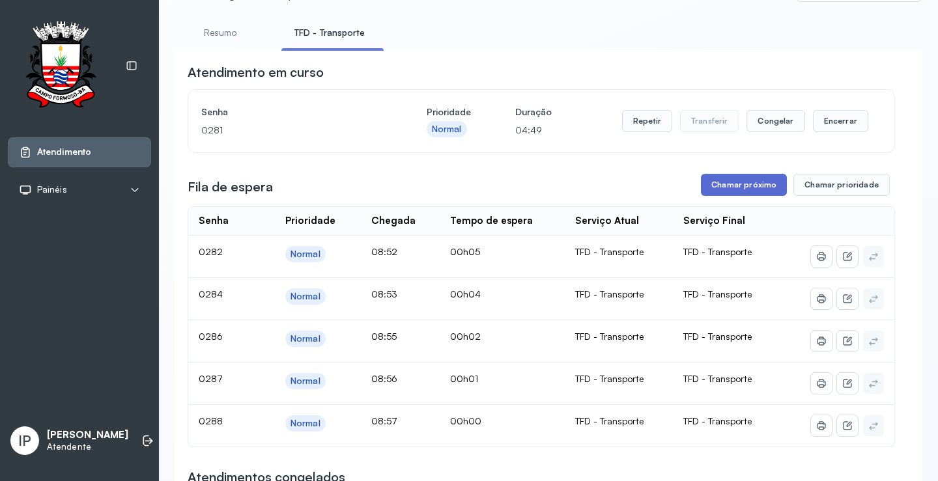
click at [725, 182] on button "Chamar próximo" at bounding box center [744, 185] width 86 height 22
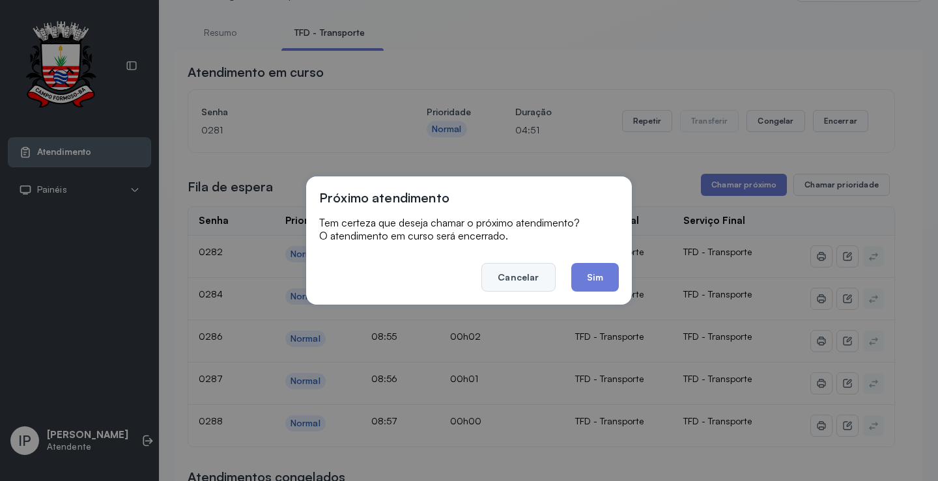
click at [532, 276] on button "Cancelar" at bounding box center [518, 277] width 74 height 29
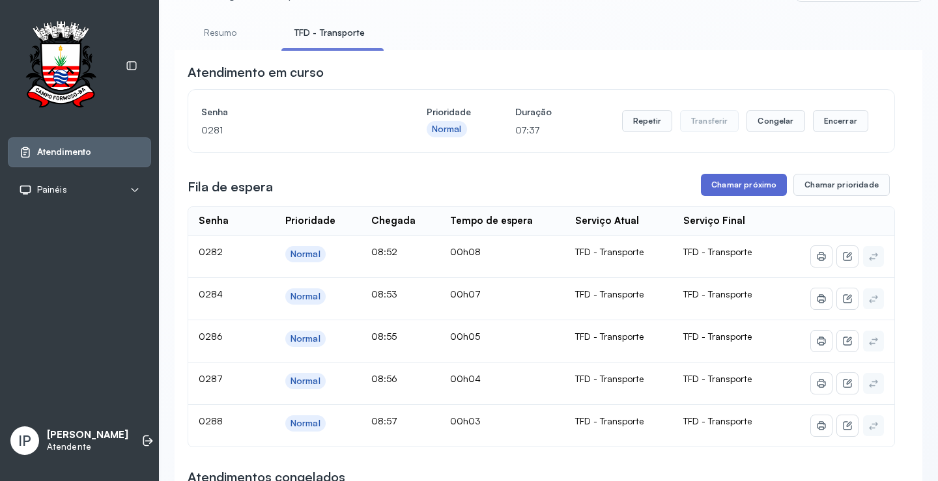
click at [710, 189] on button "Chamar próximo" at bounding box center [744, 185] width 86 height 22
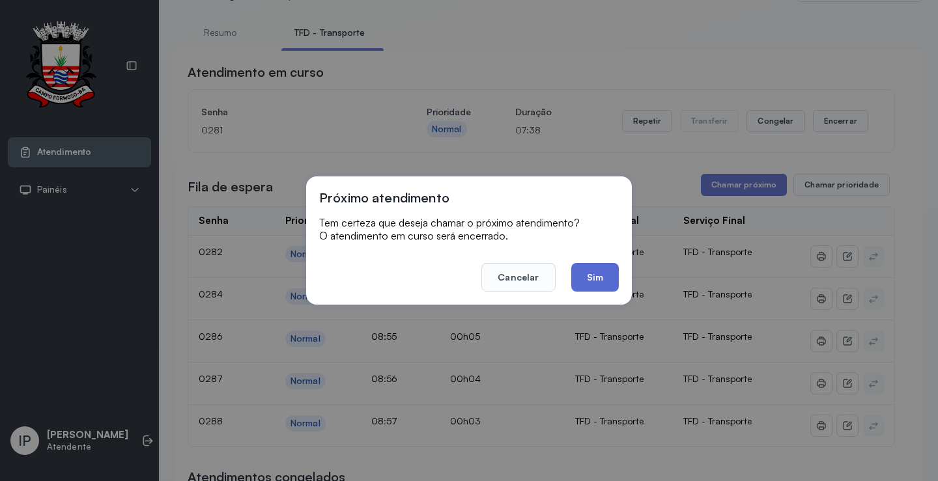
click at [597, 273] on button "Sim" at bounding box center [595, 277] width 48 height 29
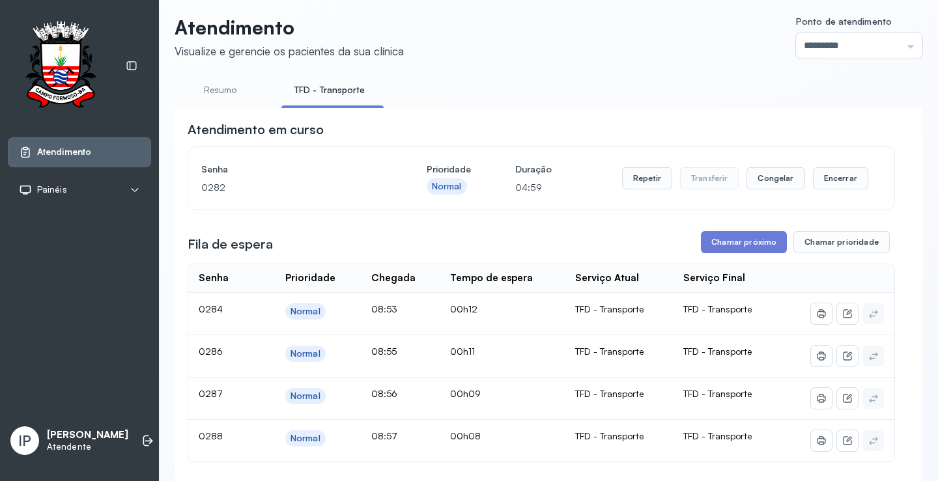
scroll to position [0, 0]
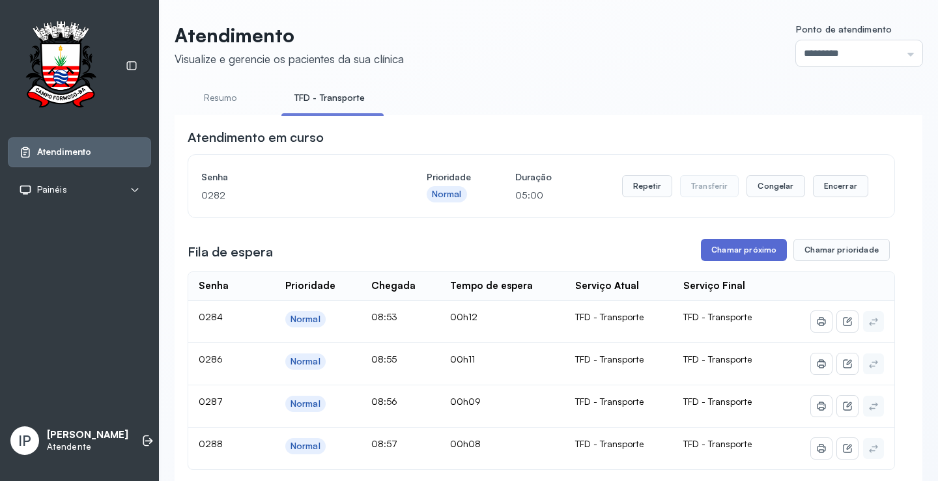
click at [740, 250] on button "Chamar próximo" at bounding box center [744, 250] width 86 height 22
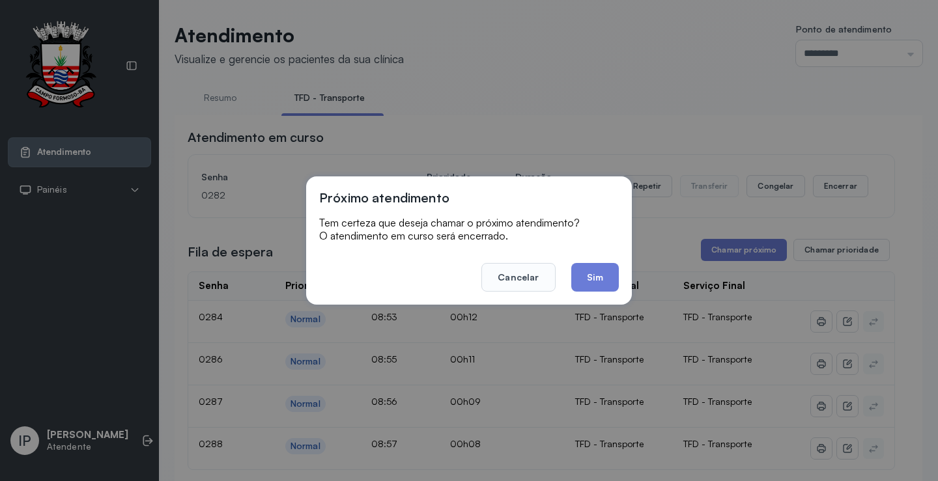
drag, startPoint x: 615, startPoint y: 246, endPoint x: 609, endPoint y: 265, distance: 19.8
click at [609, 256] on div "Próximo atendimento Tem certeza que deseja chamar o próximo atendimento? O aten…" at bounding box center [469, 240] width 326 height 128
click at [604, 277] on button "Sim" at bounding box center [595, 277] width 48 height 29
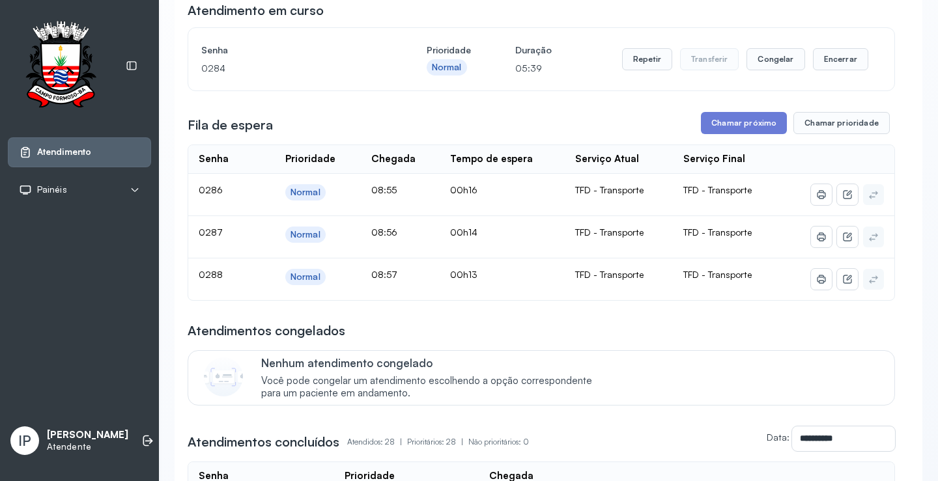
scroll to position [130, 0]
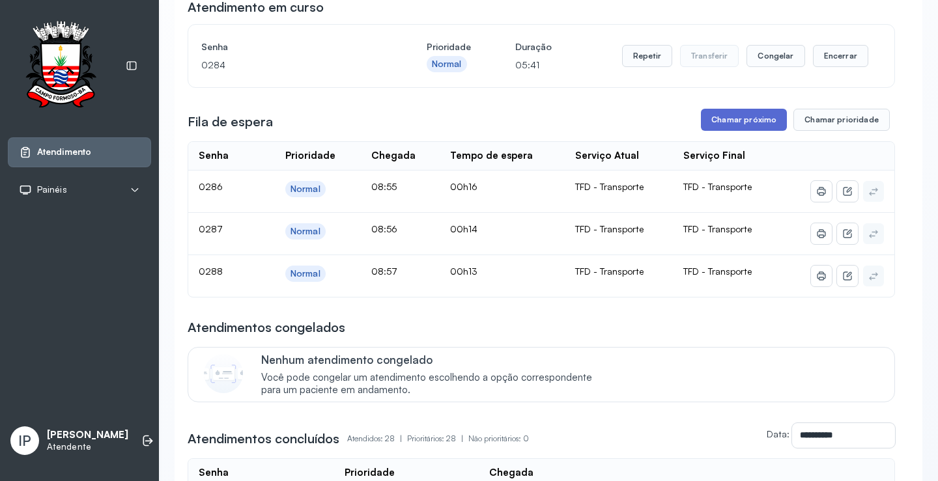
click at [754, 117] on button "Chamar próximo" at bounding box center [744, 120] width 86 height 22
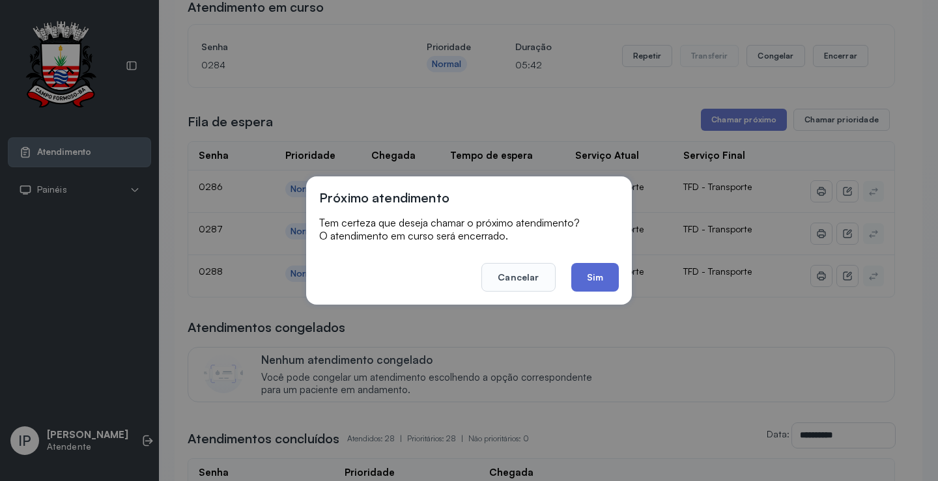
click at [592, 271] on button "Sim" at bounding box center [595, 277] width 48 height 29
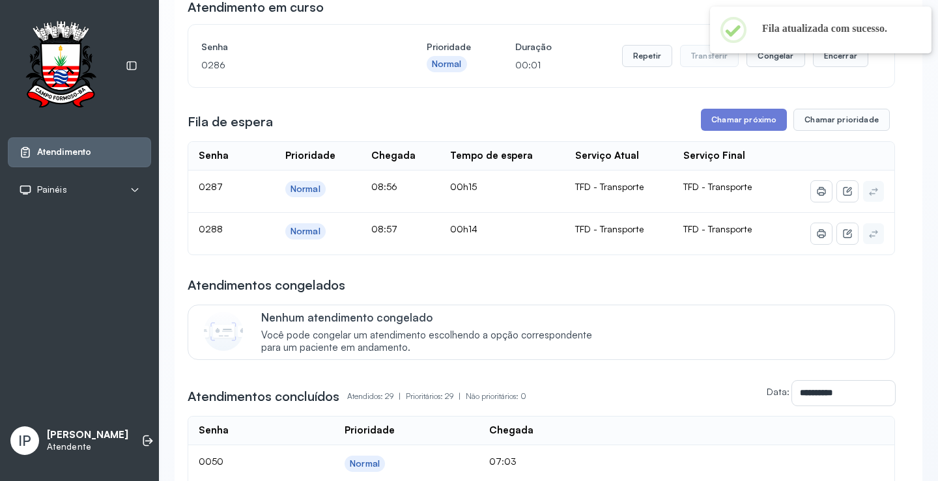
scroll to position [0, 0]
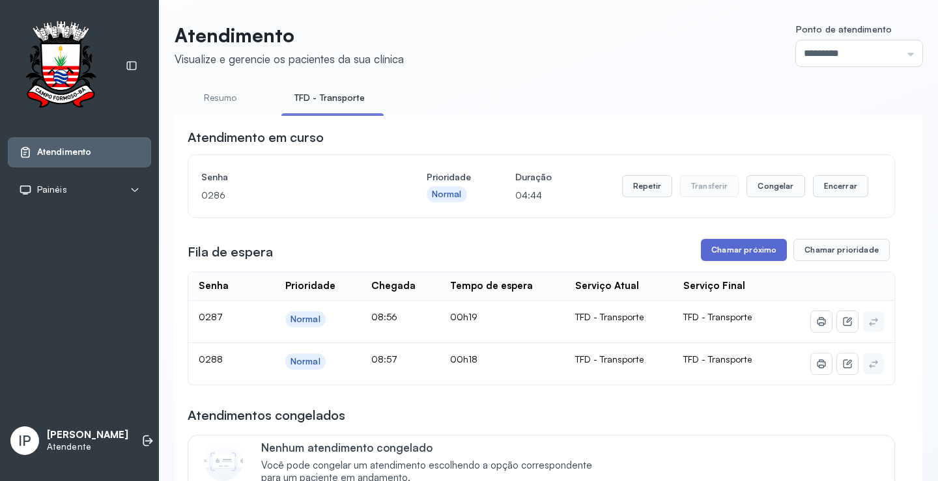
click at [717, 255] on button "Chamar próximo" at bounding box center [744, 250] width 86 height 22
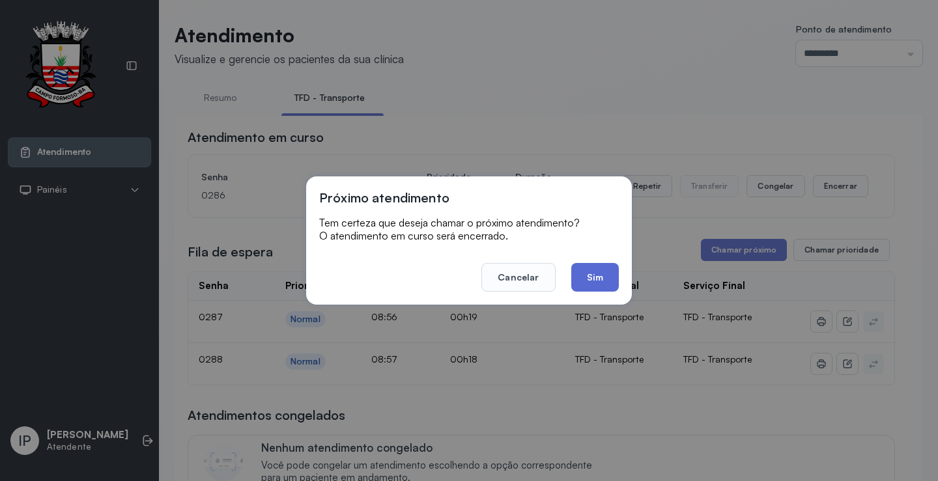
click at [577, 283] on button "Sim" at bounding box center [595, 277] width 48 height 29
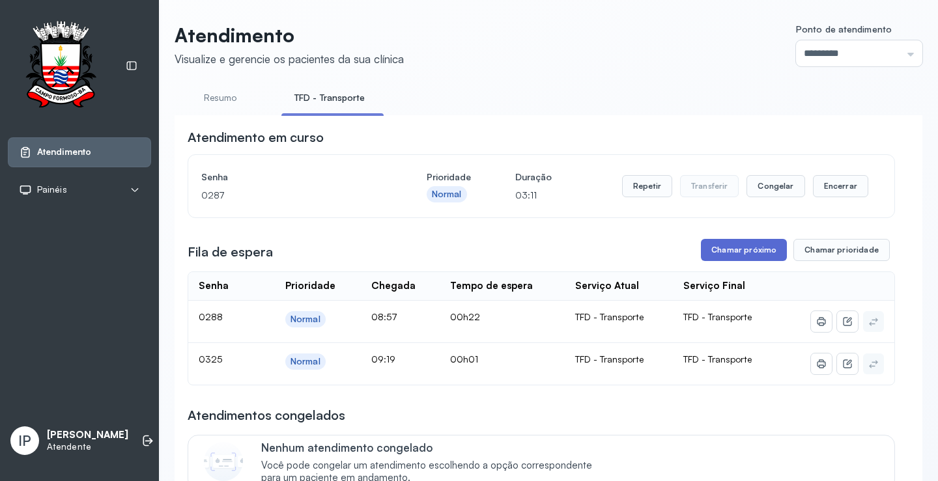
click at [717, 254] on button "Chamar próximo" at bounding box center [744, 250] width 86 height 22
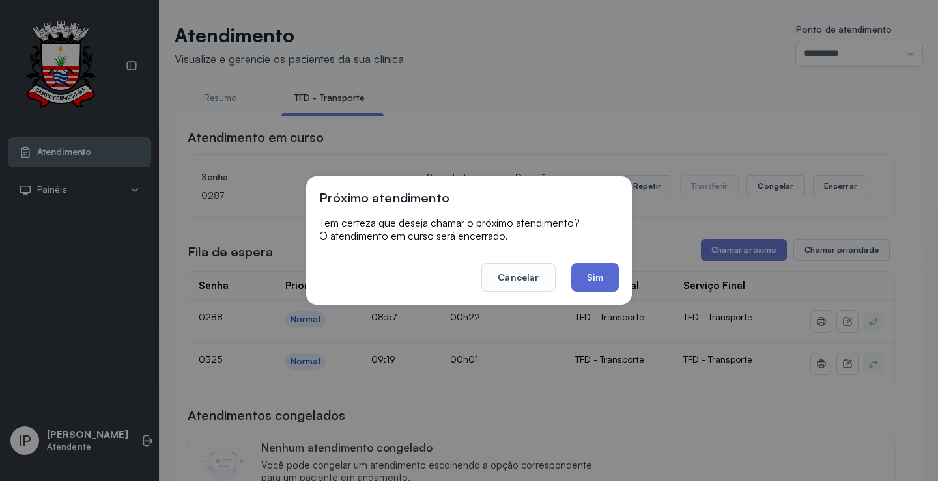
click at [611, 270] on button "Sim" at bounding box center [595, 277] width 48 height 29
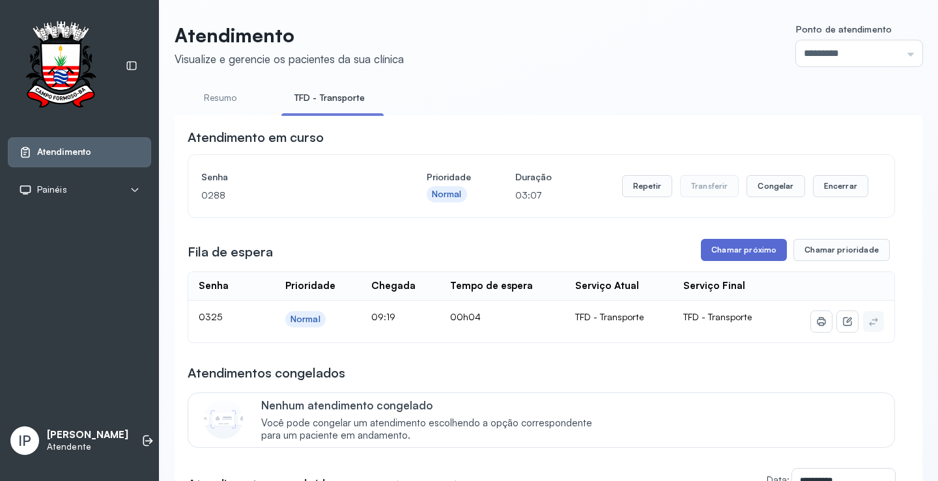
click at [734, 254] on button "Chamar próximo" at bounding box center [744, 250] width 86 height 22
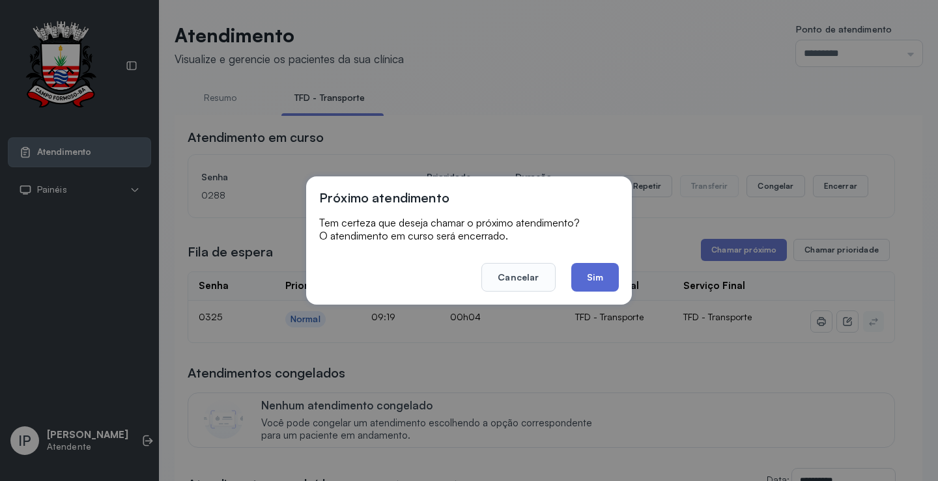
click at [575, 279] on button "Sim" at bounding box center [595, 277] width 48 height 29
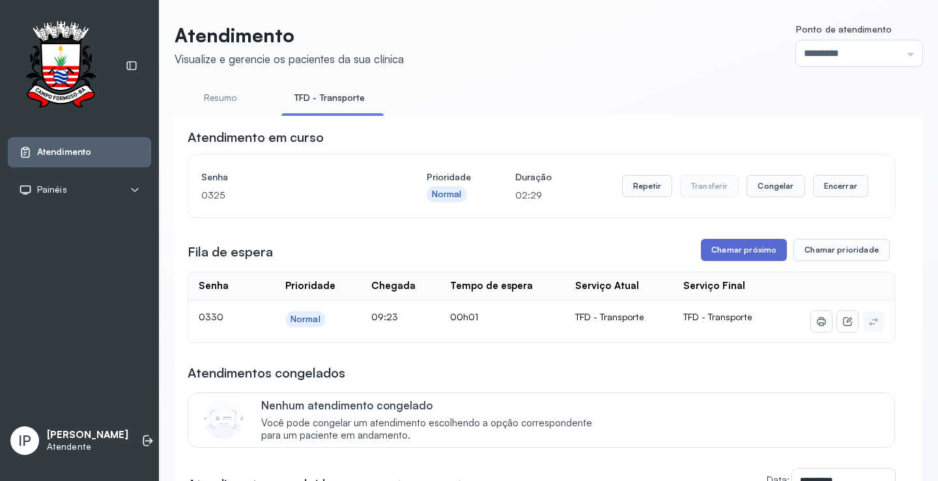
click at [709, 249] on button "Chamar próximo" at bounding box center [744, 250] width 86 height 22
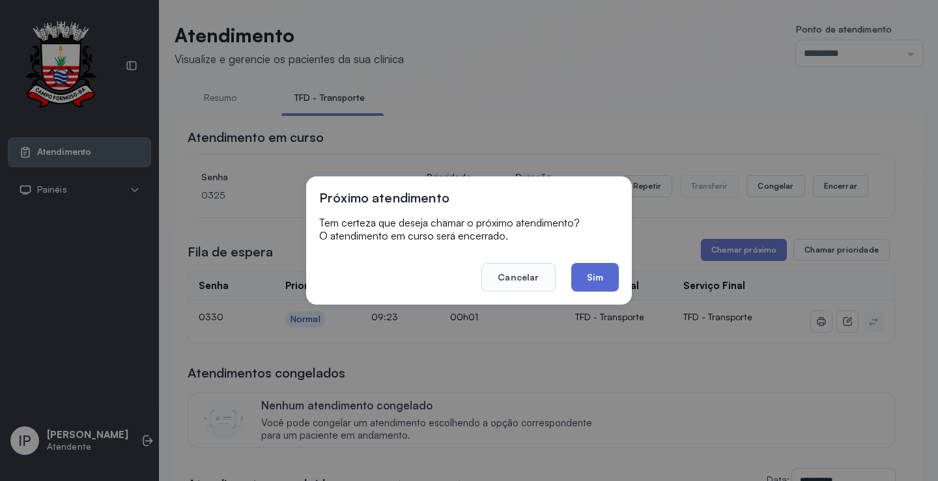
click at [582, 271] on button "Sim" at bounding box center [595, 277] width 48 height 29
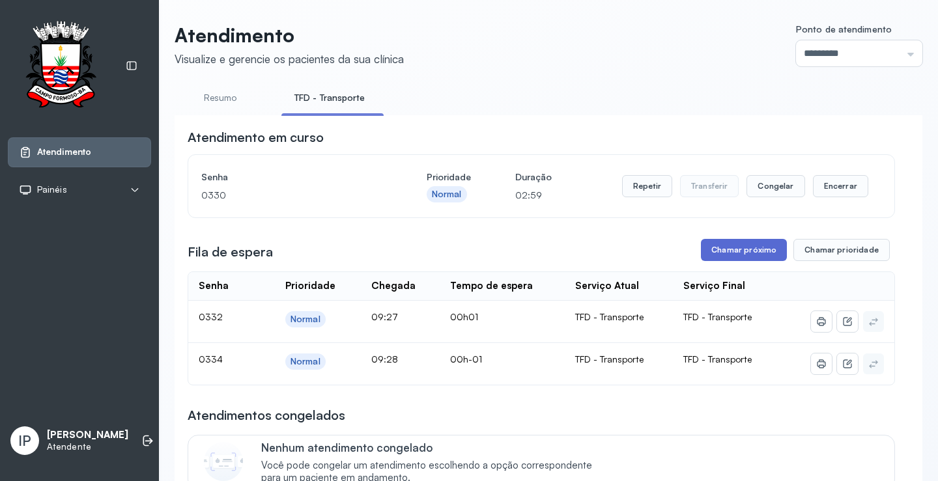
click at [729, 246] on button "Chamar próximo" at bounding box center [744, 250] width 86 height 22
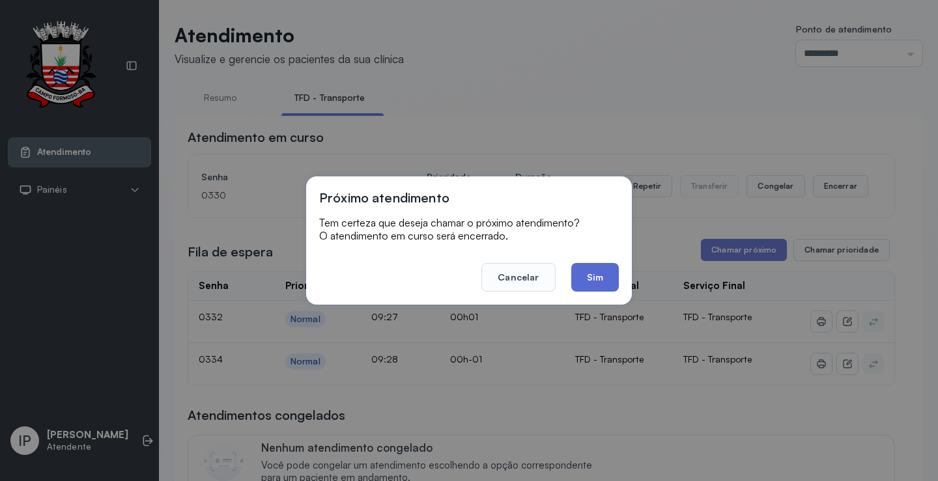
click at [596, 271] on button "Sim" at bounding box center [595, 277] width 48 height 29
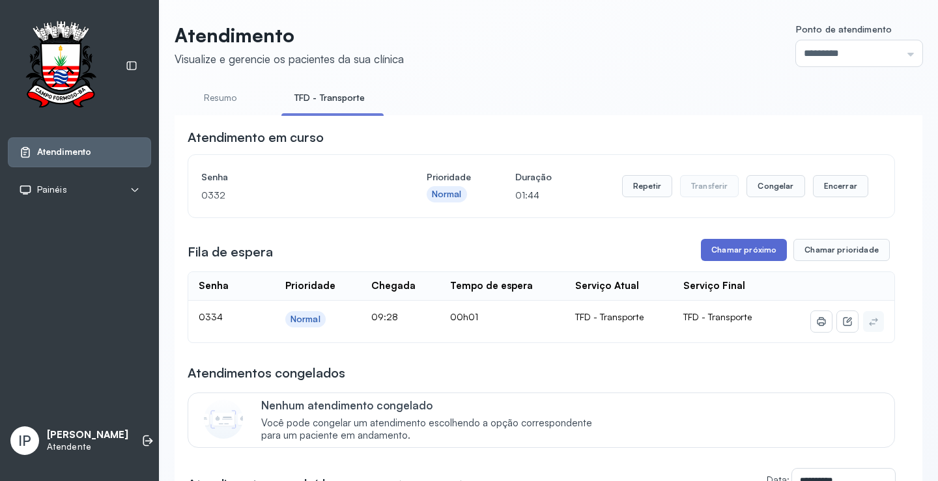
click at [708, 256] on button "Chamar próximo" at bounding box center [744, 250] width 86 height 22
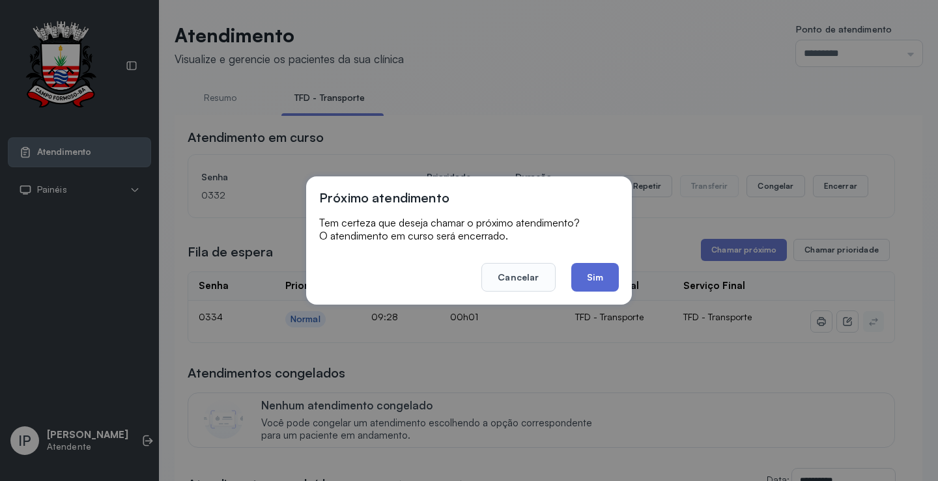
click at [615, 277] on button "Sim" at bounding box center [595, 277] width 48 height 29
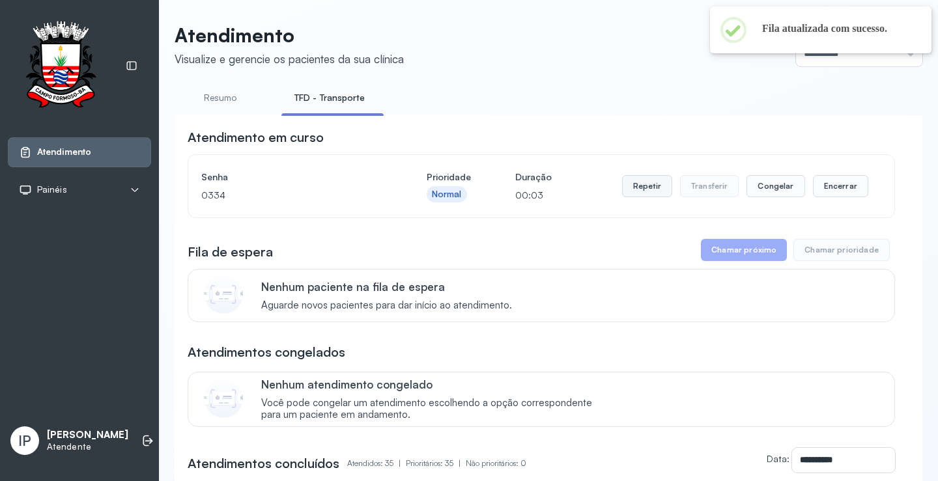
click at [634, 190] on button "Repetir" at bounding box center [647, 186] width 50 height 22
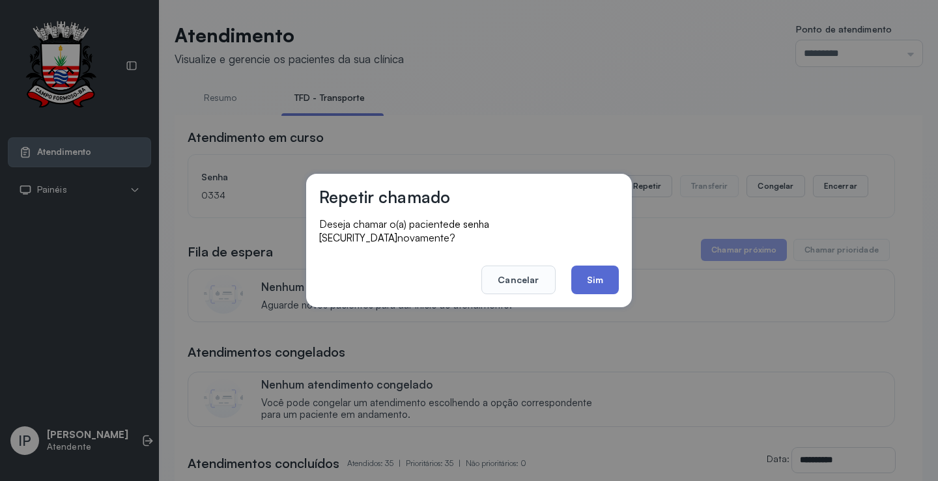
click at [581, 268] on button "Sim" at bounding box center [595, 280] width 48 height 29
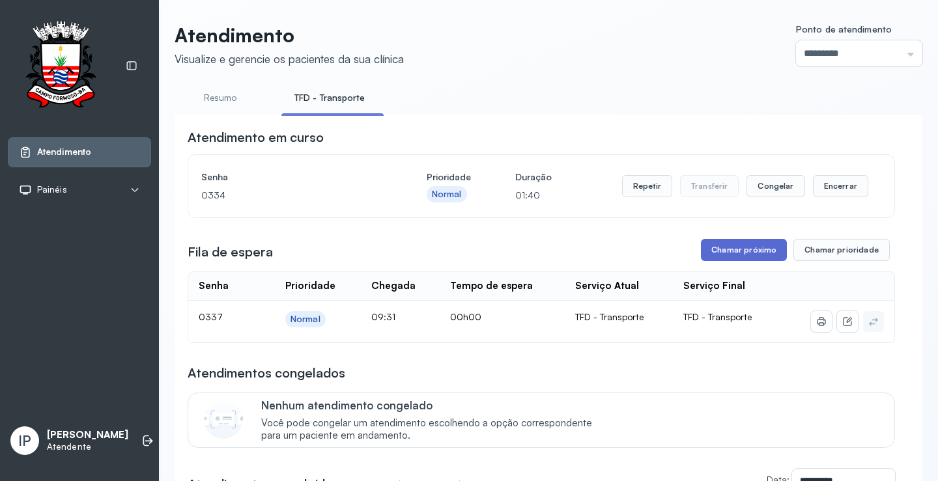
click at [704, 250] on button "Chamar próximo" at bounding box center [744, 250] width 86 height 22
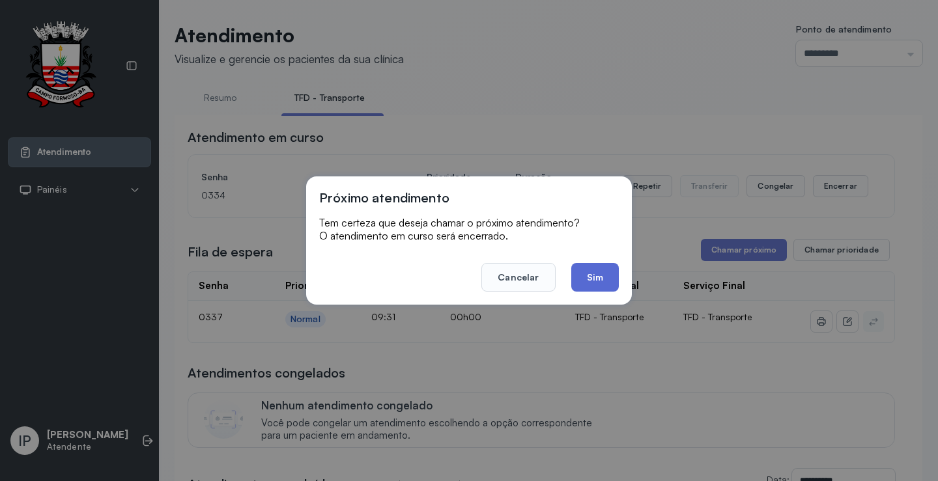
click at [604, 275] on button "Sim" at bounding box center [595, 277] width 48 height 29
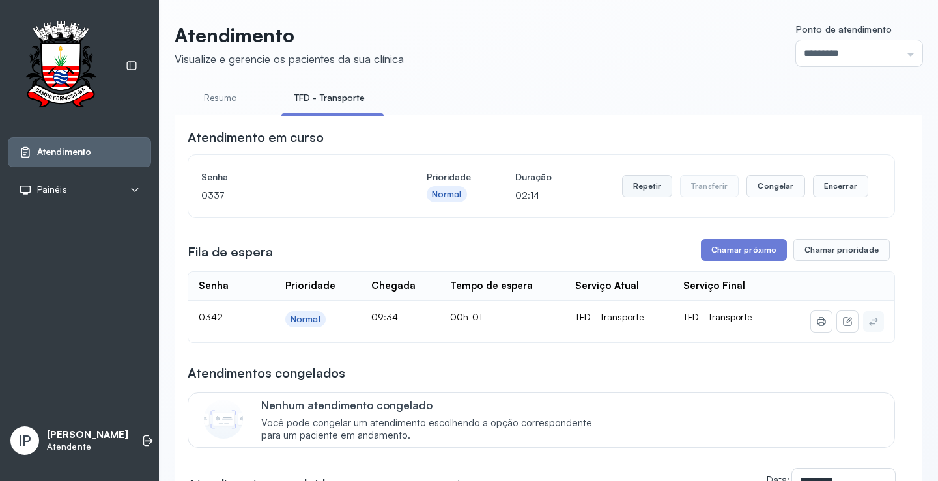
click at [648, 185] on button "Repetir" at bounding box center [647, 186] width 50 height 22
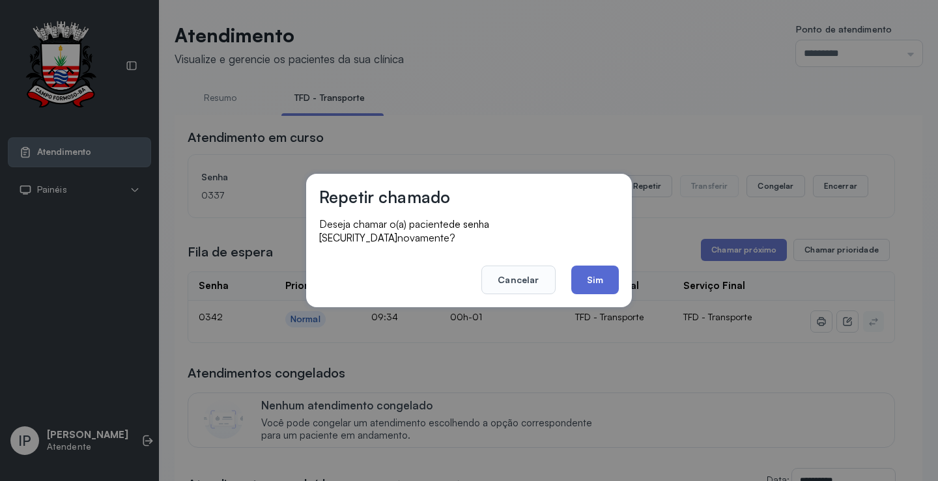
click at [605, 266] on button "Sim" at bounding box center [595, 280] width 48 height 29
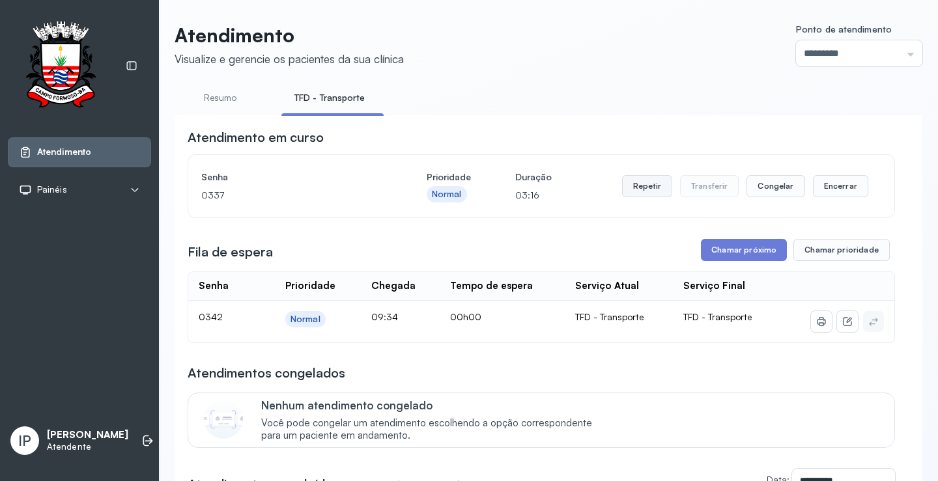
click at [654, 185] on button "Repetir" at bounding box center [647, 186] width 50 height 22
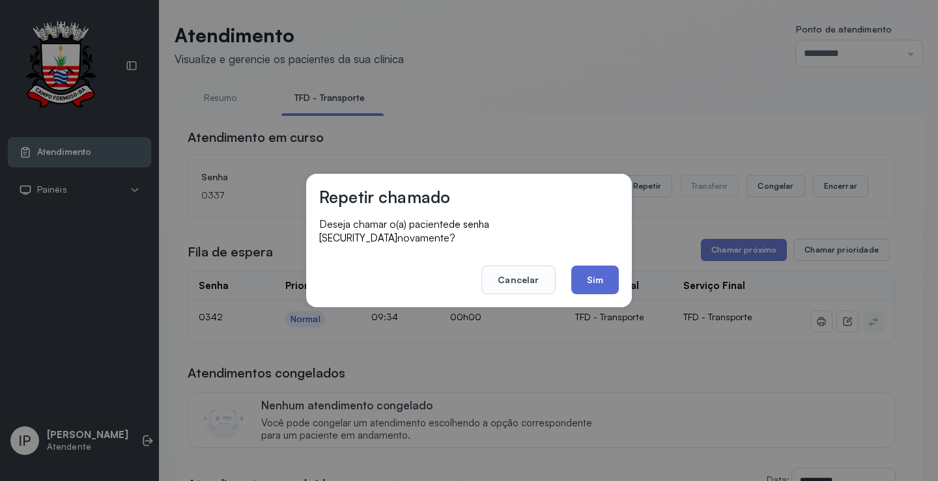
click at [577, 281] on button "Sim" at bounding box center [595, 280] width 48 height 29
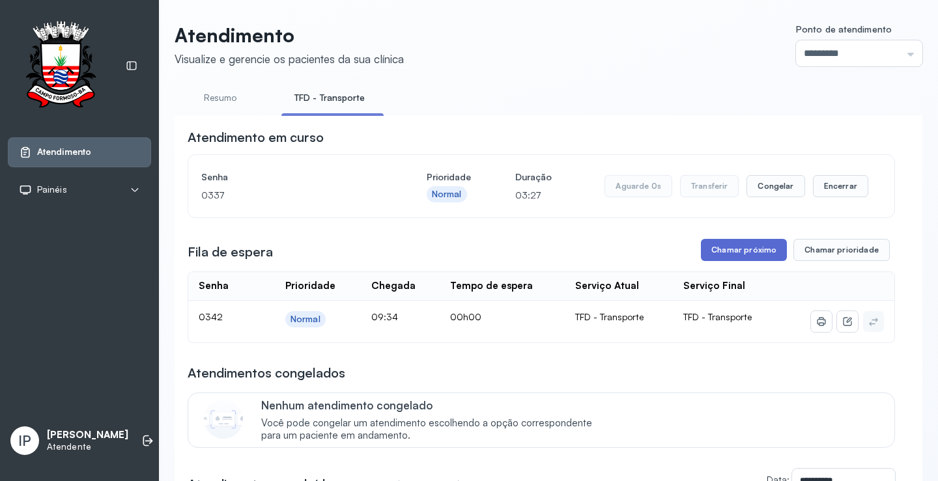
click at [737, 251] on button "Chamar próximo" at bounding box center [744, 250] width 86 height 22
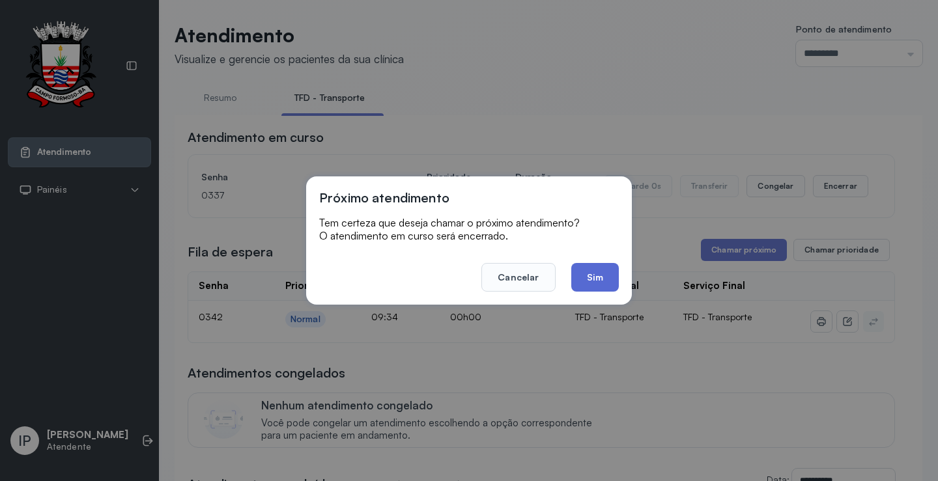
click at [598, 284] on button "Sim" at bounding box center [595, 277] width 48 height 29
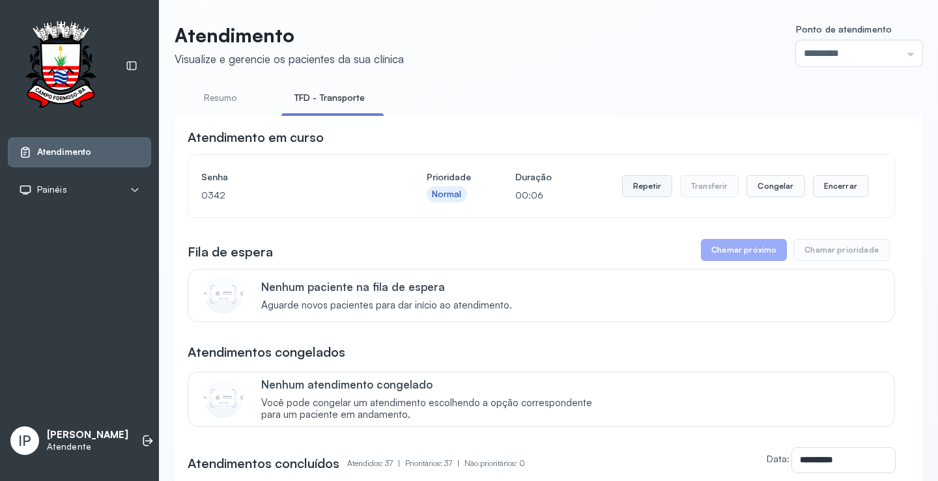
click at [643, 193] on button "Repetir" at bounding box center [647, 186] width 50 height 22
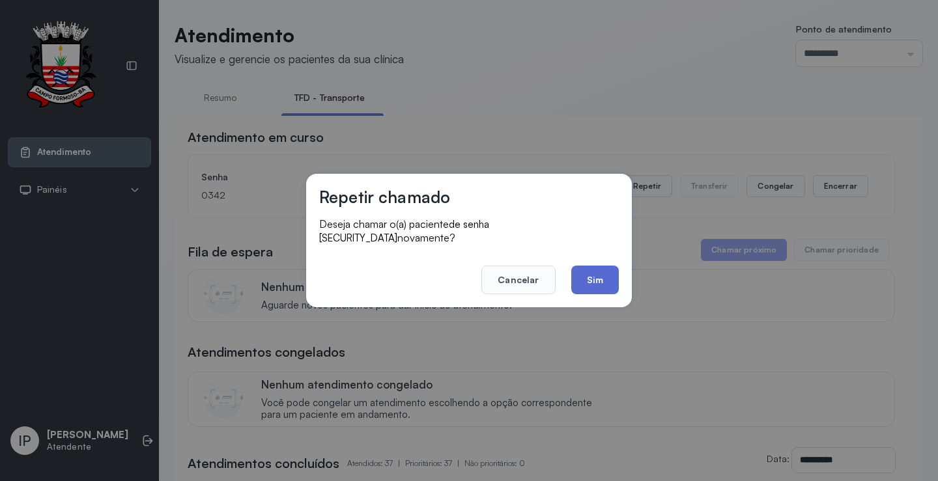
click at [586, 283] on button "Sim" at bounding box center [595, 280] width 48 height 29
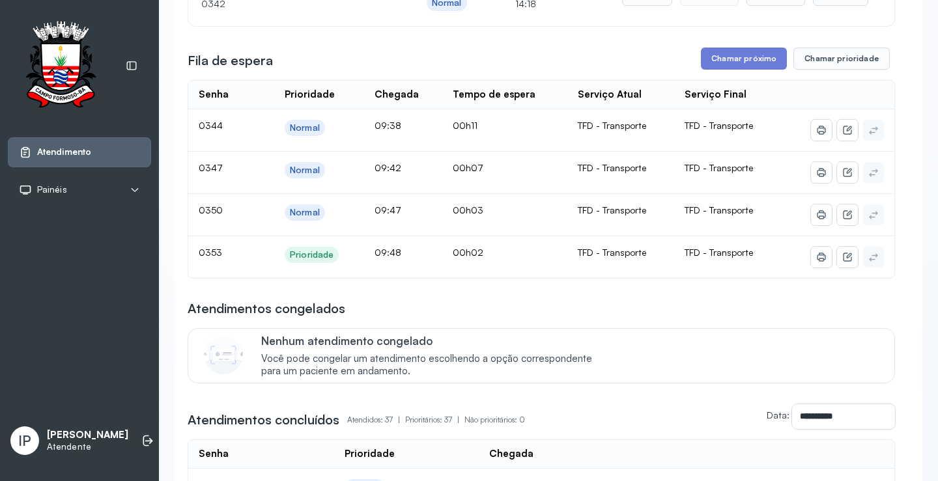
scroll to position [195, 0]
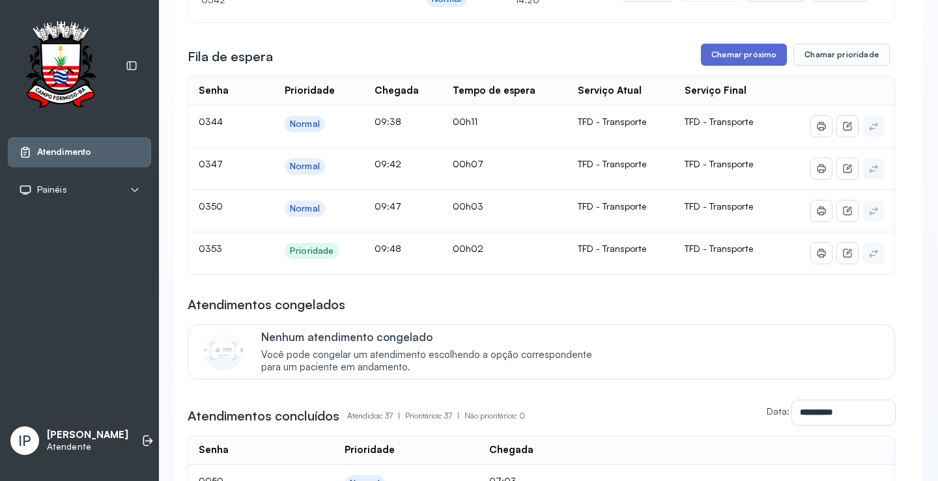
click at [740, 55] on button "Chamar próximo" at bounding box center [744, 55] width 86 height 22
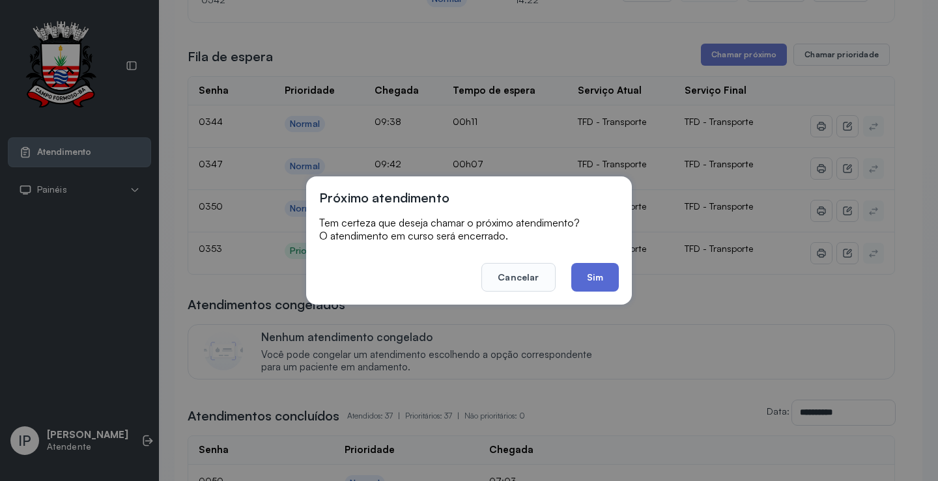
click at [592, 266] on button "Sim" at bounding box center [595, 277] width 48 height 29
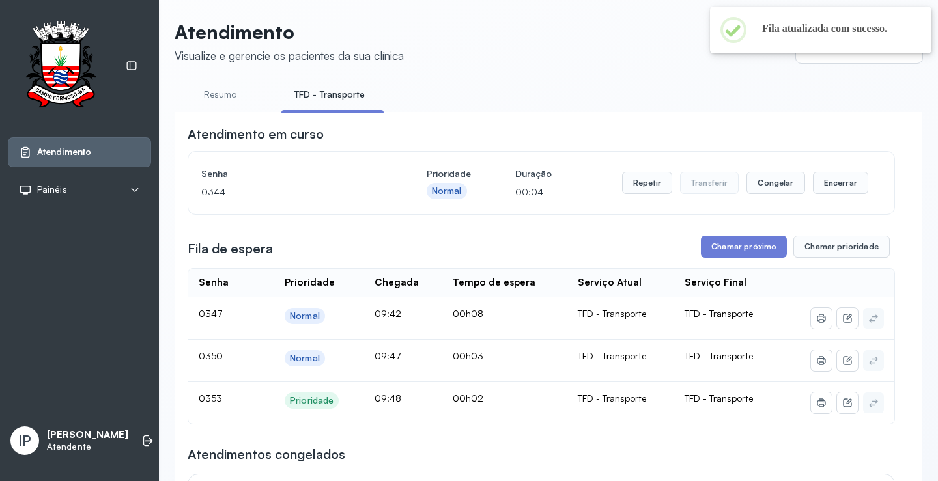
scroll to position [0, 0]
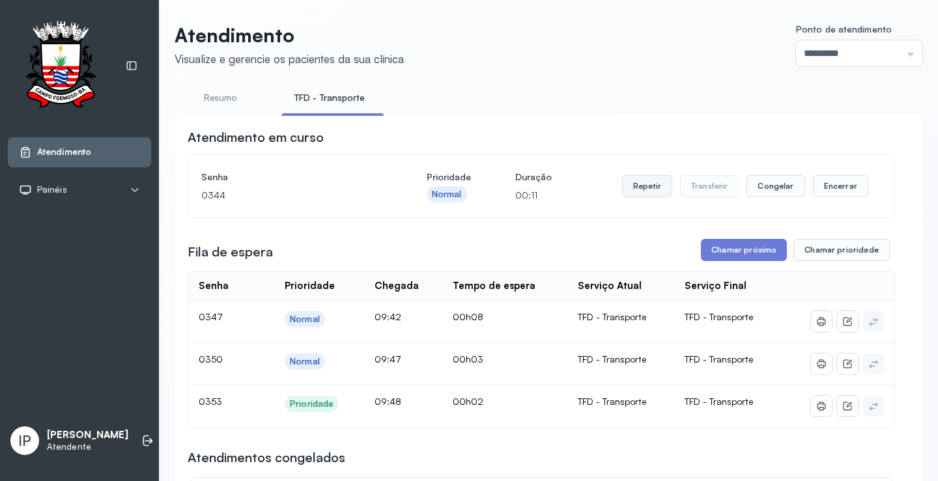
click at [647, 189] on button "Repetir" at bounding box center [647, 186] width 50 height 22
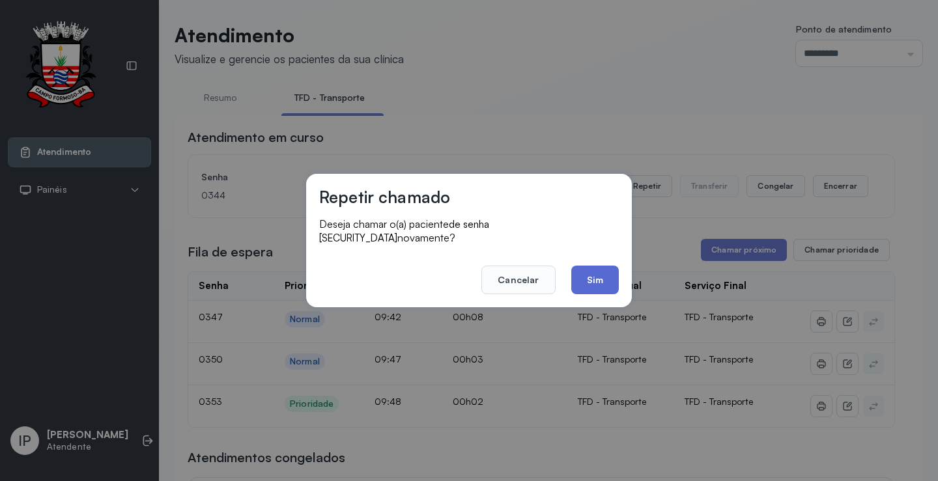
click at [599, 270] on button "Sim" at bounding box center [595, 280] width 48 height 29
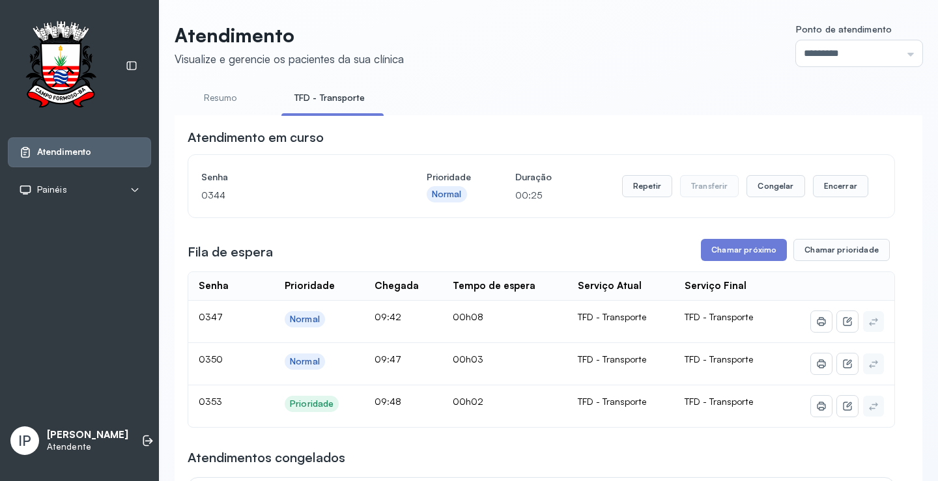
click at [628, 185] on button "Repetir" at bounding box center [647, 186] width 50 height 22
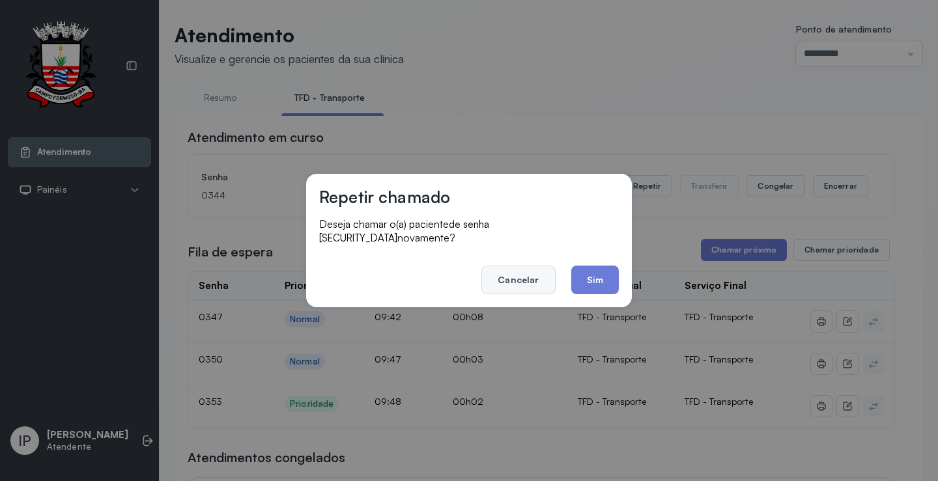
click at [538, 277] on button "Cancelar" at bounding box center [518, 280] width 74 height 29
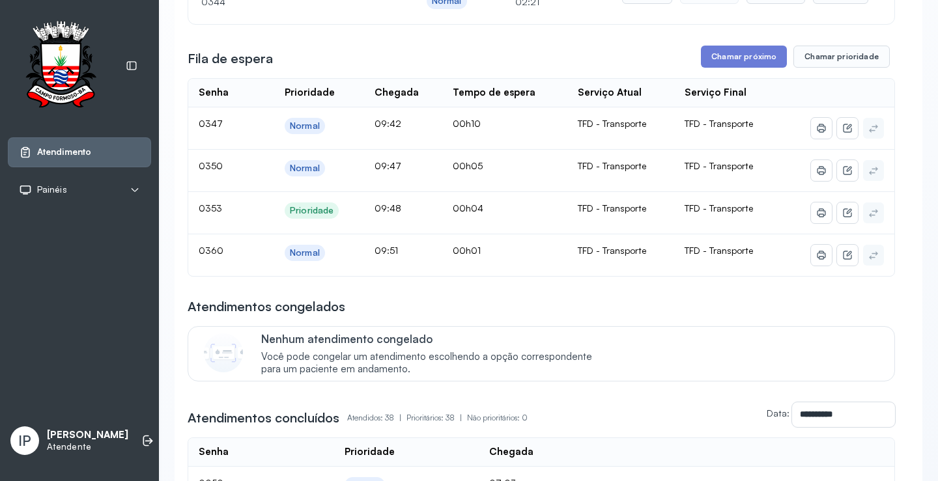
scroll to position [130, 0]
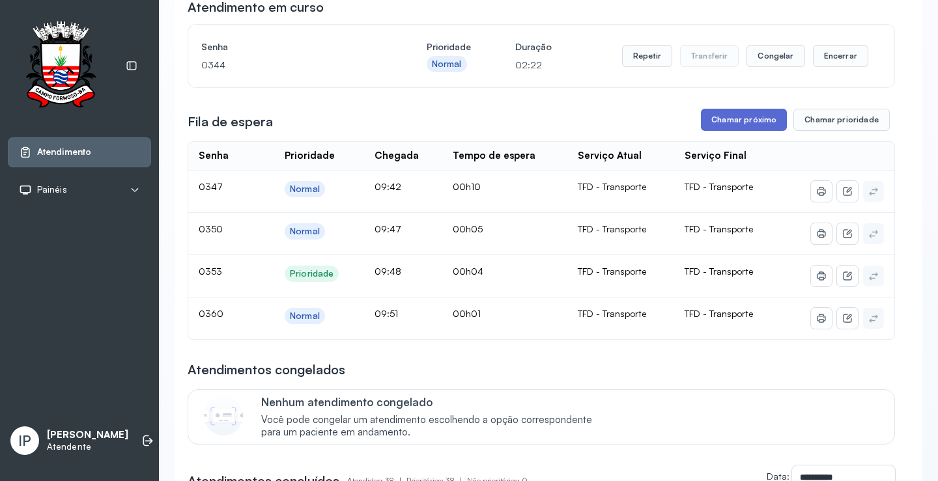
click at [738, 124] on button "Chamar próximo" at bounding box center [744, 120] width 86 height 22
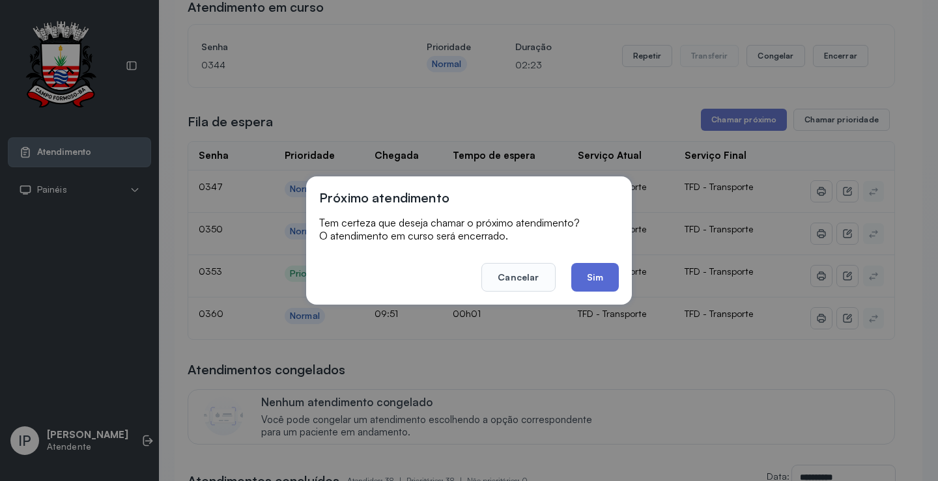
click at [587, 271] on button "Sim" at bounding box center [595, 277] width 48 height 29
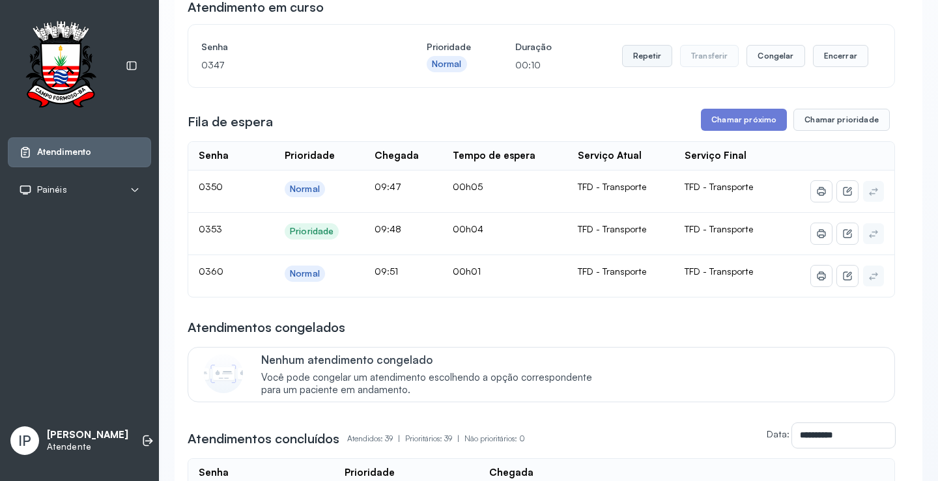
click at [647, 55] on button "Repetir" at bounding box center [647, 56] width 50 height 22
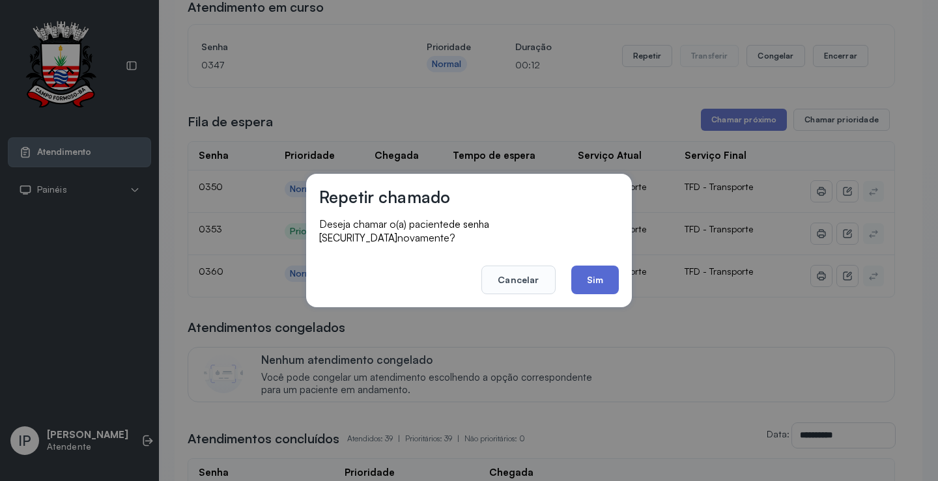
click at [588, 277] on button "Sim" at bounding box center [595, 280] width 48 height 29
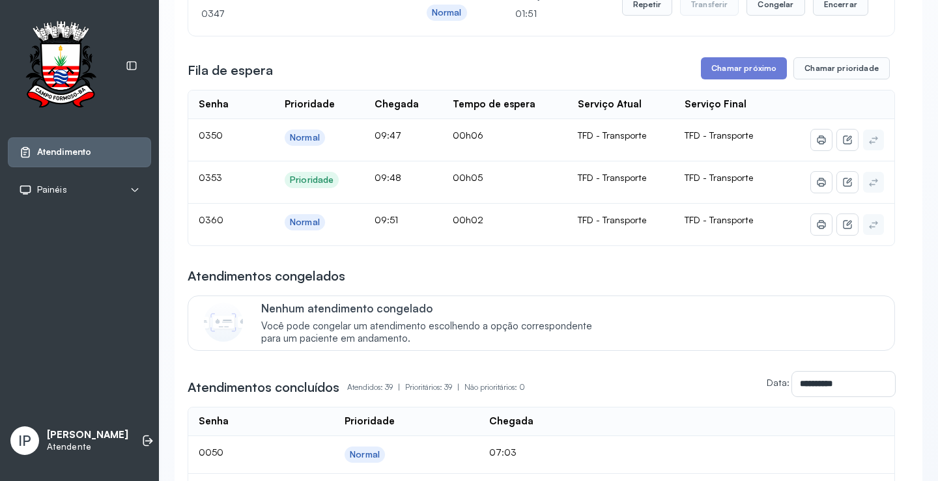
scroll to position [65, 0]
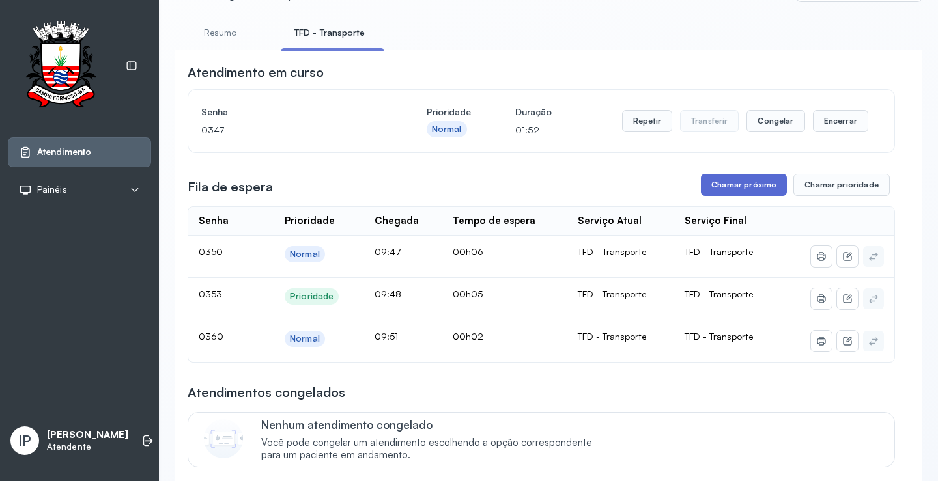
click at [713, 186] on button "Chamar próximo" at bounding box center [744, 185] width 86 height 22
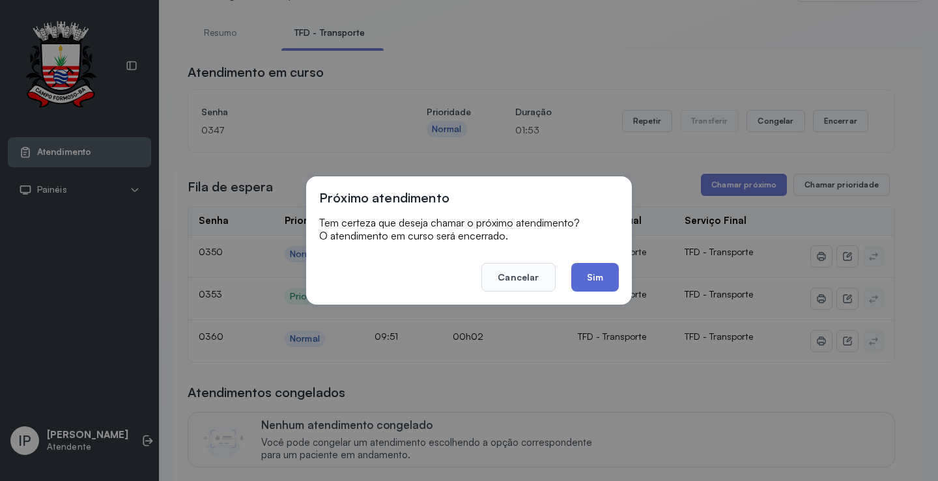
click at [609, 279] on button "Sim" at bounding box center [595, 277] width 48 height 29
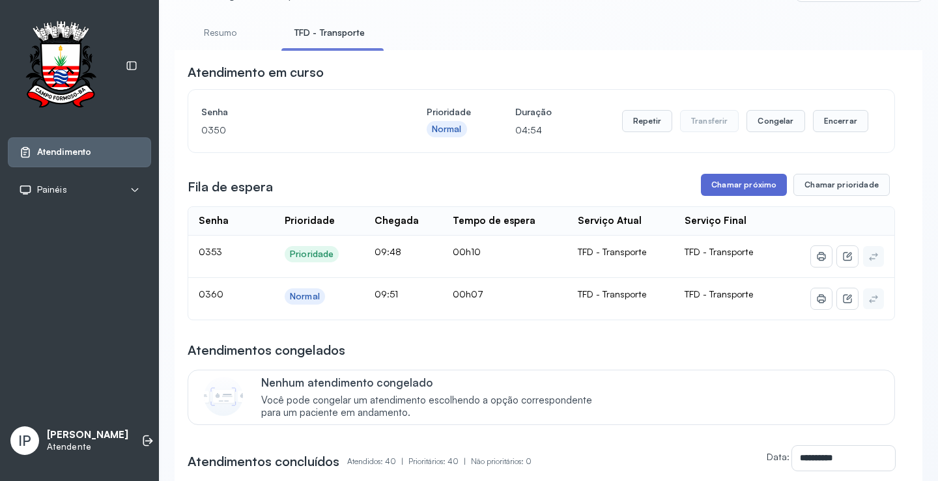
click at [748, 189] on button "Chamar próximo" at bounding box center [744, 185] width 86 height 22
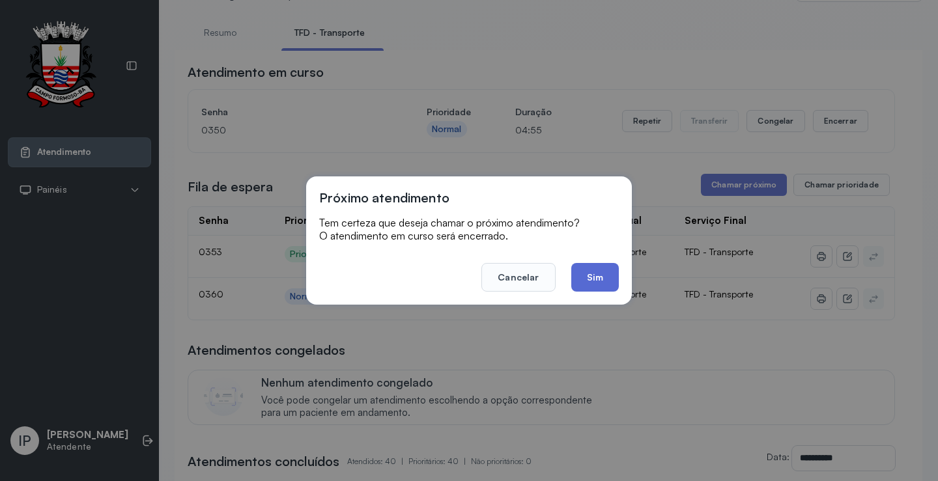
click at [589, 279] on button "Sim" at bounding box center [595, 277] width 48 height 29
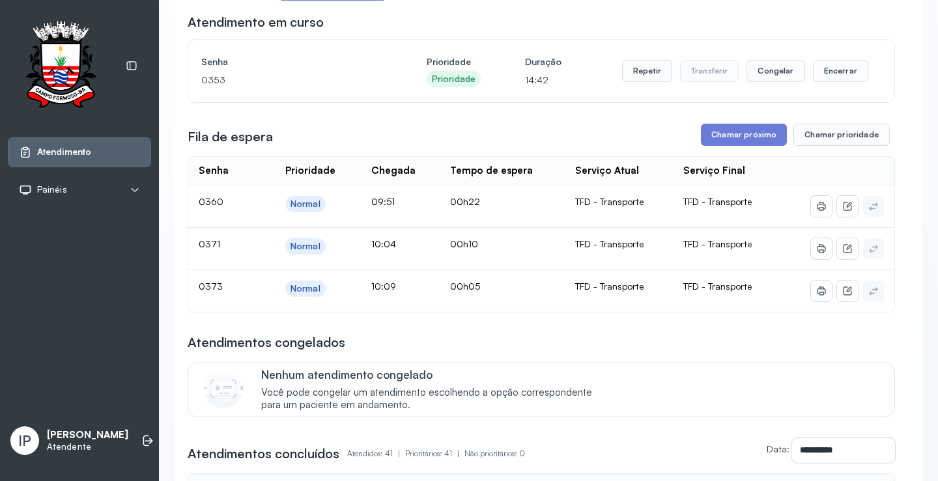
scroll to position [130, 0]
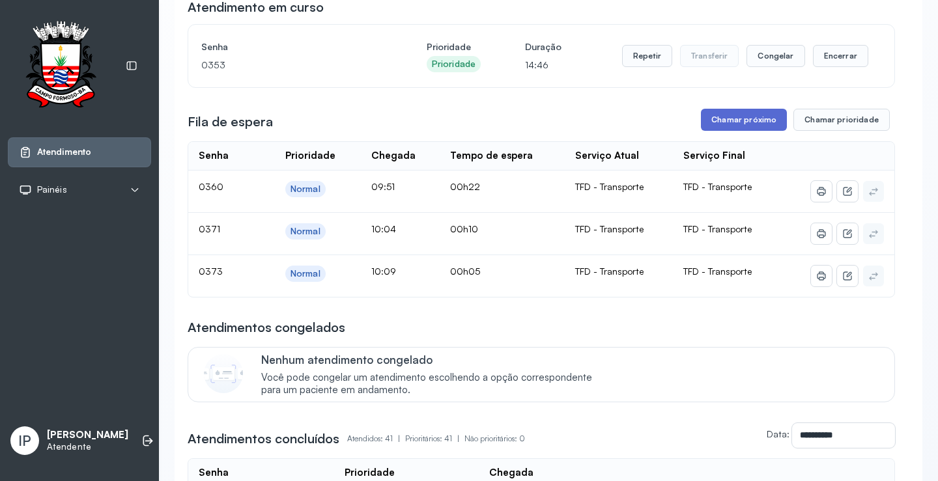
click at [734, 122] on button "Chamar próximo" at bounding box center [744, 120] width 86 height 22
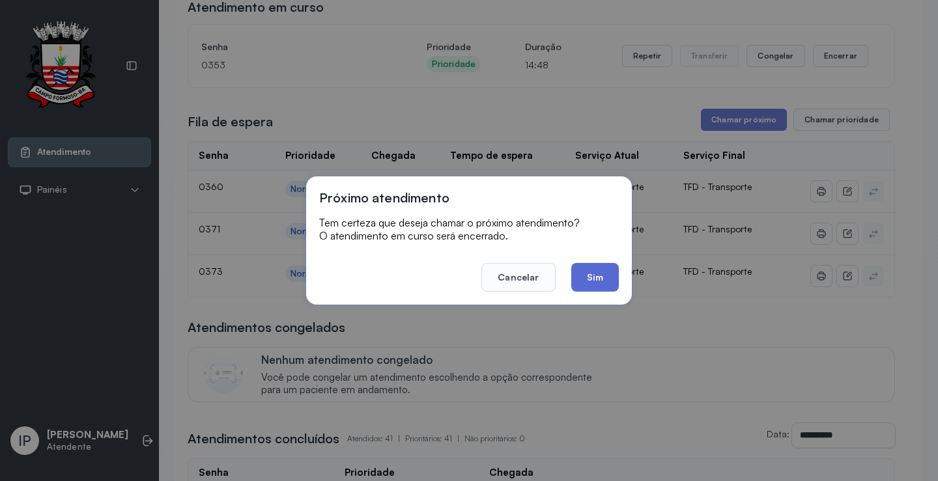
click at [593, 276] on button "Sim" at bounding box center [595, 277] width 48 height 29
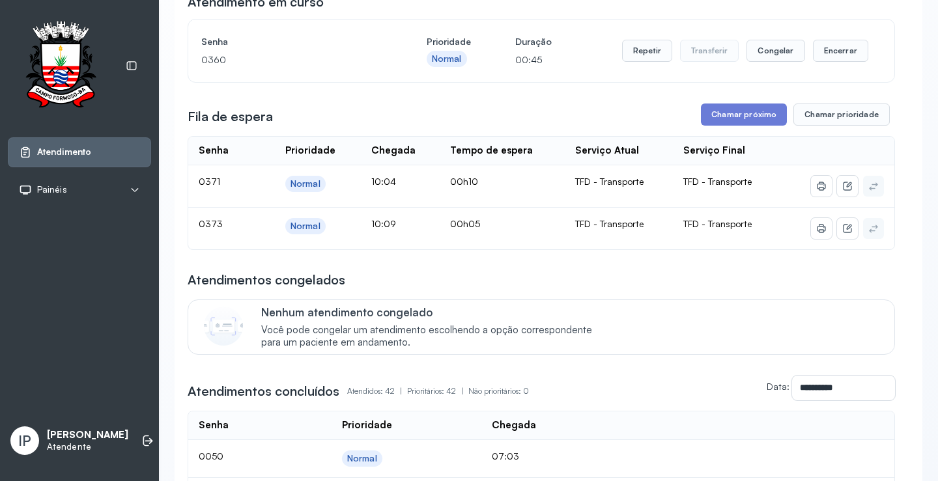
scroll to position [0, 0]
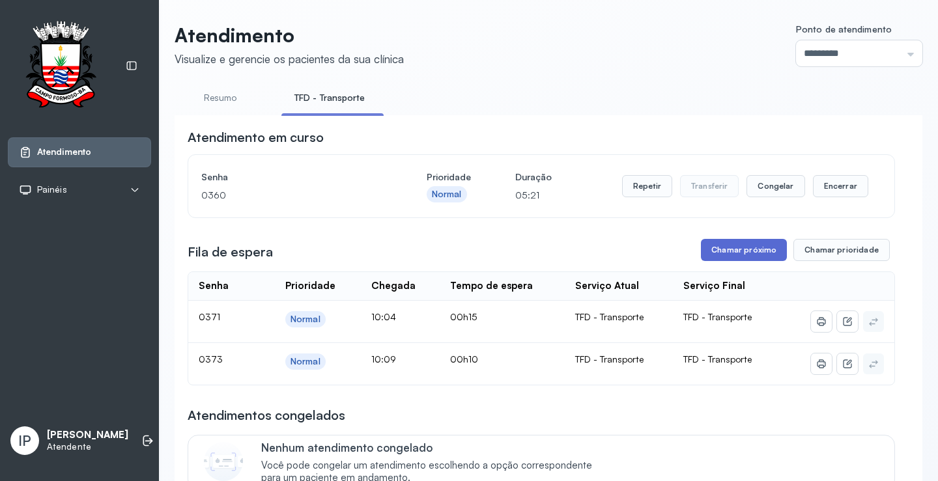
click at [722, 251] on button "Chamar próximo" at bounding box center [744, 250] width 86 height 22
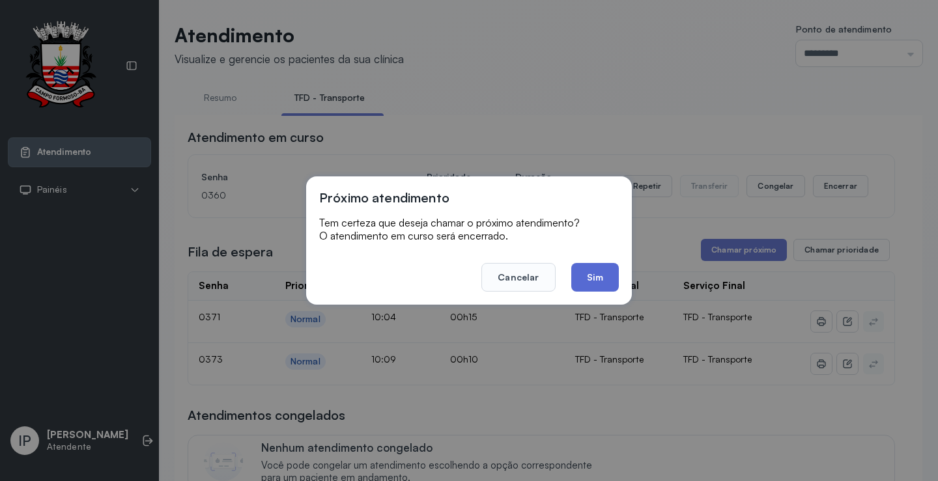
click at [581, 271] on button "Sim" at bounding box center [595, 277] width 48 height 29
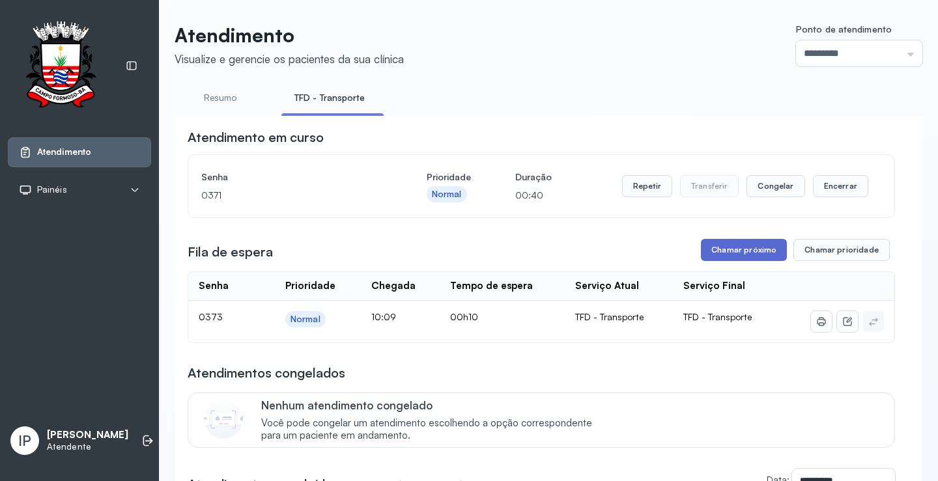
click at [760, 253] on button "Chamar próximo" at bounding box center [744, 250] width 86 height 22
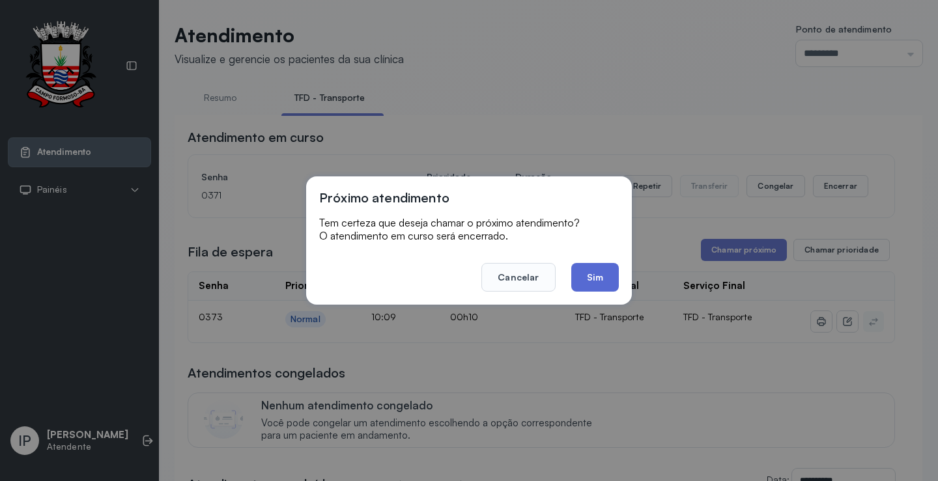
click at [595, 282] on button "Sim" at bounding box center [595, 277] width 48 height 29
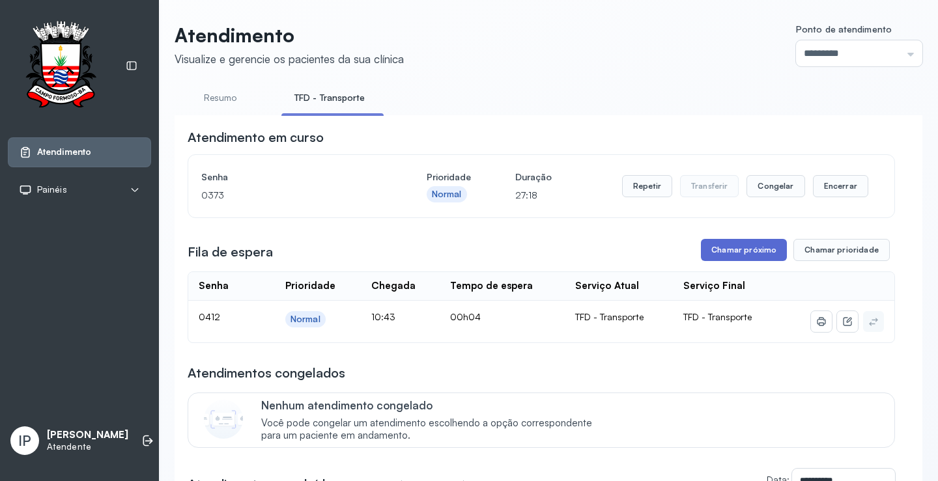
click at [728, 251] on button "Chamar próximo" at bounding box center [744, 250] width 86 height 22
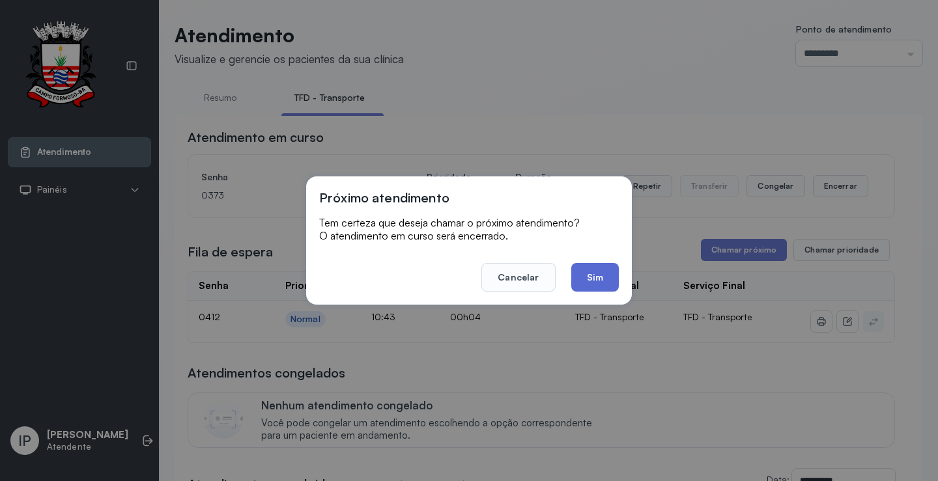
click at [600, 275] on button "Sim" at bounding box center [595, 277] width 48 height 29
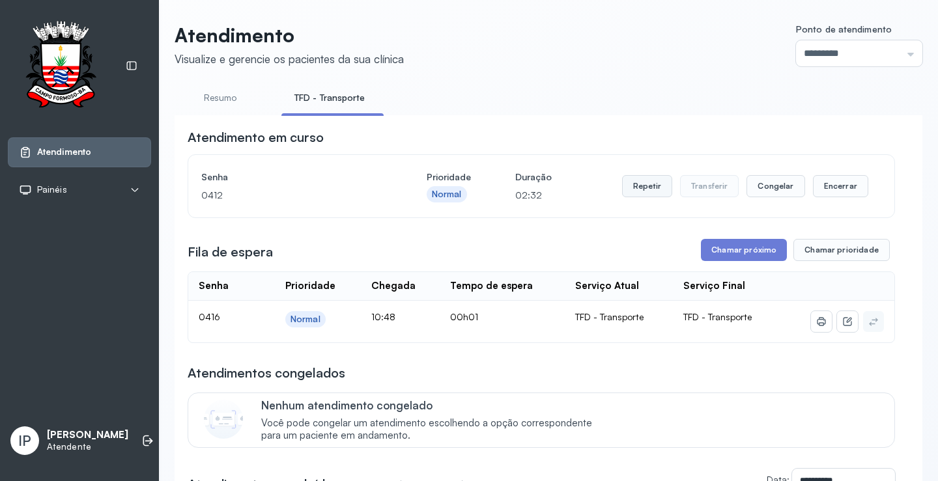
click at [643, 185] on button "Repetir" at bounding box center [647, 186] width 50 height 22
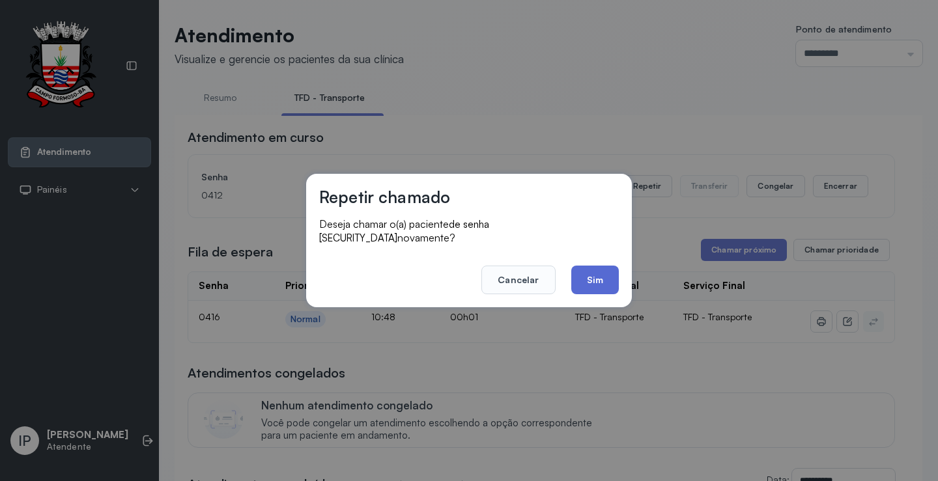
click at [588, 266] on button "Sim" at bounding box center [595, 280] width 48 height 29
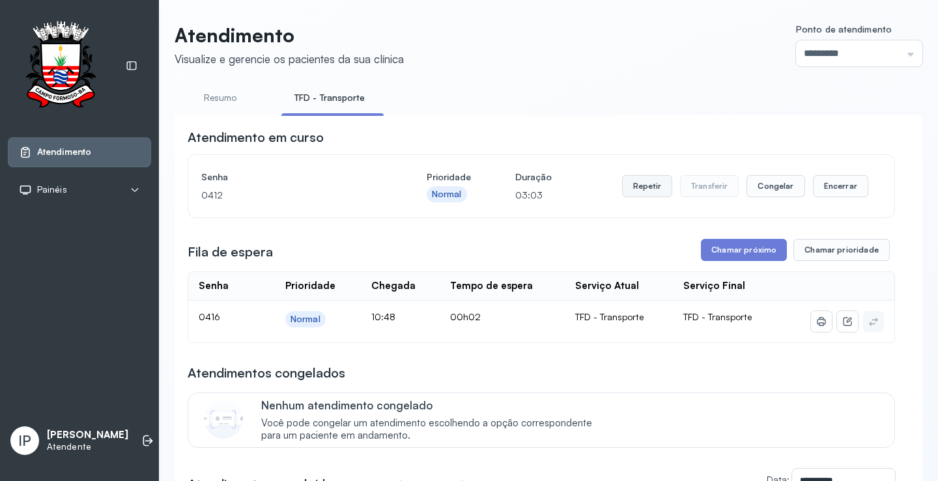
click at [639, 184] on button "Repetir" at bounding box center [647, 186] width 50 height 22
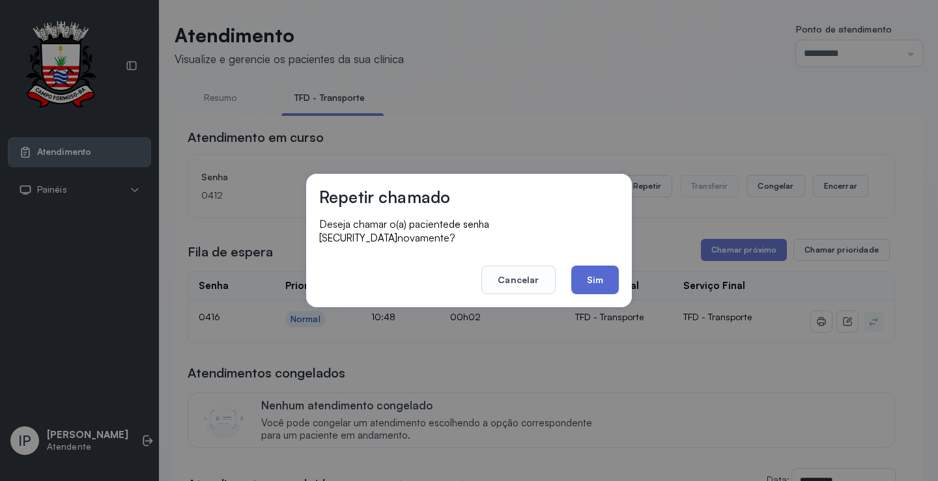
click at [580, 281] on button "Sim" at bounding box center [595, 280] width 48 height 29
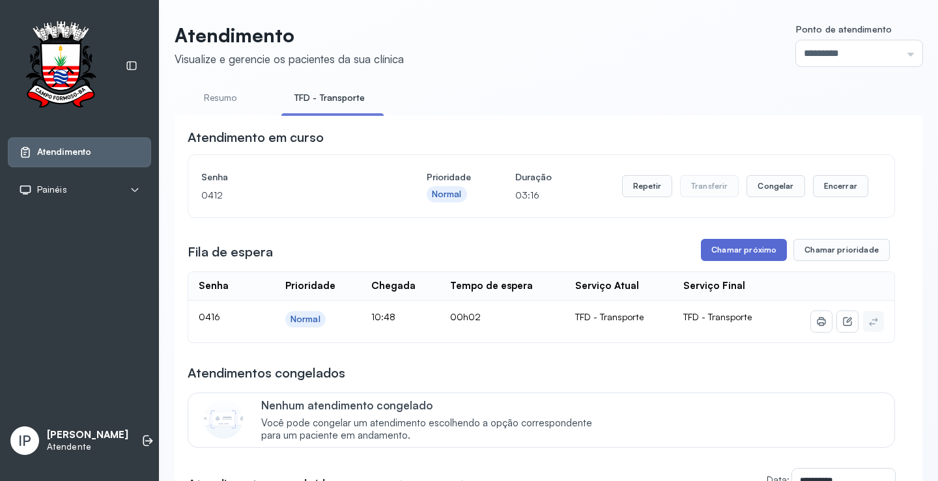
click at [730, 258] on button "Chamar próximo" at bounding box center [744, 250] width 86 height 22
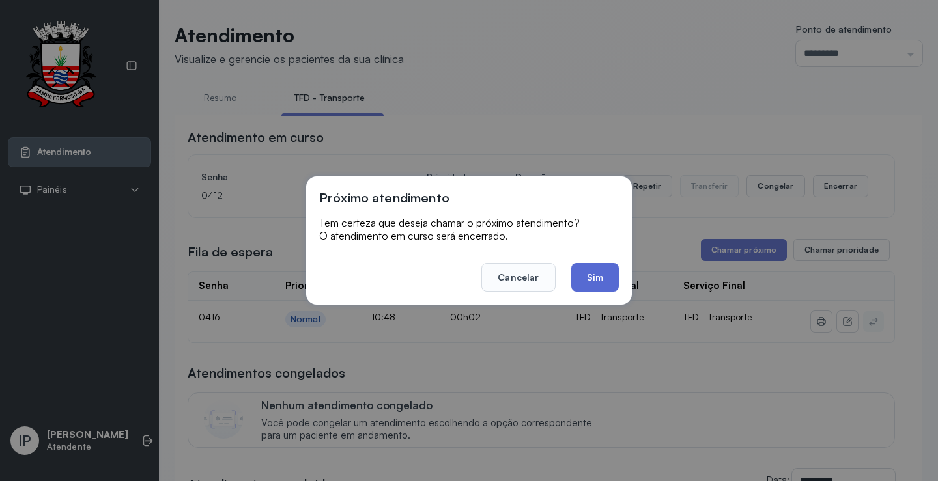
click at [616, 280] on button "Sim" at bounding box center [595, 277] width 48 height 29
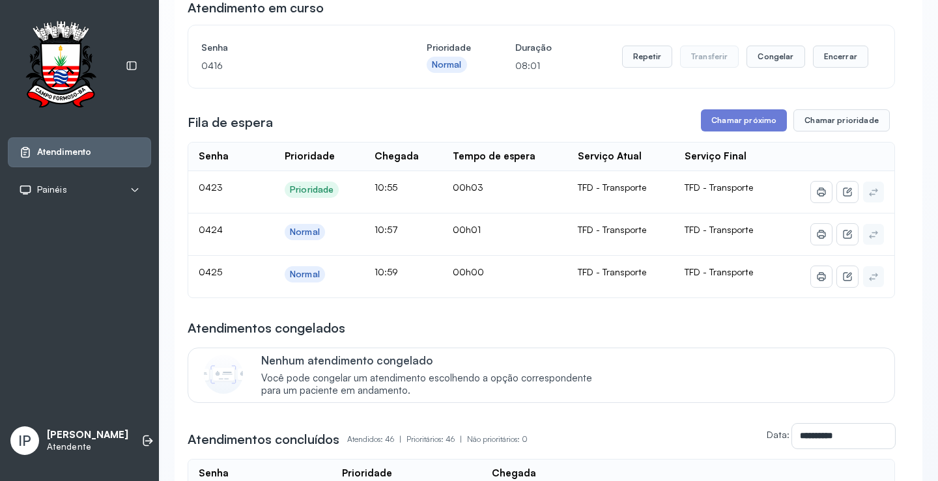
scroll to position [130, 0]
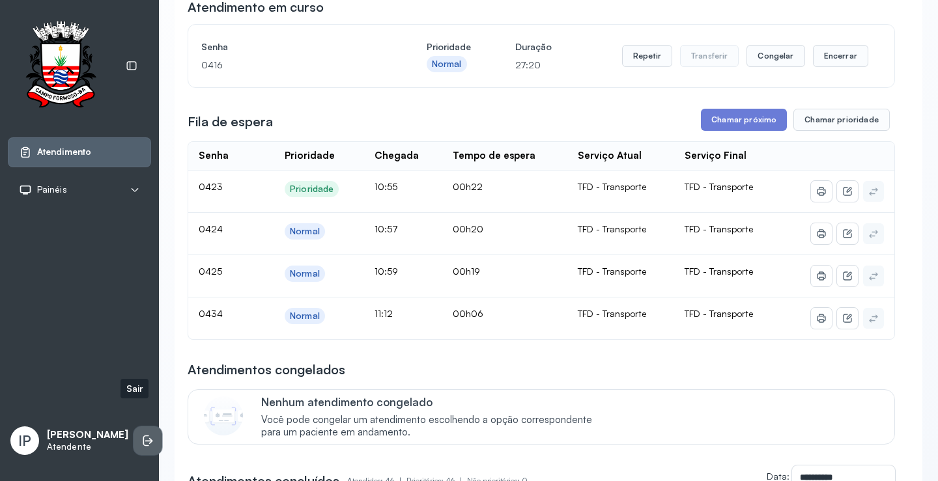
click at [142, 426] on li at bounding box center [147, 440] width 29 height 29
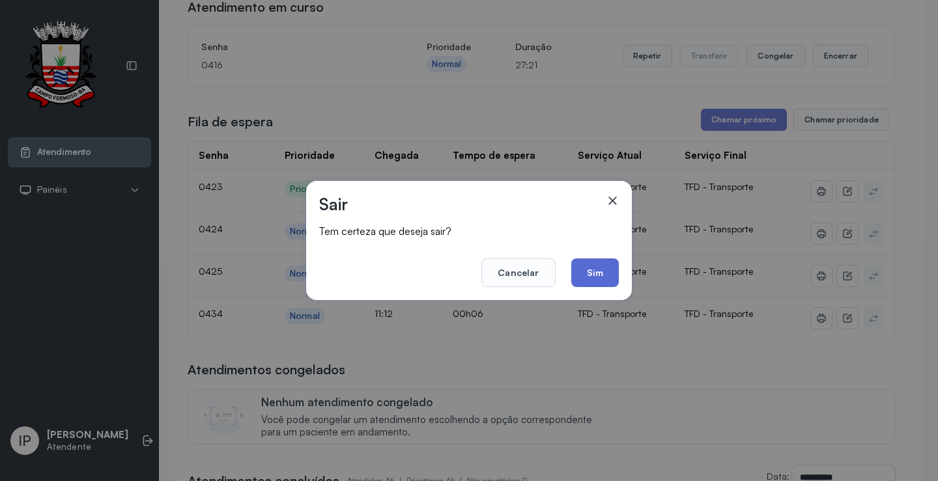
click at [611, 275] on button "Sim" at bounding box center [595, 272] width 48 height 29
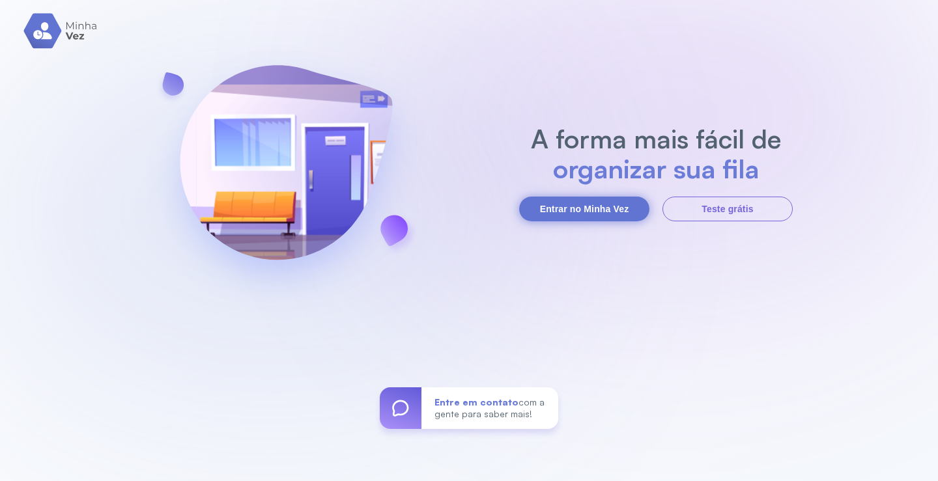
click at [577, 197] on button "Entrar no Minha Vez" at bounding box center [584, 209] width 130 height 25
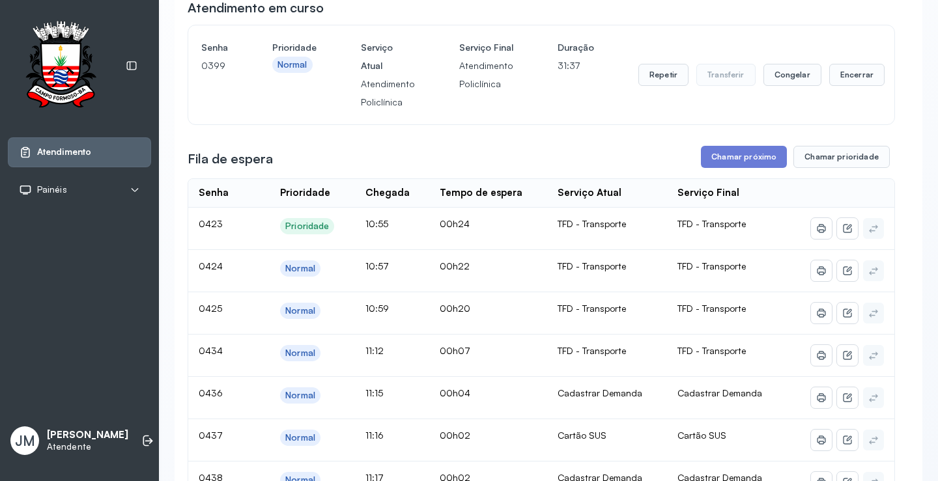
scroll to position [130, 0]
click at [848, 75] on button "Encerrar" at bounding box center [856, 74] width 55 height 22
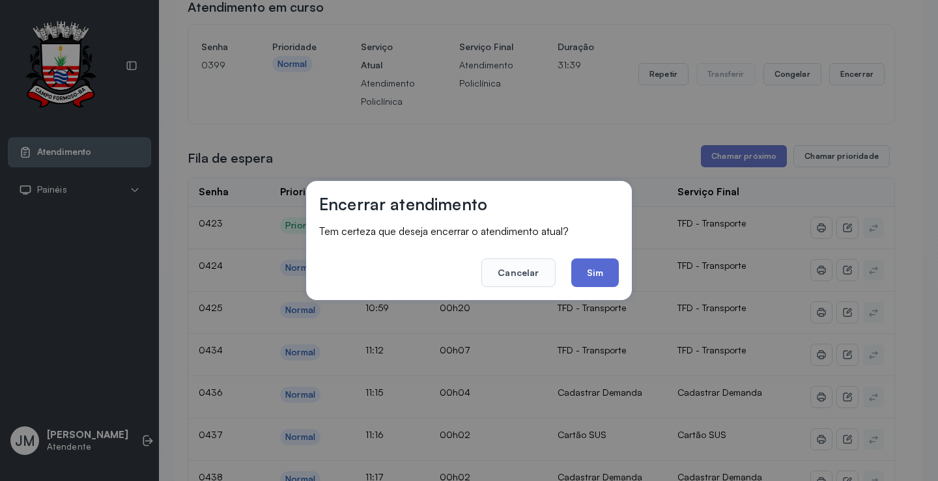
click at [609, 266] on button "Sim" at bounding box center [595, 272] width 48 height 29
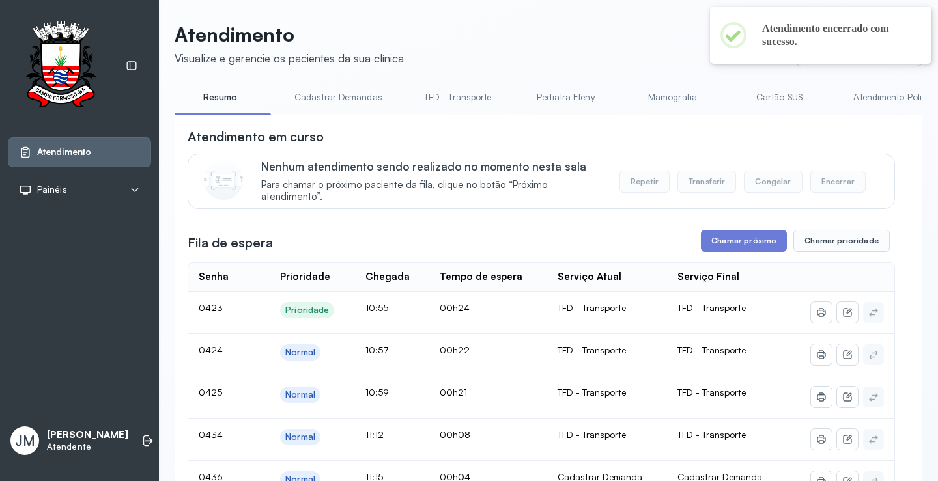
scroll to position [0, 0]
click at [458, 99] on link "TFD - Transporte" at bounding box center [458, 97] width 94 height 21
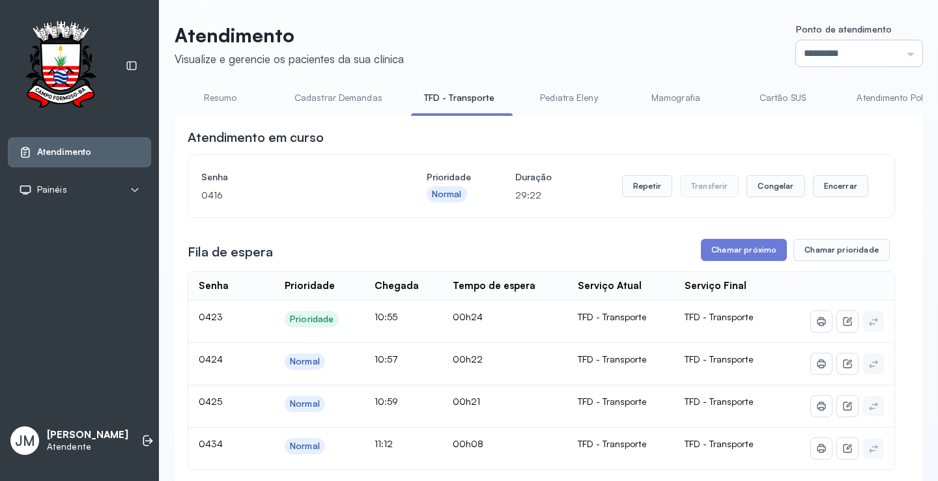
click at [889, 49] on input "*********" at bounding box center [859, 53] width 126 height 26
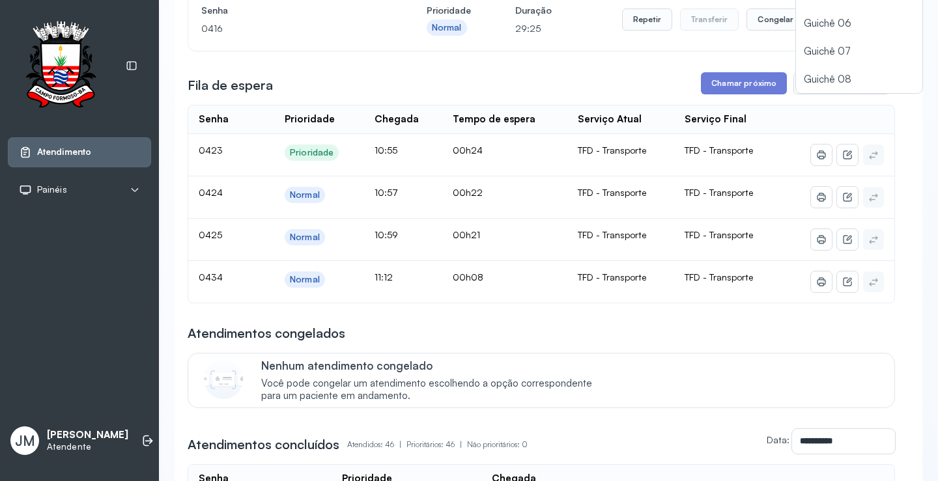
scroll to position [130, 0]
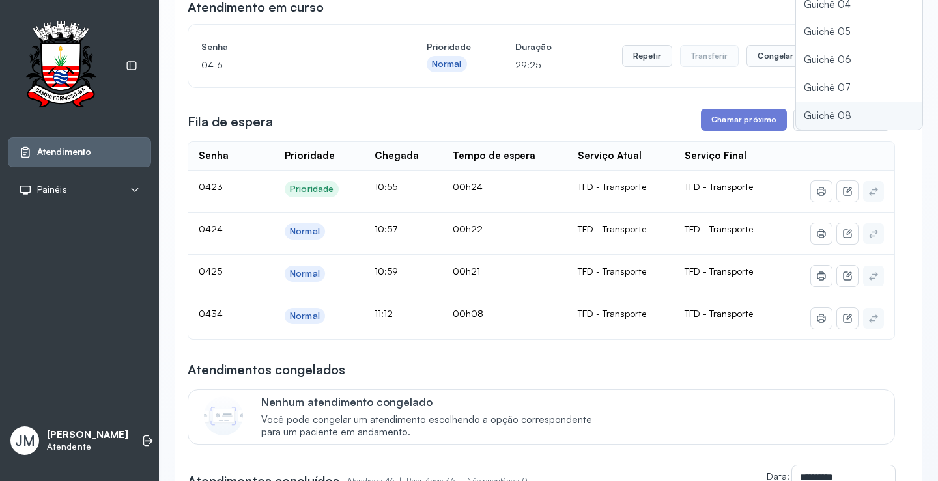
type input "*********"
click at [837, 57] on button "Encerrar" at bounding box center [840, 56] width 55 height 22
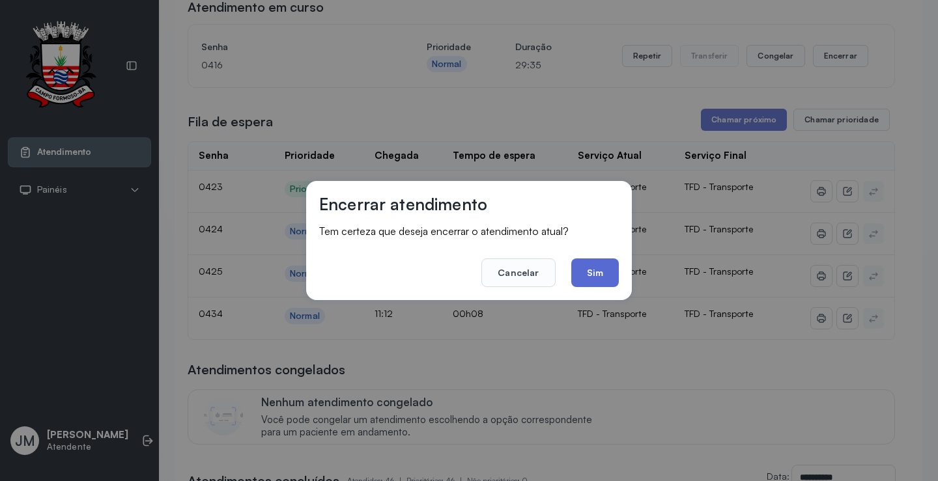
click at [595, 279] on button "Sim" at bounding box center [595, 272] width 48 height 29
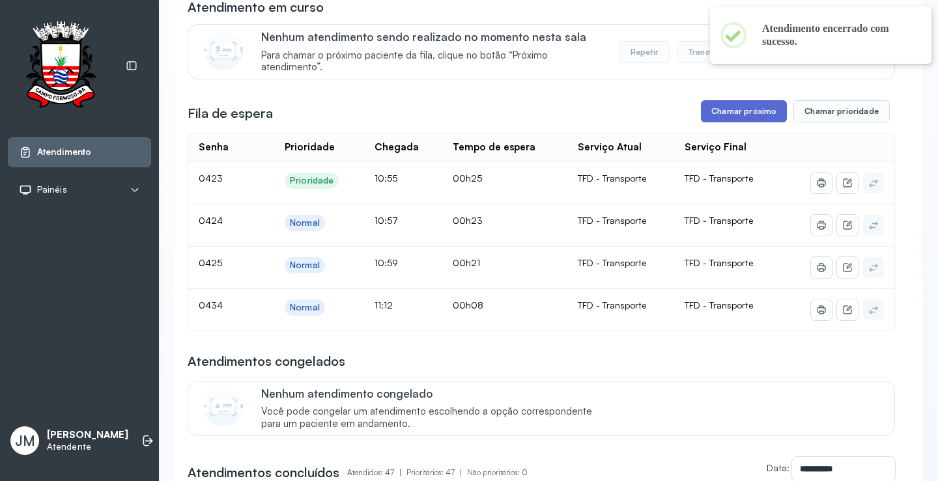
click at [734, 113] on button "Chamar próximo" at bounding box center [744, 111] width 86 height 22
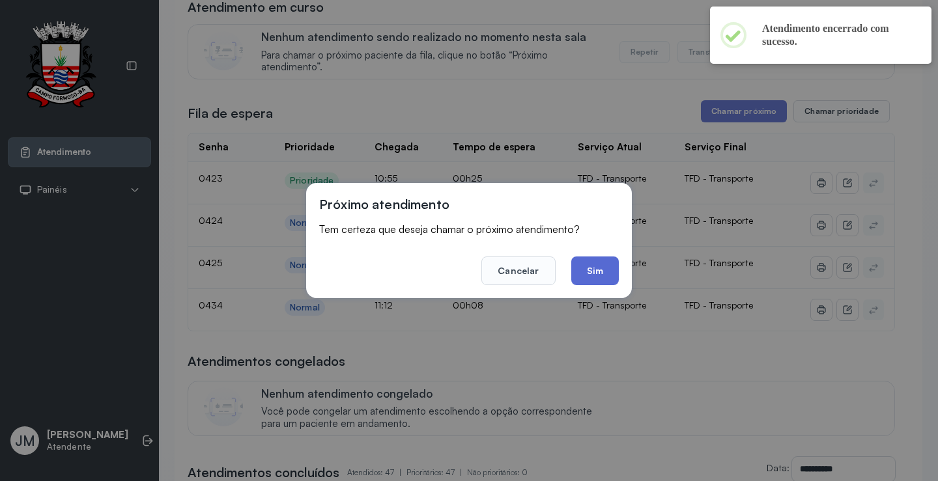
click at [607, 270] on button "Sim" at bounding box center [595, 271] width 48 height 29
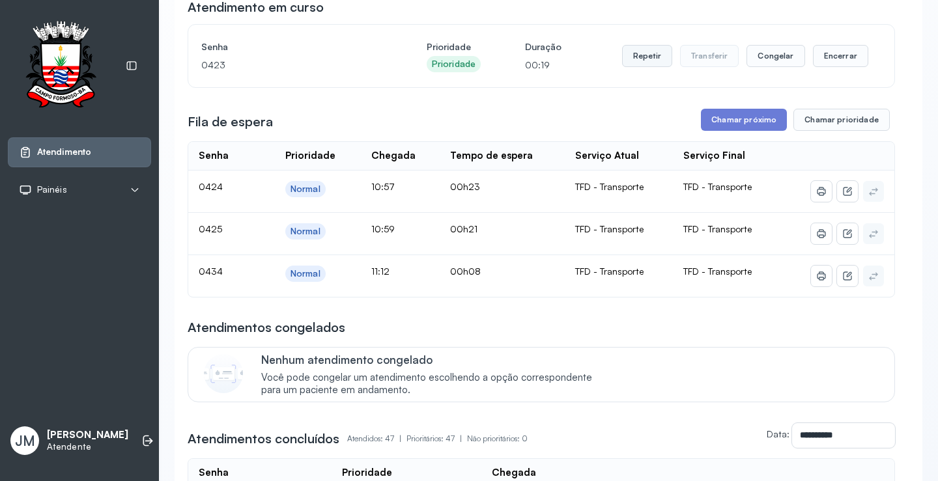
click at [646, 58] on button "Repetir" at bounding box center [647, 56] width 50 height 22
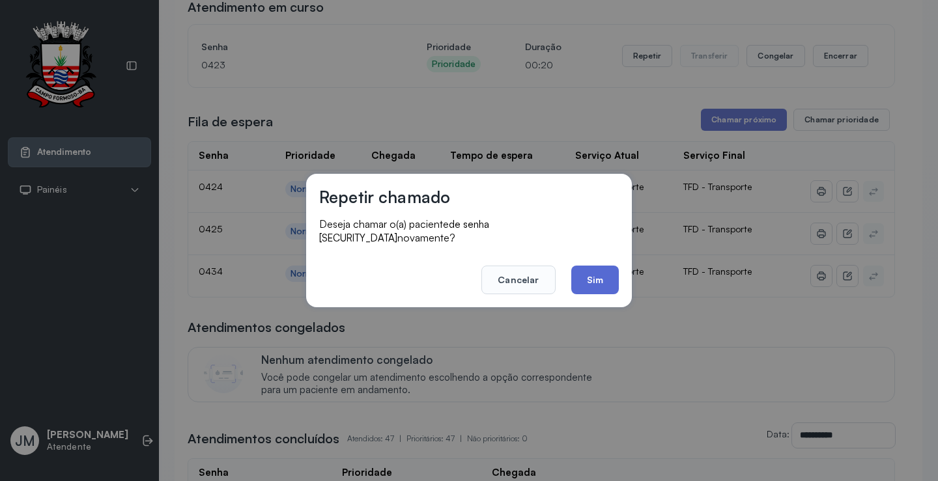
click at [585, 273] on button "Sim" at bounding box center [595, 280] width 48 height 29
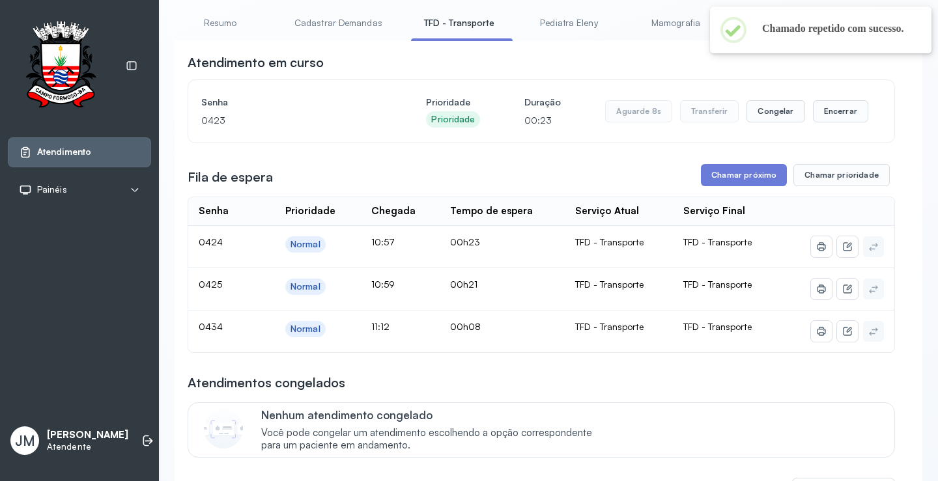
scroll to position [0, 0]
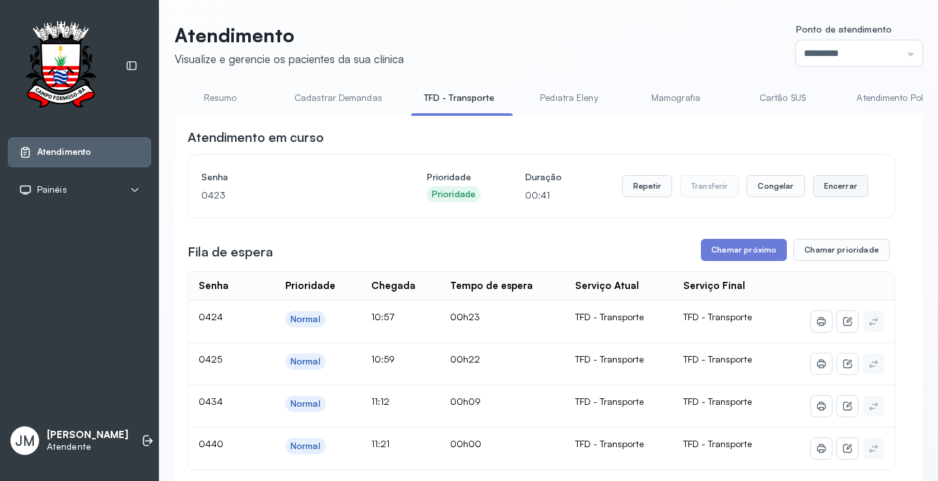
click at [843, 182] on button "Encerrar" at bounding box center [840, 186] width 55 height 22
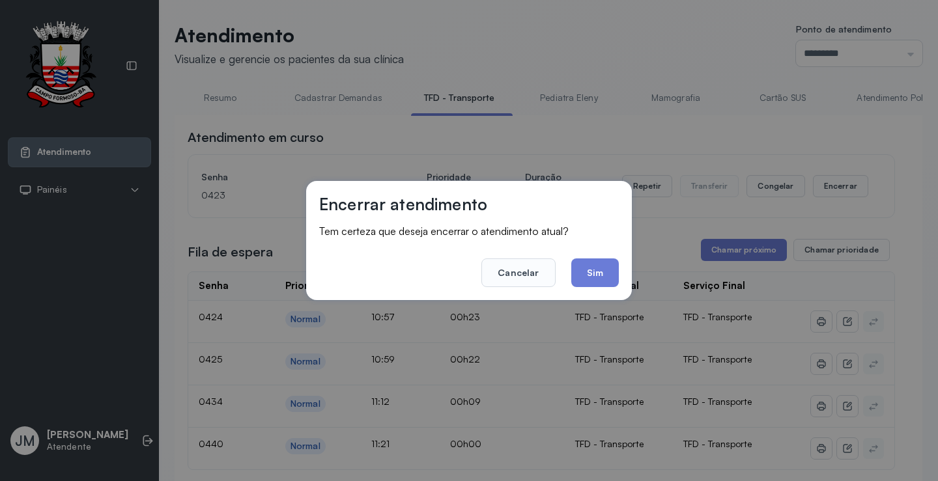
drag, startPoint x: 589, startPoint y: 276, endPoint x: 633, endPoint y: 271, distance: 44.6
click at [589, 277] on button "Sim" at bounding box center [595, 272] width 48 height 29
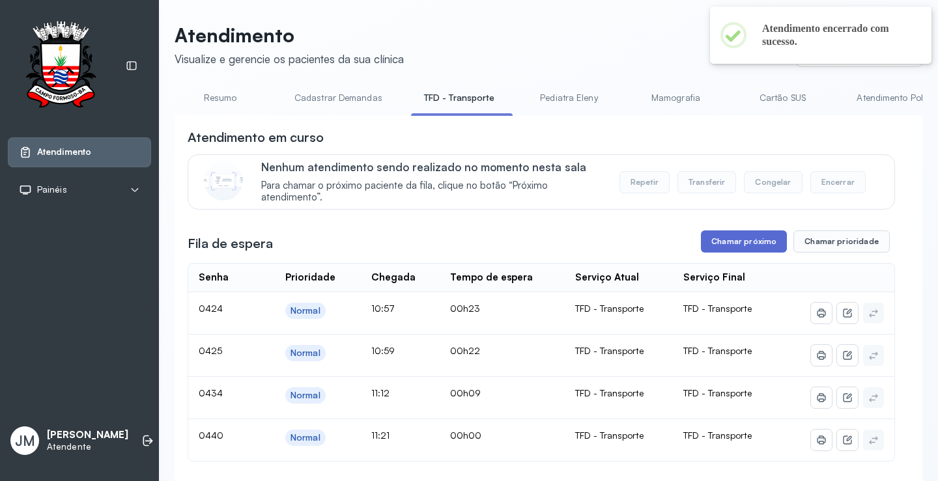
click at [739, 238] on button "Chamar próximo" at bounding box center [744, 241] width 86 height 22
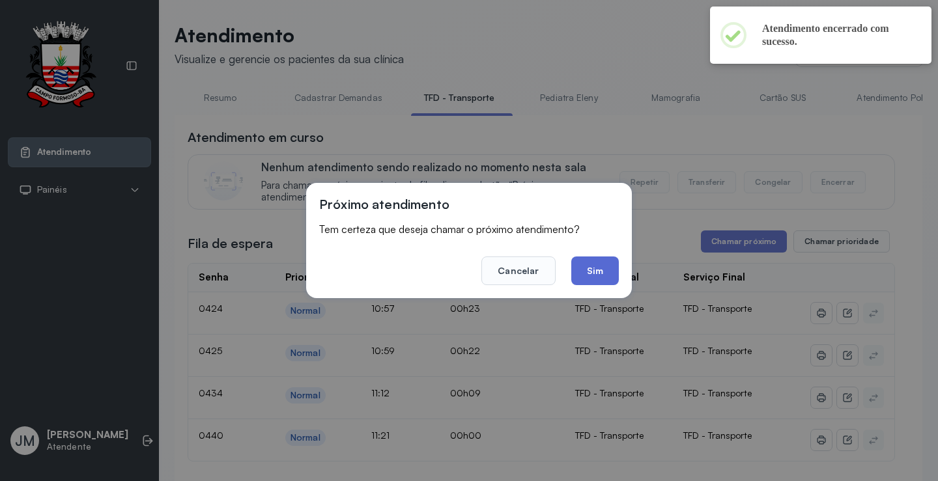
click at [591, 273] on button "Sim" at bounding box center [595, 271] width 48 height 29
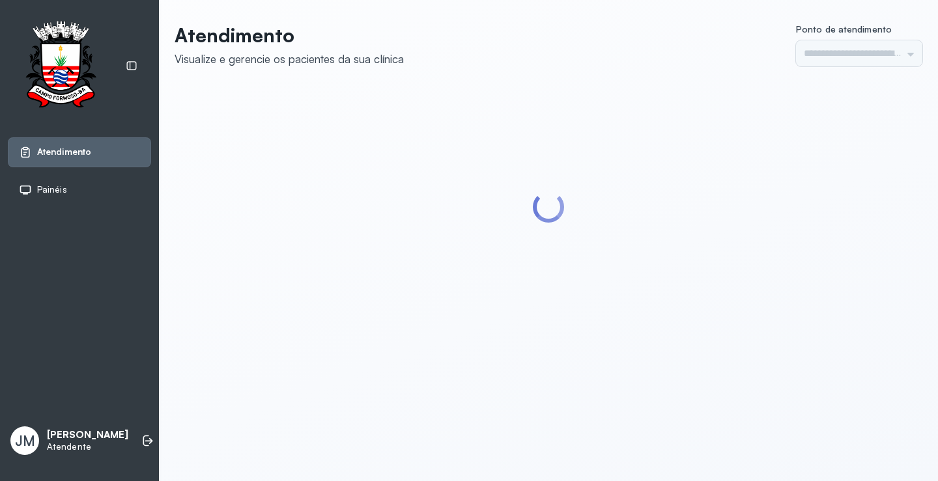
type input "*********"
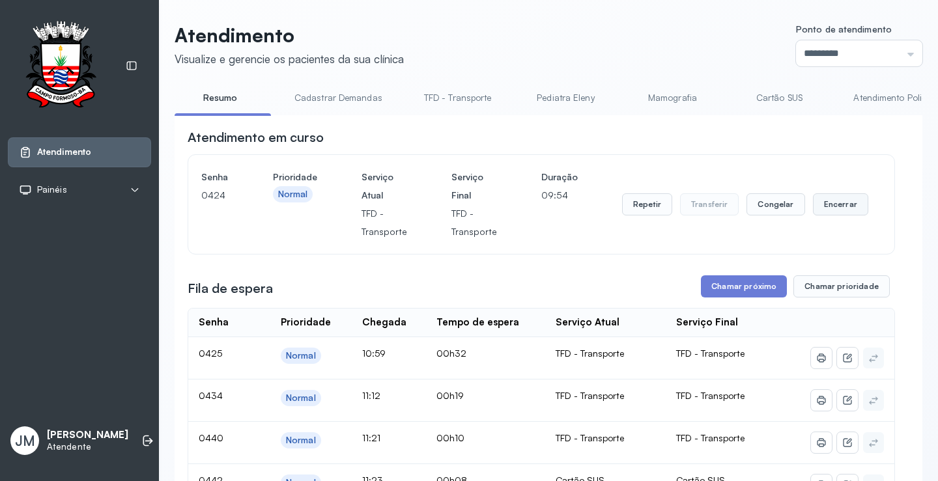
click at [841, 202] on button "Encerrar" at bounding box center [840, 204] width 55 height 22
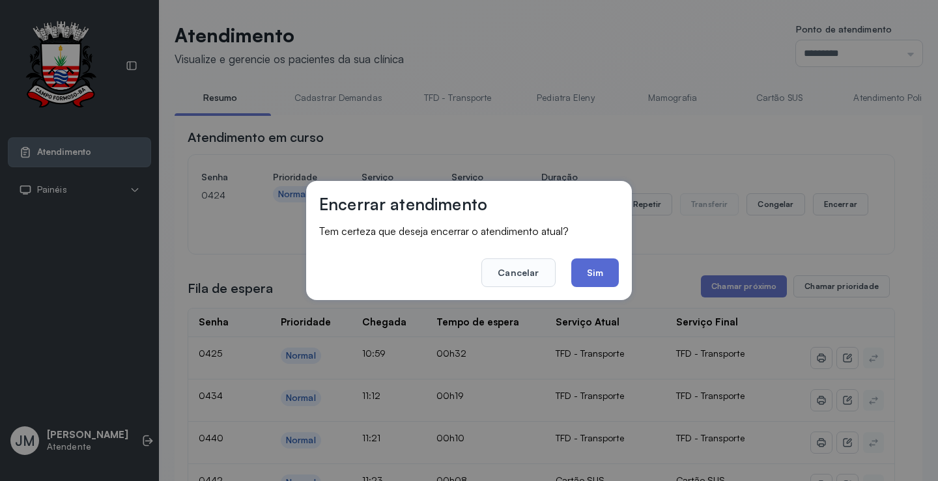
click at [597, 280] on button "Sim" at bounding box center [595, 272] width 48 height 29
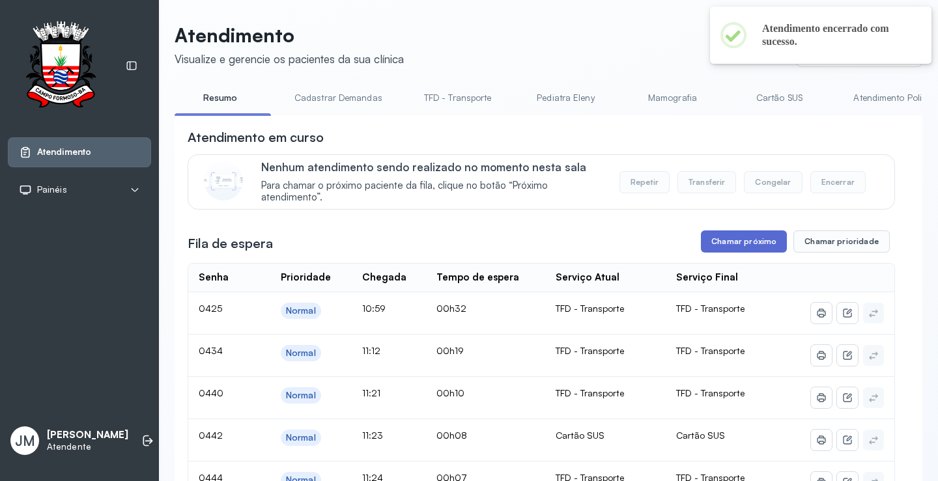
click at [740, 245] on button "Chamar próximo" at bounding box center [744, 241] width 86 height 22
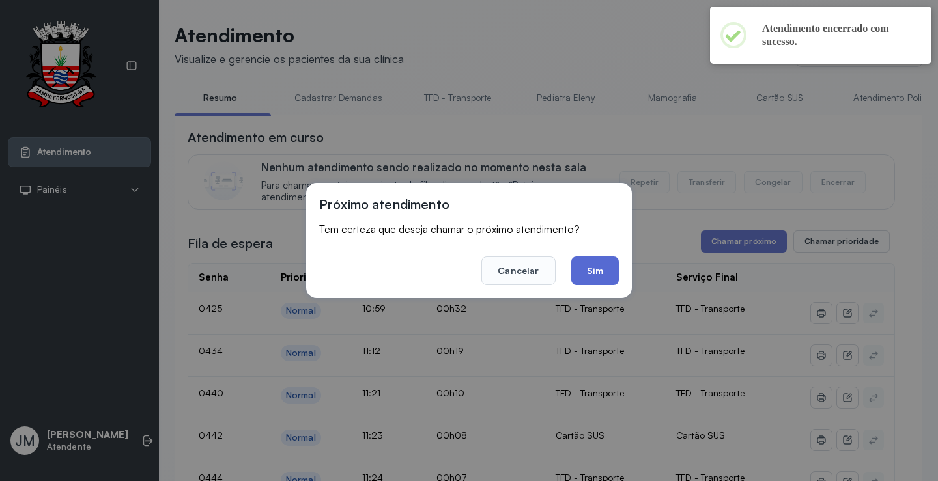
click at [591, 273] on button "Sim" at bounding box center [595, 271] width 48 height 29
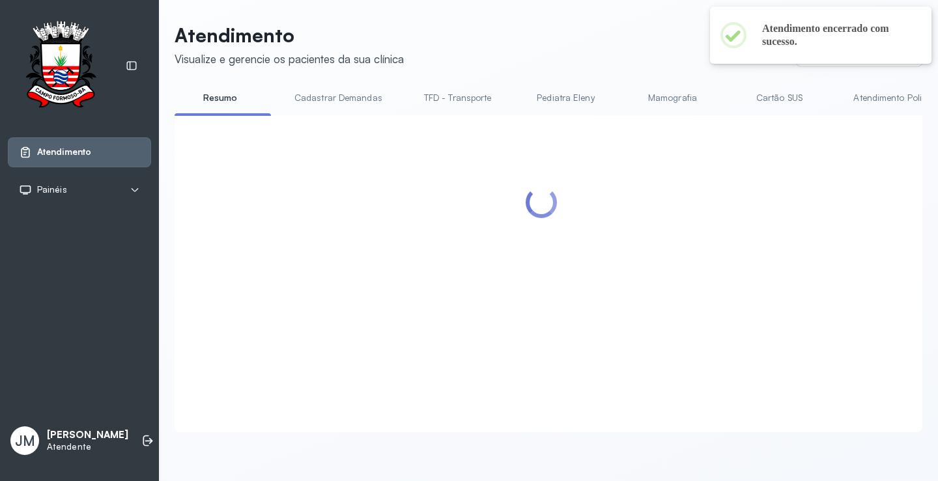
click at [460, 92] on link "TFD - Transporte" at bounding box center [458, 97] width 94 height 21
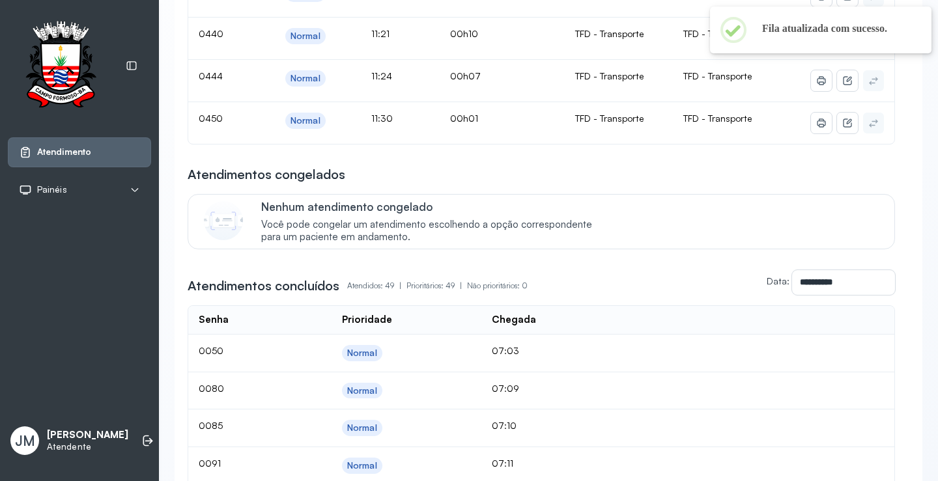
scroll to position [65, 0]
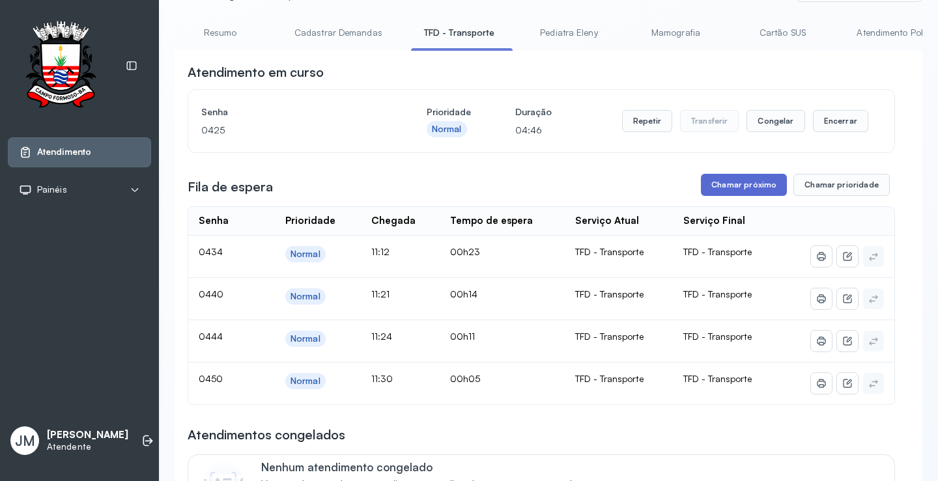
click at [739, 193] on button "Chamar próximo" at bounding box center [744, 185] width 86 height 22
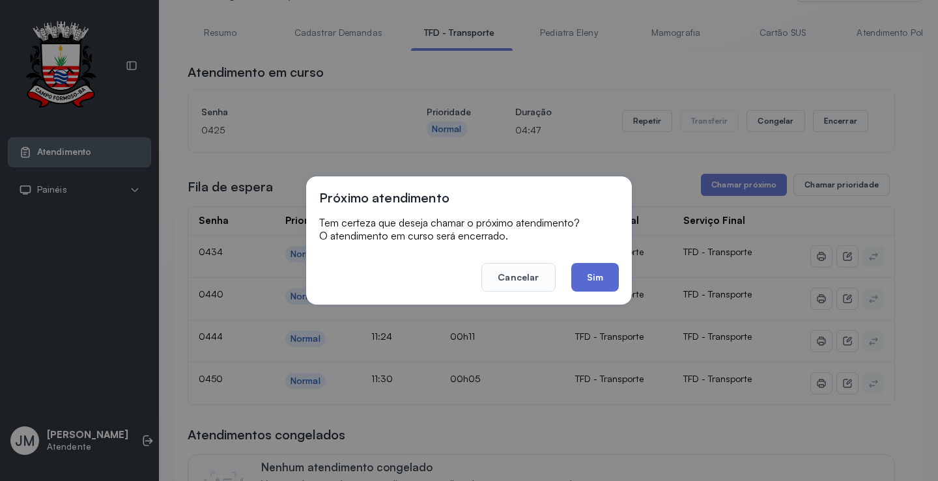
click at [604, 282] on button "Sim" at bounding box center [595, 277] width 48 height 29
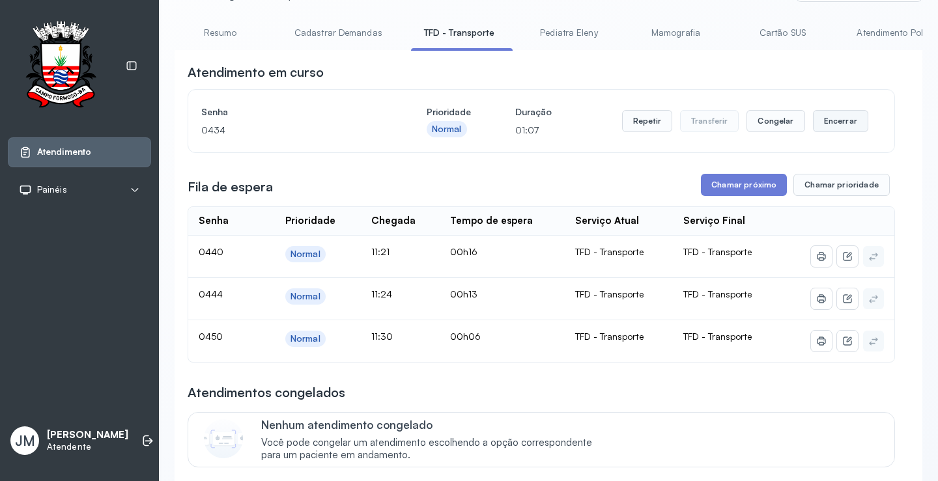
click at [833, 125] on button "Encerrar" at bounding box center [840, 121] width 55 height 22
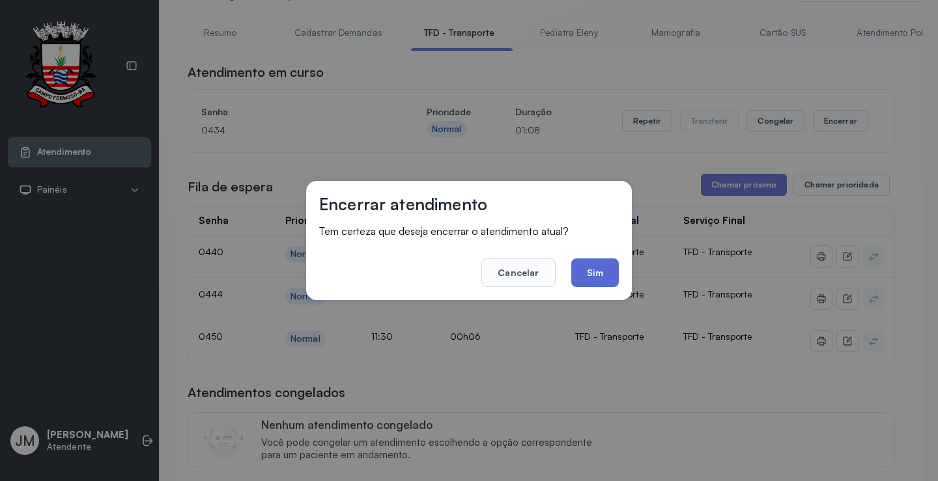
click at [604, 271] on button "Sim" at bounding box center [595, 272] width 48 height 29
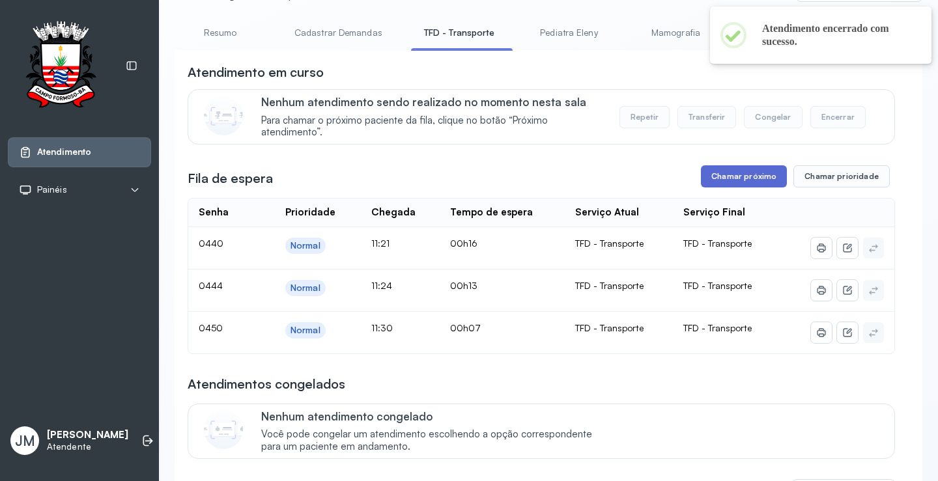
click at [731, 185] on button "Chamar próximo" at bounding box center [744, 176] width 86 height 22
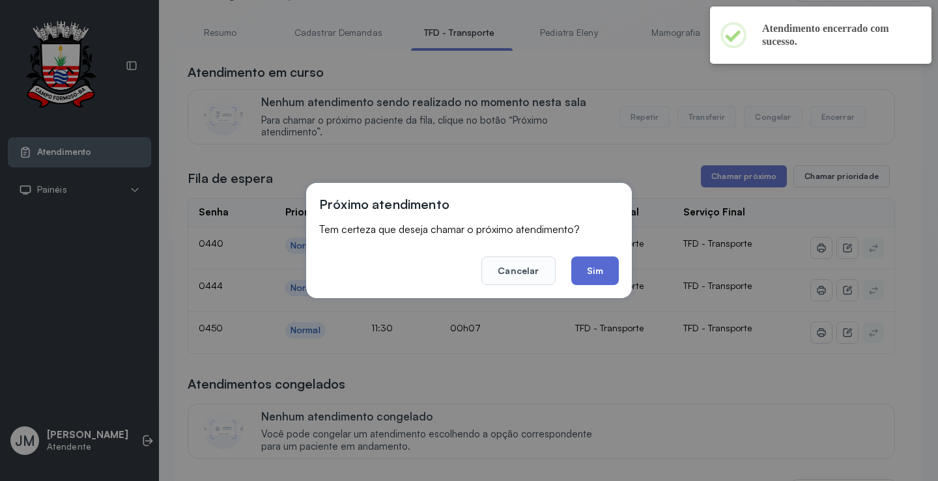
click at [587, 268] on button "Sim" at bounding box center [595, 271] width 48 height 29
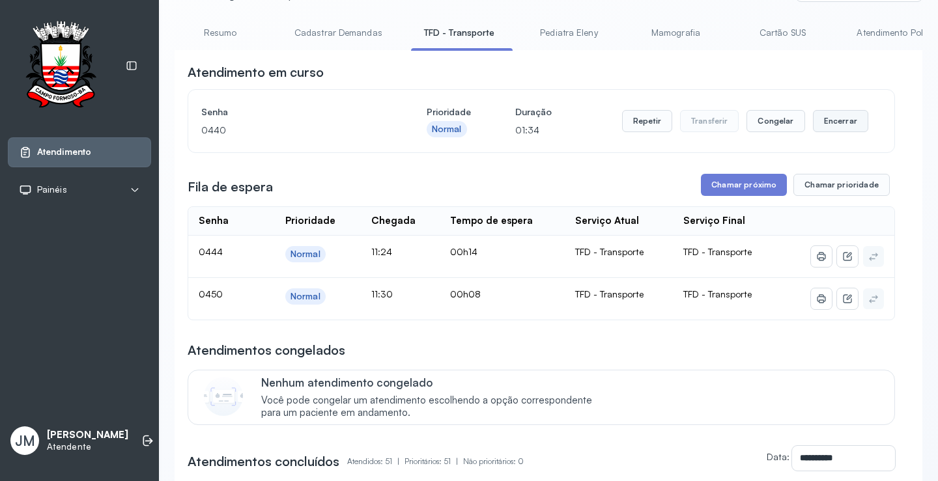
click at [832, 116] on button "Encerrar" at bounding box center [840, 121] width 55 height 22
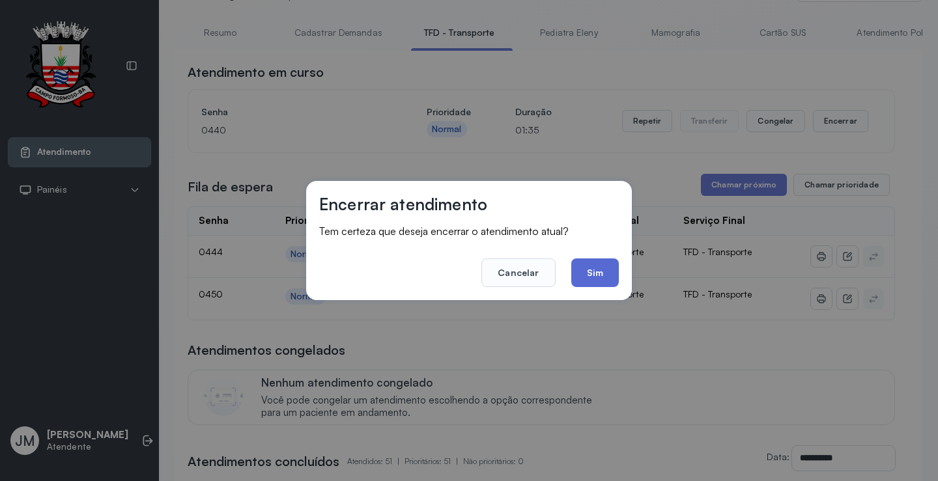
click at [595, 268] on button "Sim" at bounding box center [595, 272] width 48 height 29
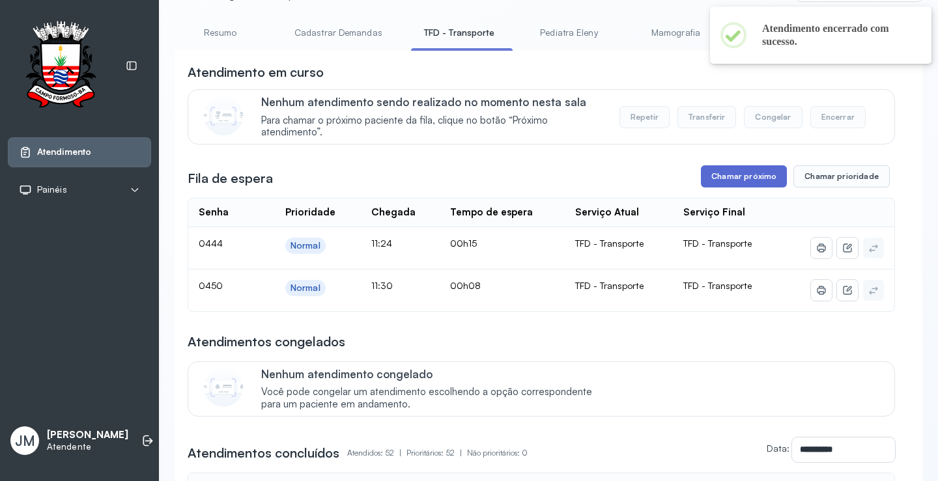
click at [713, 170] on button "Chamar próximo" at bounding box center [744, 176] width 86 height 22
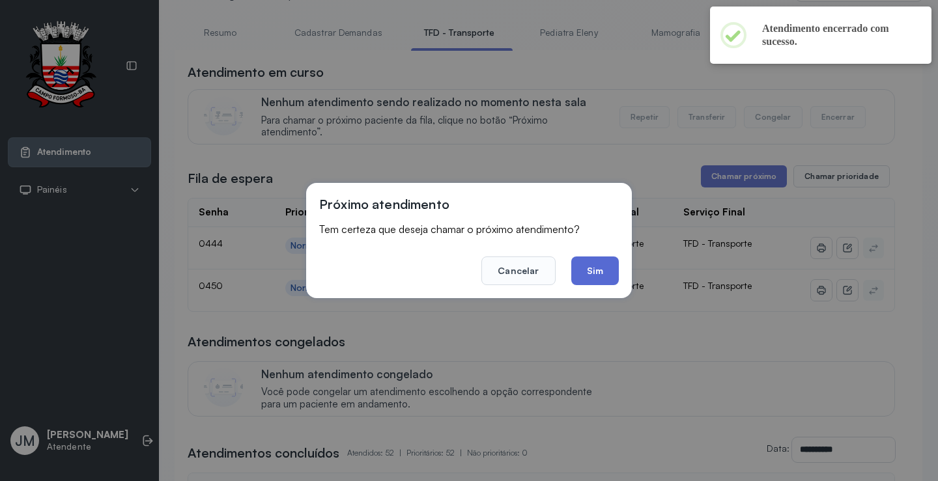
click at [594, 275] on button "Sim" at bounding box center [595, 271] width 48 height 29
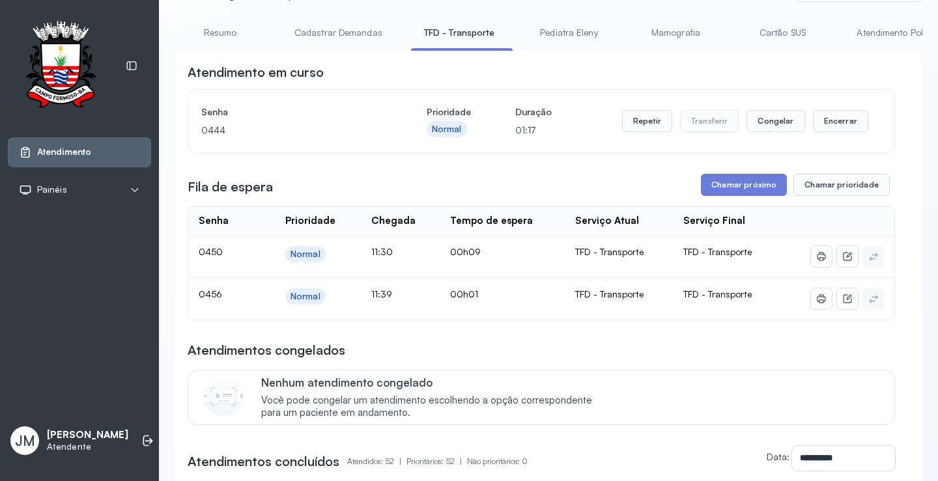
click at [215, 33] on link "Resumo" at bounding box center [219, 32] width 91 height 21
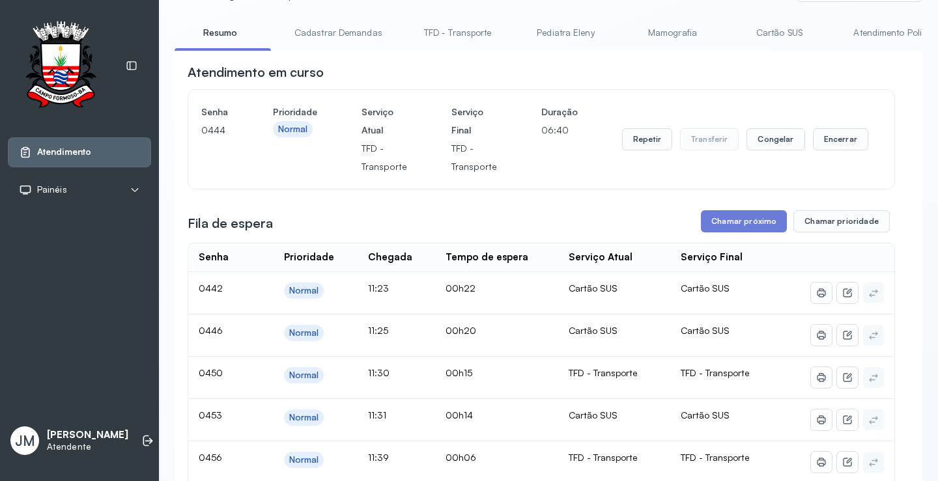
click at [471, 31] on link "TFD - Transporte" at bounding box center [458, 32] width 94 height 21
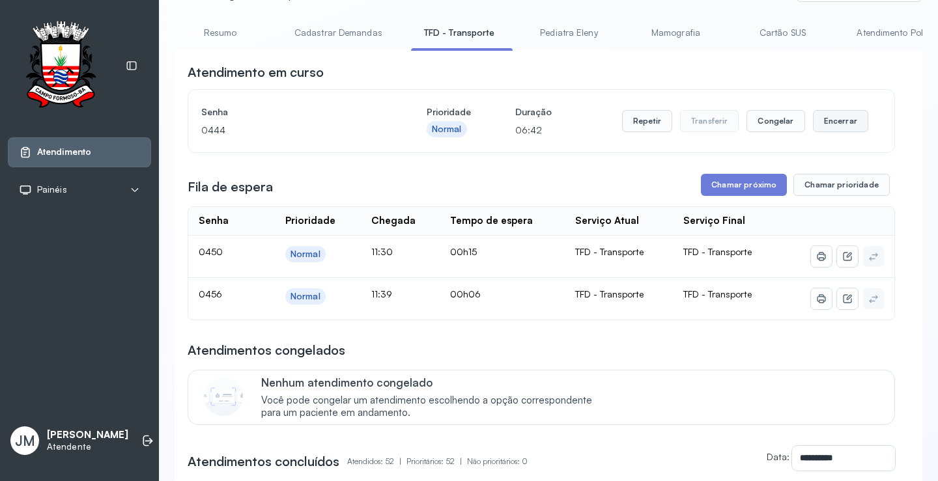
click at [832, 128] on button "Encerrar" at bounding box center [840, 121] width 55 height 22
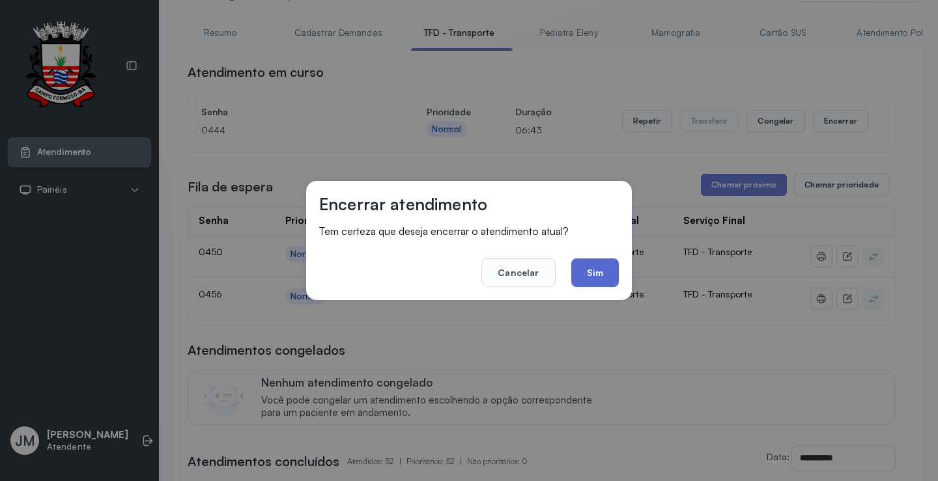
click at [604, 271] on button "Sim" at bounding box center [595, 272] width 48 height 29
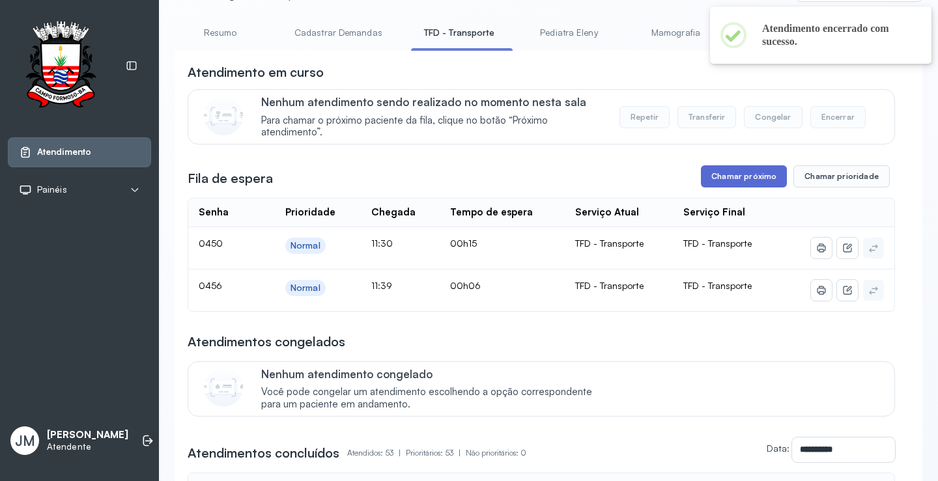
click at [738, 176] on button "Chamar próximo" at bounding box center [744, 176] width 86 height 22
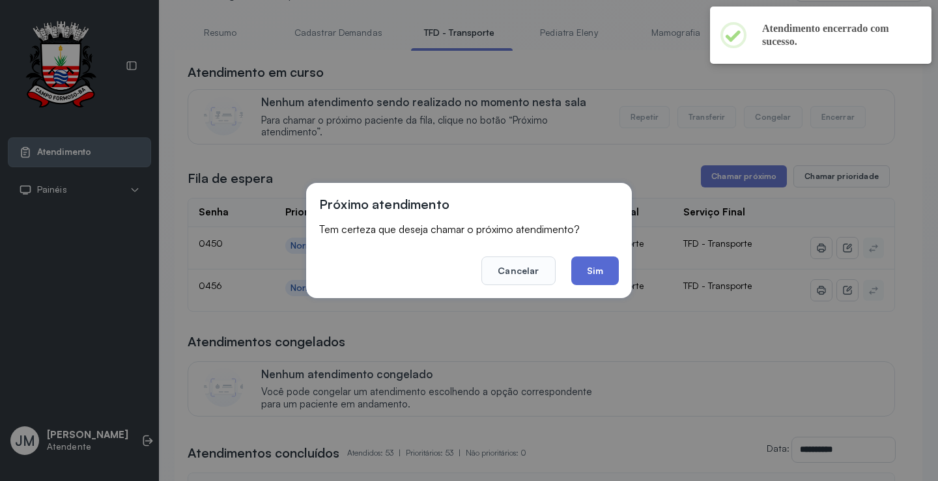
click at [601, 277] on button "Sim" at bounding box center [595, 271] width 48 height 29
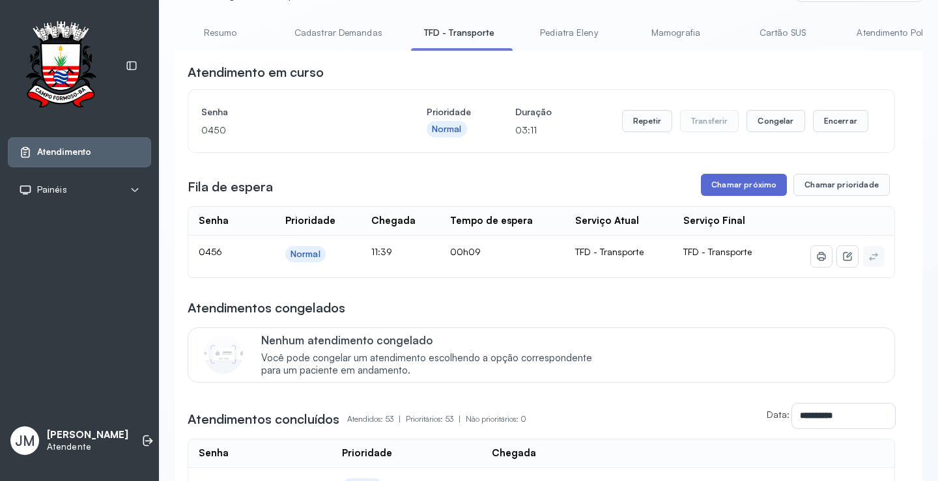
click at [730, 196] on button "Chamar próximo" at bounding box center [744, 185] width 86 height 22
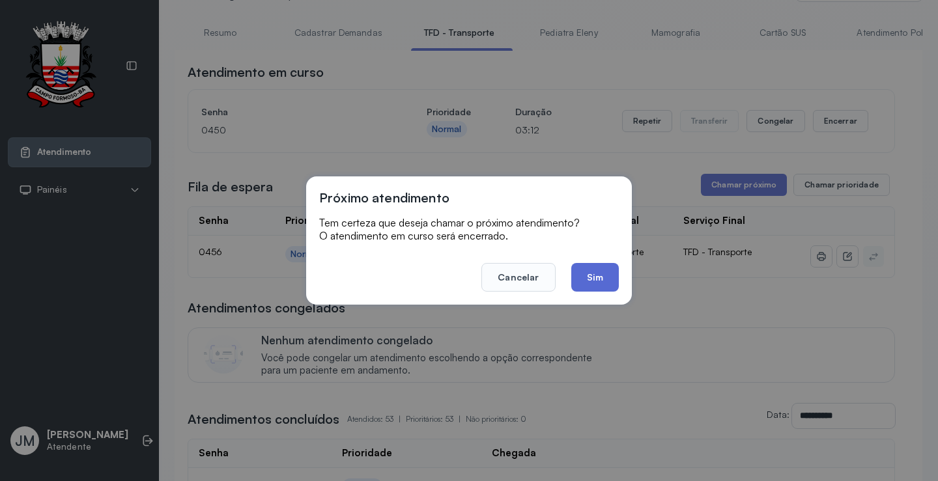
click at [589, 282] on button "Sim" at bounding box center [595, 277] width 48 height 29
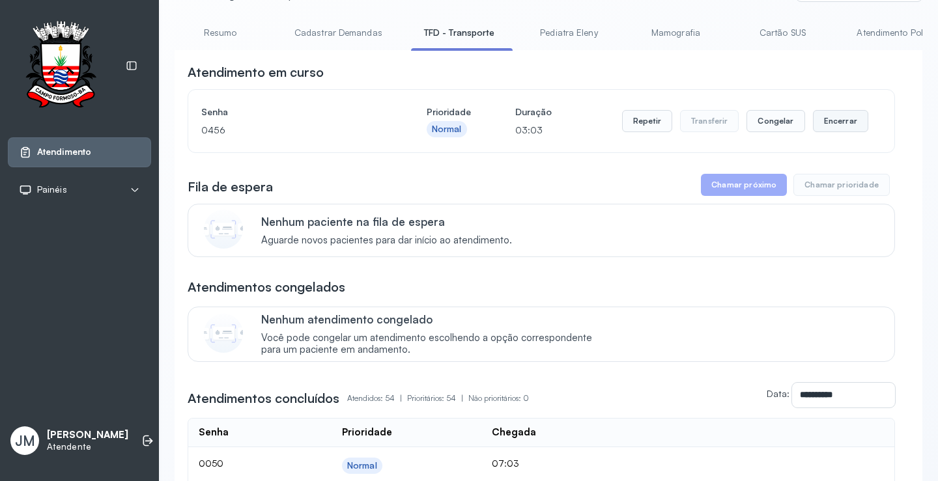
click at [831, 126] on button "Encerrar" at bounding box center [840, 121] width 55 height 22
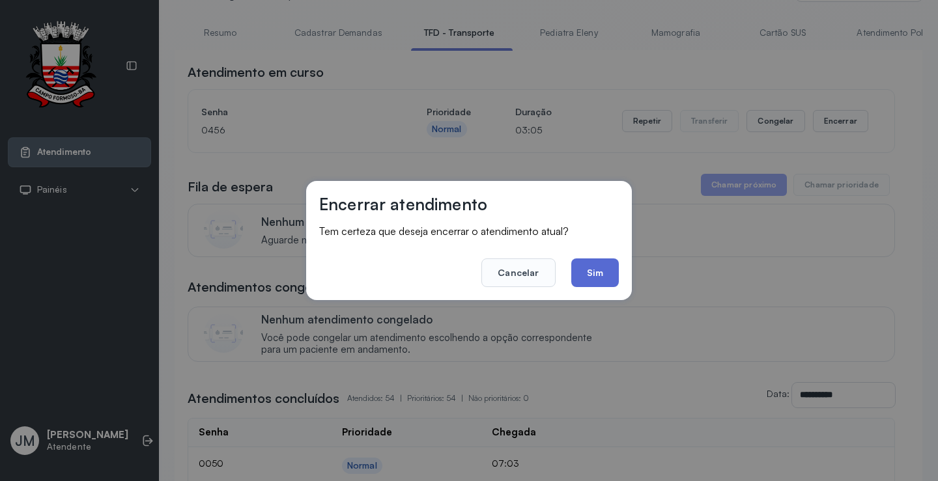
click at [592, 269] on button "Sim" at bounding box center [595, 272] width 48 height 29
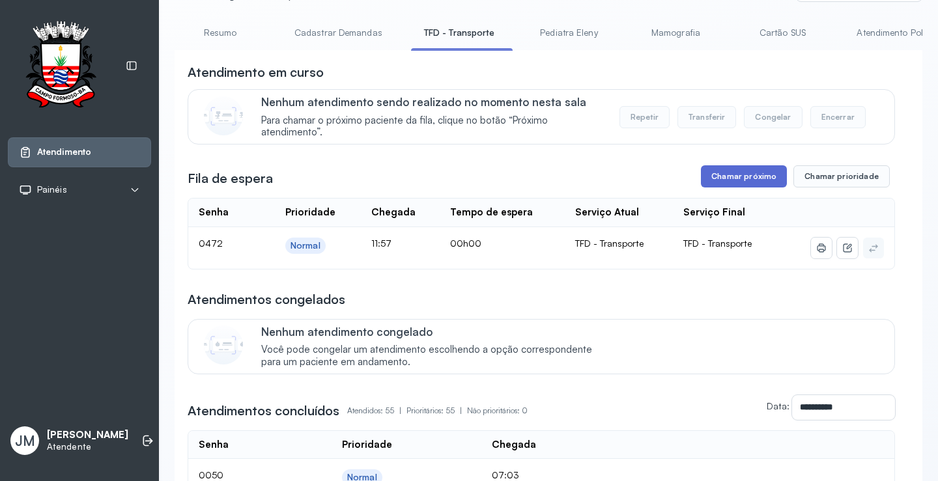
click at [744, 182] on button "Chamar próximo" at bounding box center [744, 176] width 86 height 22
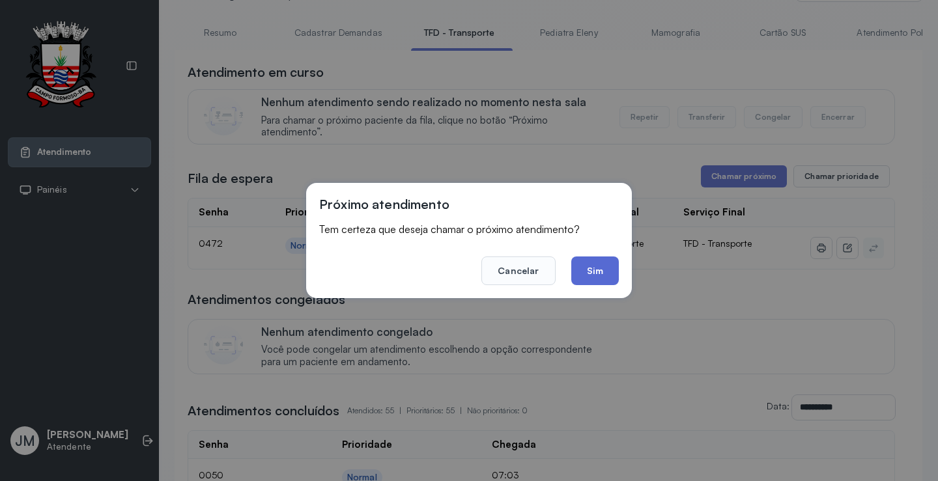
click at [593, 272] on button "Sim" at bounding box center [595, 271] width 48 height 29
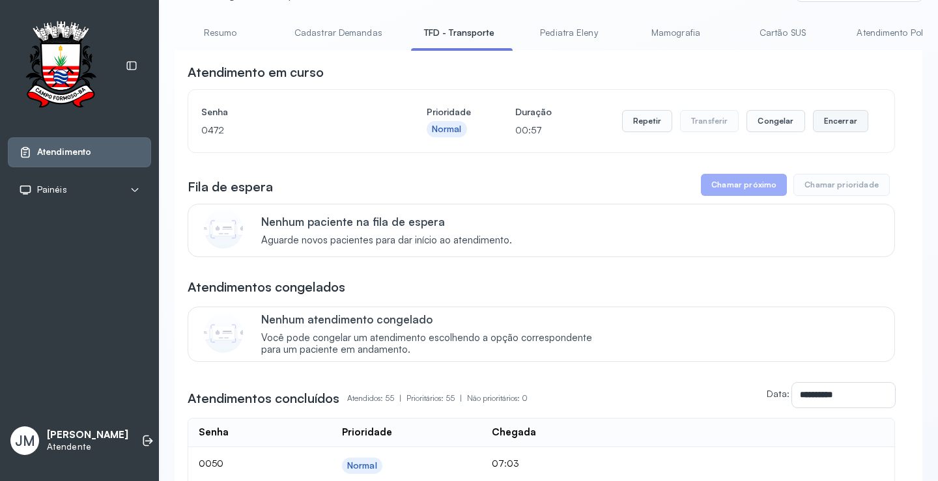
click at [822, 120] on button "Encerrar" at bounding box center [840, 121] width 55 height 22
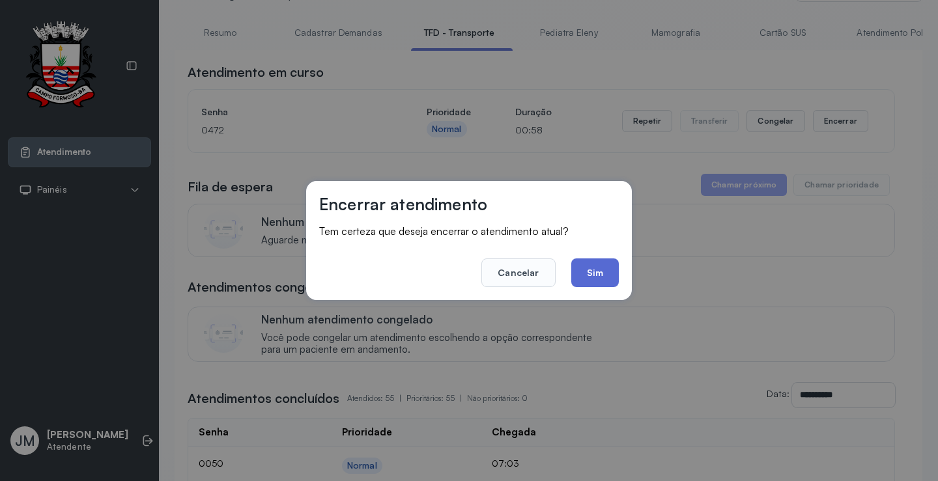
click at [594, 274] on button "Sim" at bounding box center [595, 272] width 48 height 29
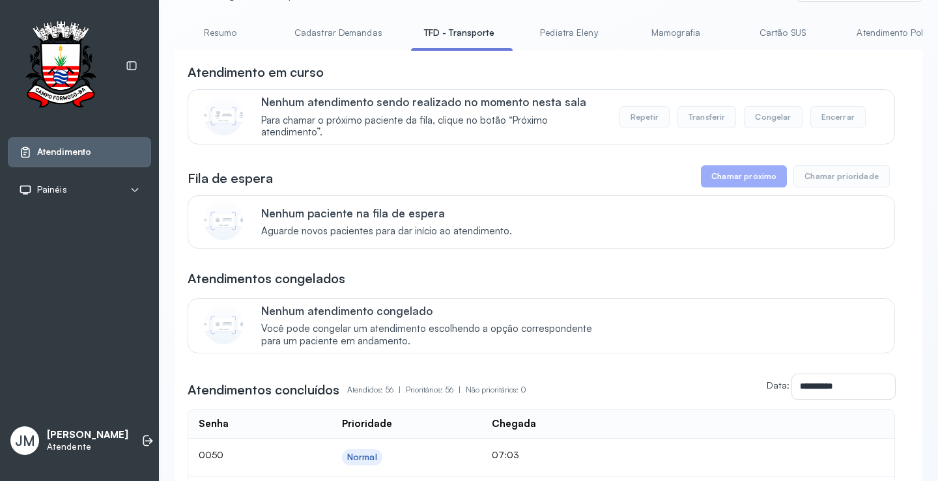
click at [452, 29] on link "TFD - Transporte" at bounding box center [459, 32] width 97 height 21
click at [456, 32] on link "TFD - Transporte" at bounding box center [459, 32] width 97 height 21
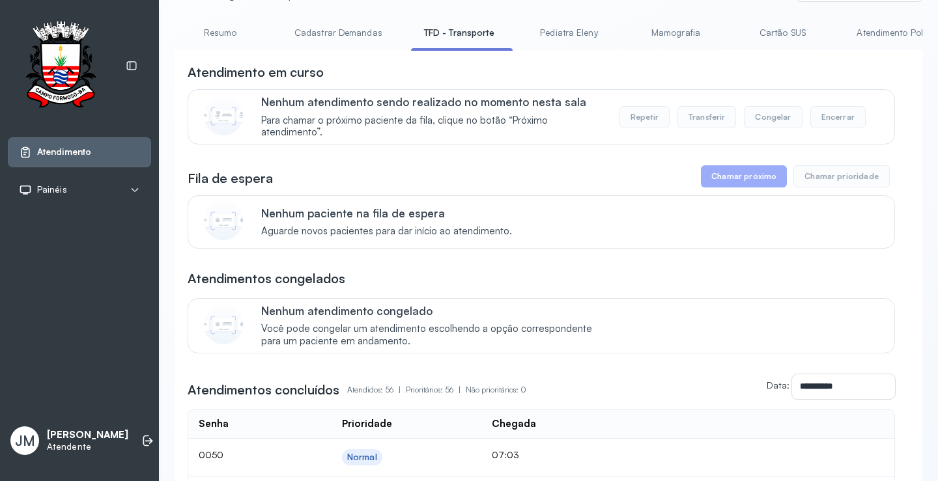
click at [456, 32] on link "TFD - Transporte" at bounding box center [459, 32] width 97 height 21
click at [554, 33] on link "Pediatra Eleny" at bounding box center [568, 32] width 91 height 21
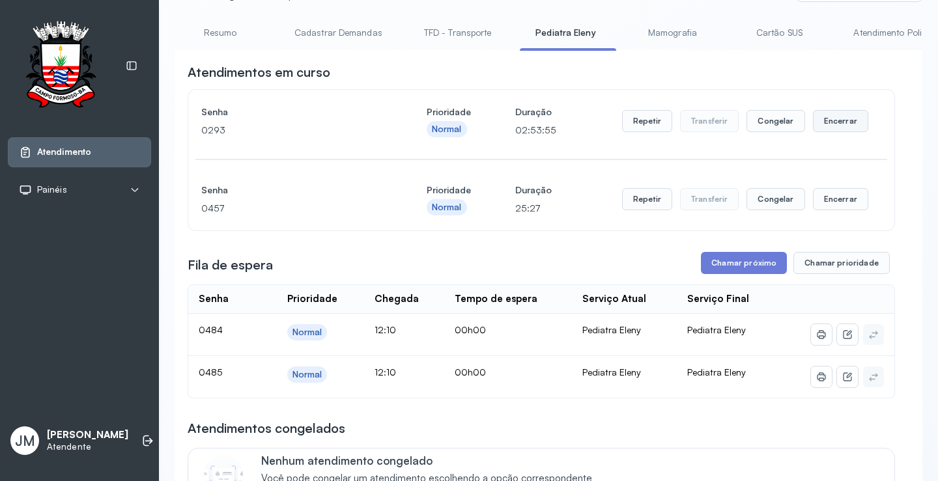
click at [835, 118] on button "Encerrar" at bounding box center [840, 121] width 55 height 22
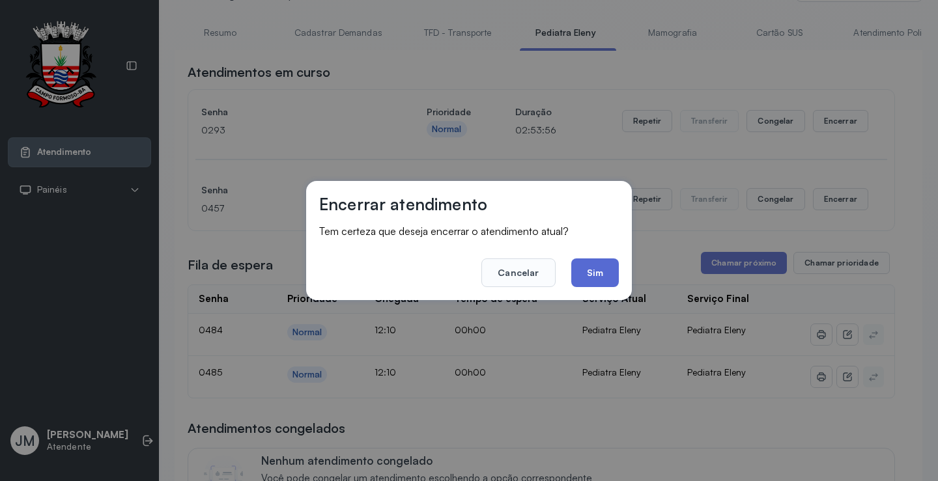
click at [597, 265] on button "Sim" at bounding box center [595, 272] width 48 height 29
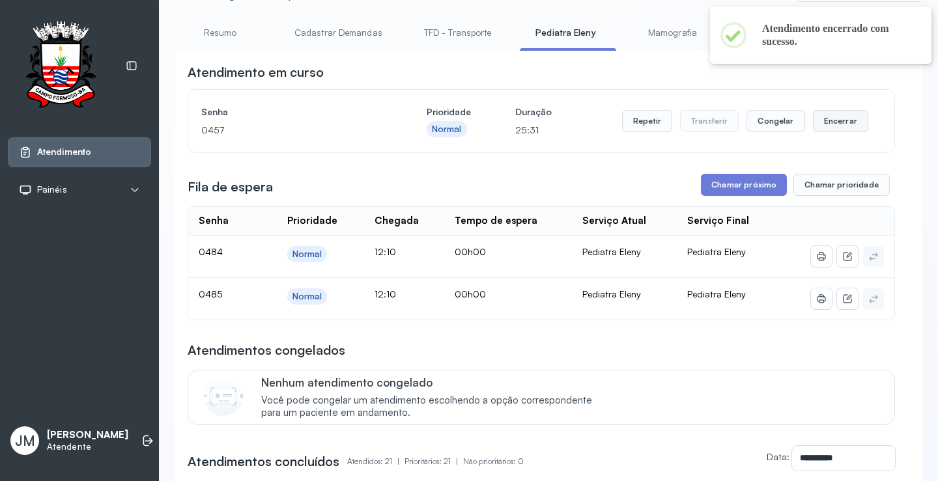
click at [832, 122] on button "Encerrar" at bounding box center [840, 121] width 55 height 22
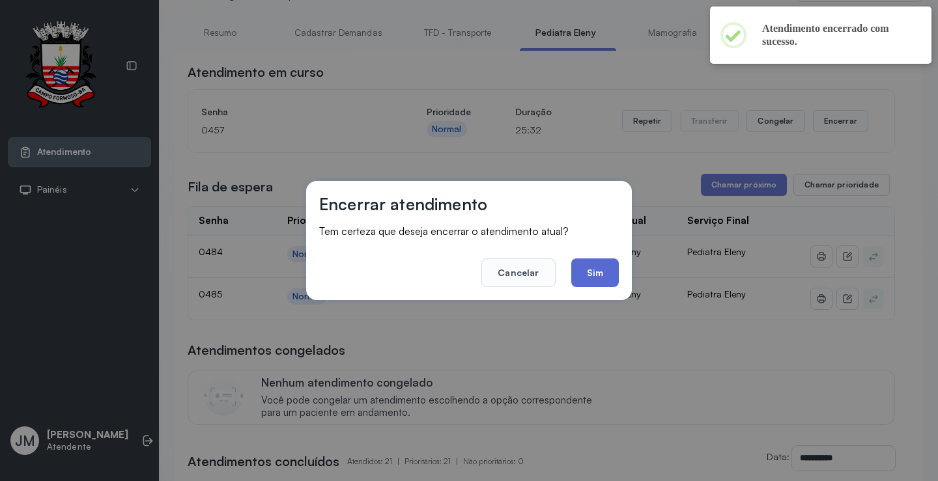
click at [590, 270] on button "Sim" at bounding box center [595, 272] width 48 height 29
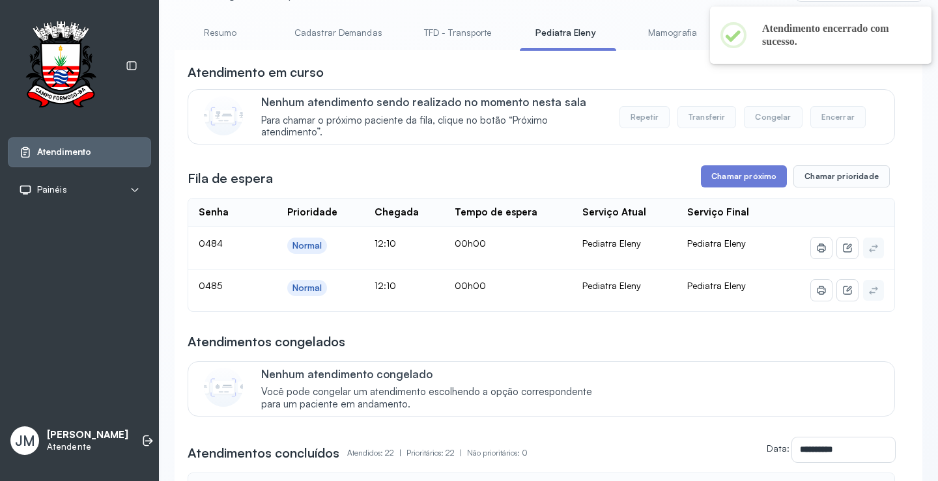
click at [441, 33] on link "TFD - Transporte" at bounding box center [458, 32] width 94 height 21
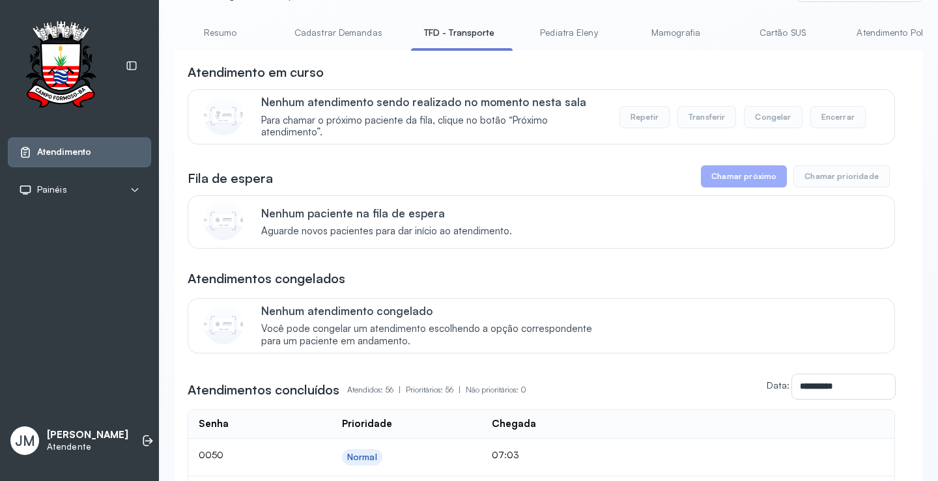
scroll to position [0, 0]
